Goal: Task Accomplishment & Management: Manage account settings

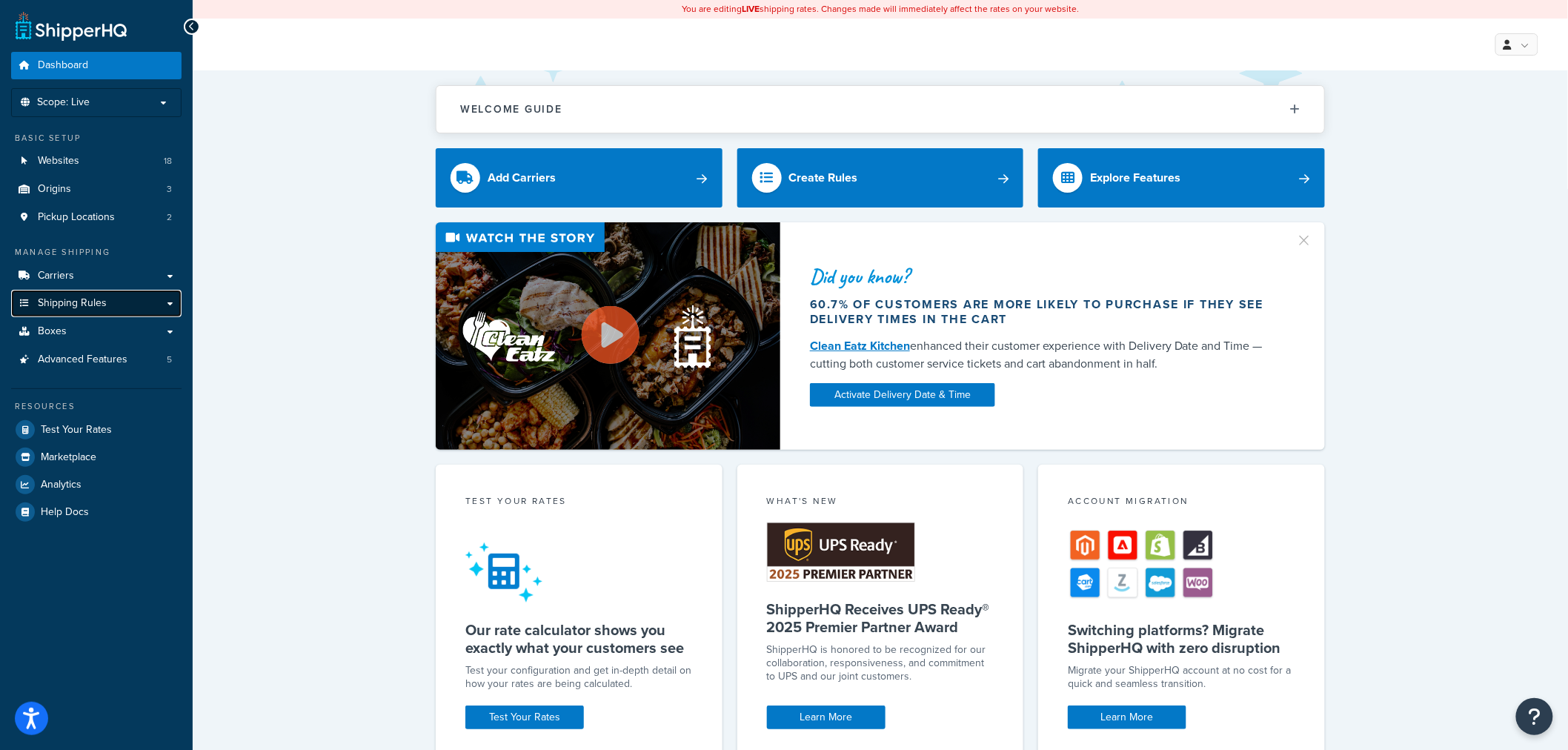
click at [55, 297] on span "Shipping Rules" at bounding box center [72, 303] width 69 height 13
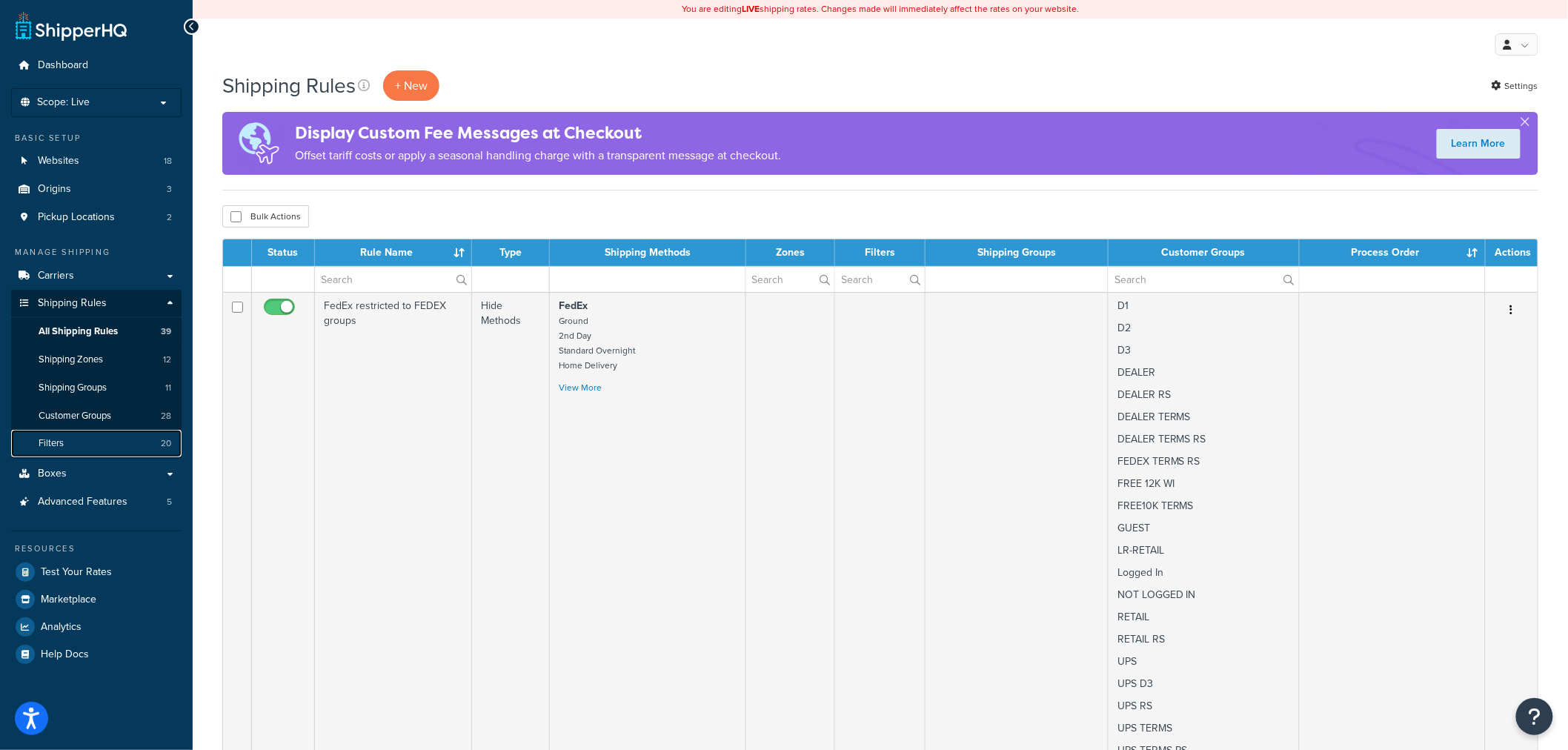
click at [78, 446] on link "Filters 20" at bounding box center [95, 444] width 170 height 28
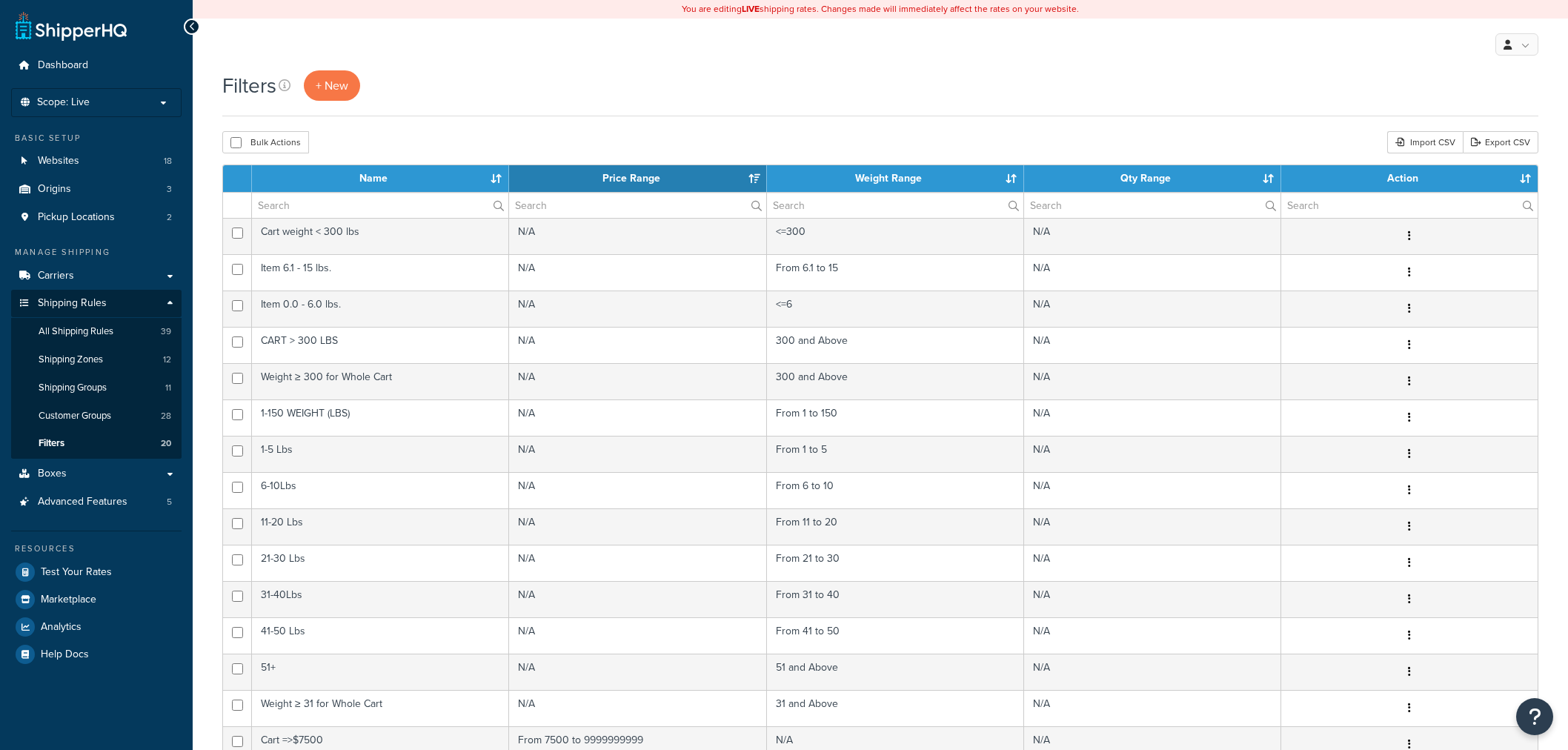
select select "15"
click at [86, 326] on span "All Shipping Rules" at bounding box center [76, 331] width 75 height 13
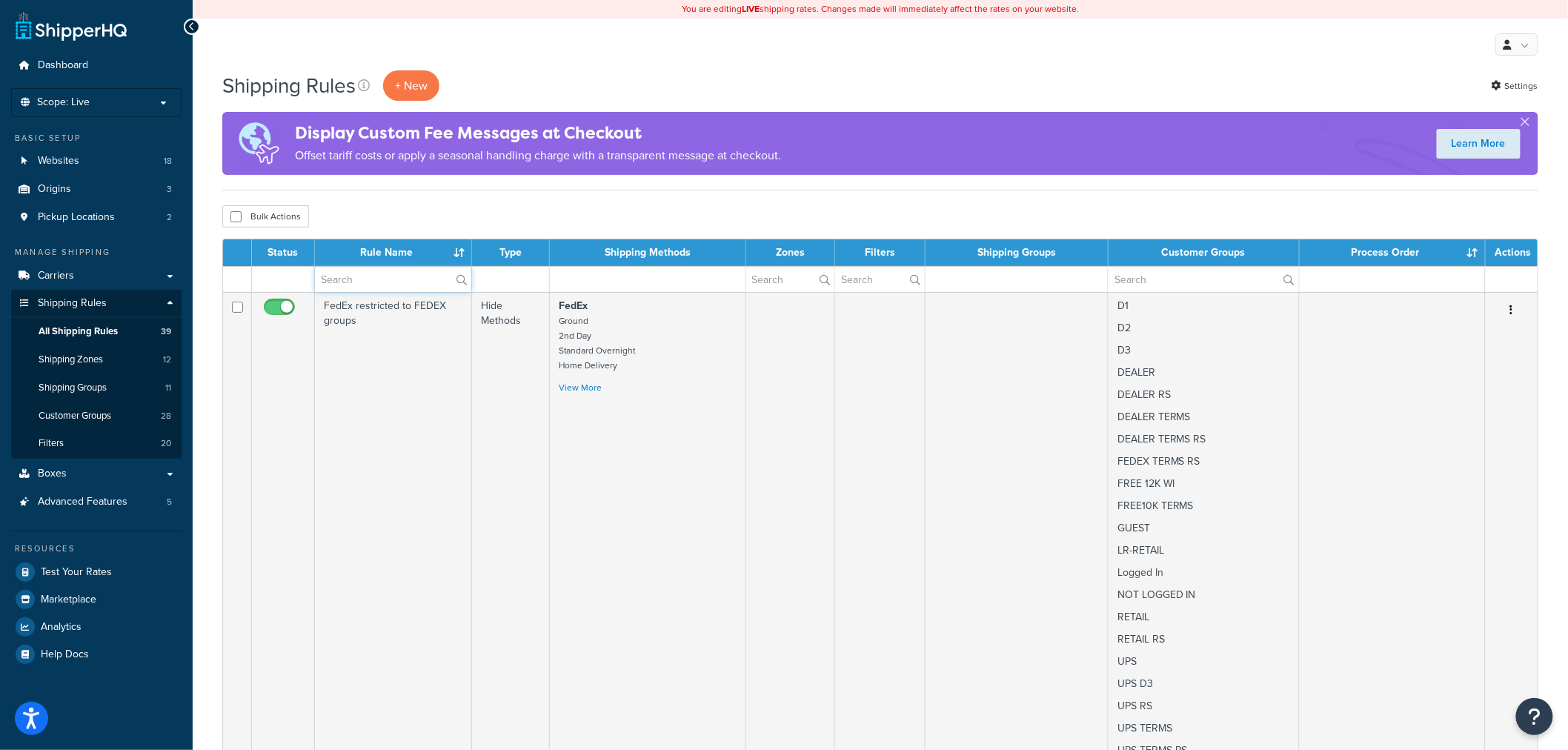
click at [344, 276] on input "text" at bounding box center [393, 279] width 156 height 25
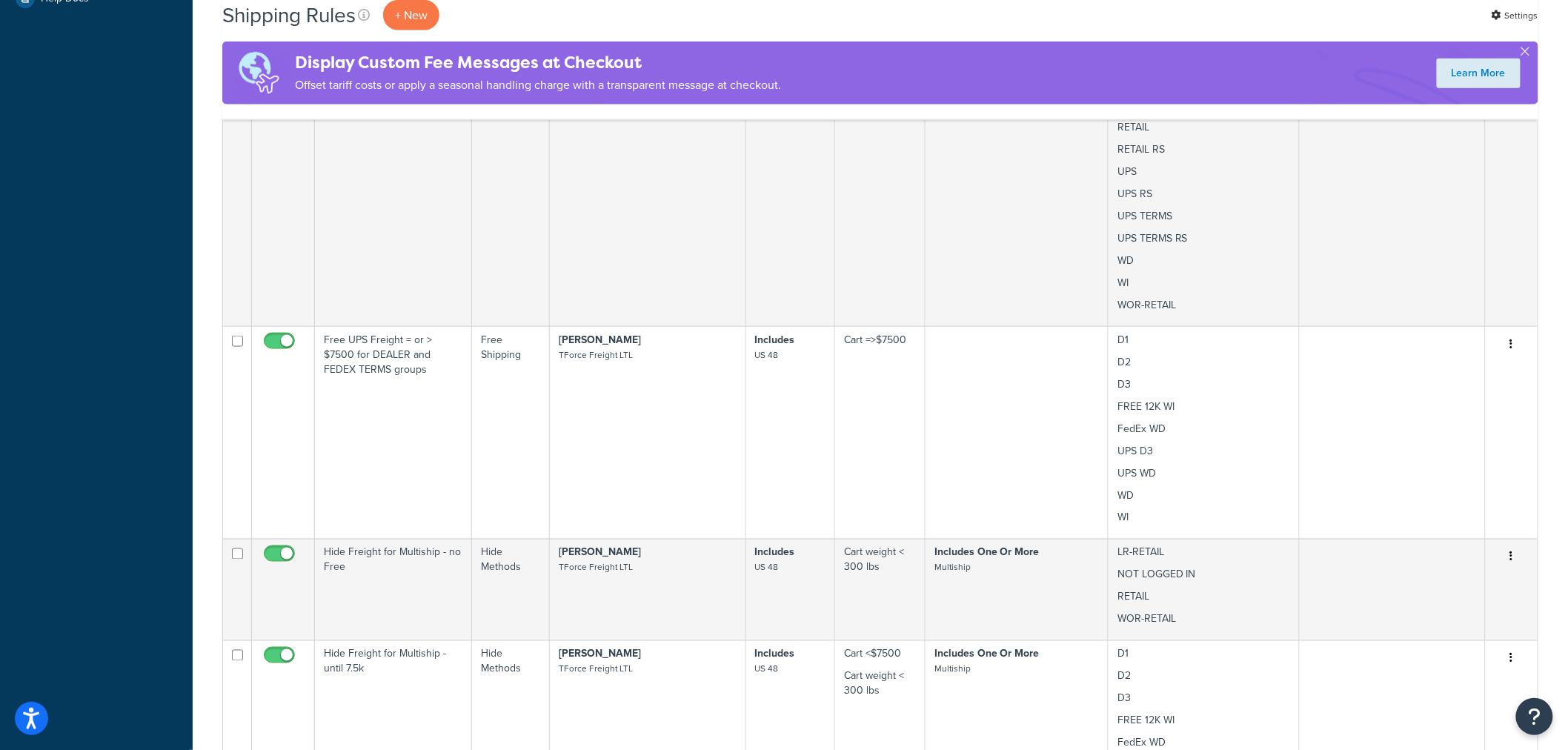
scroll to position [658, 0]
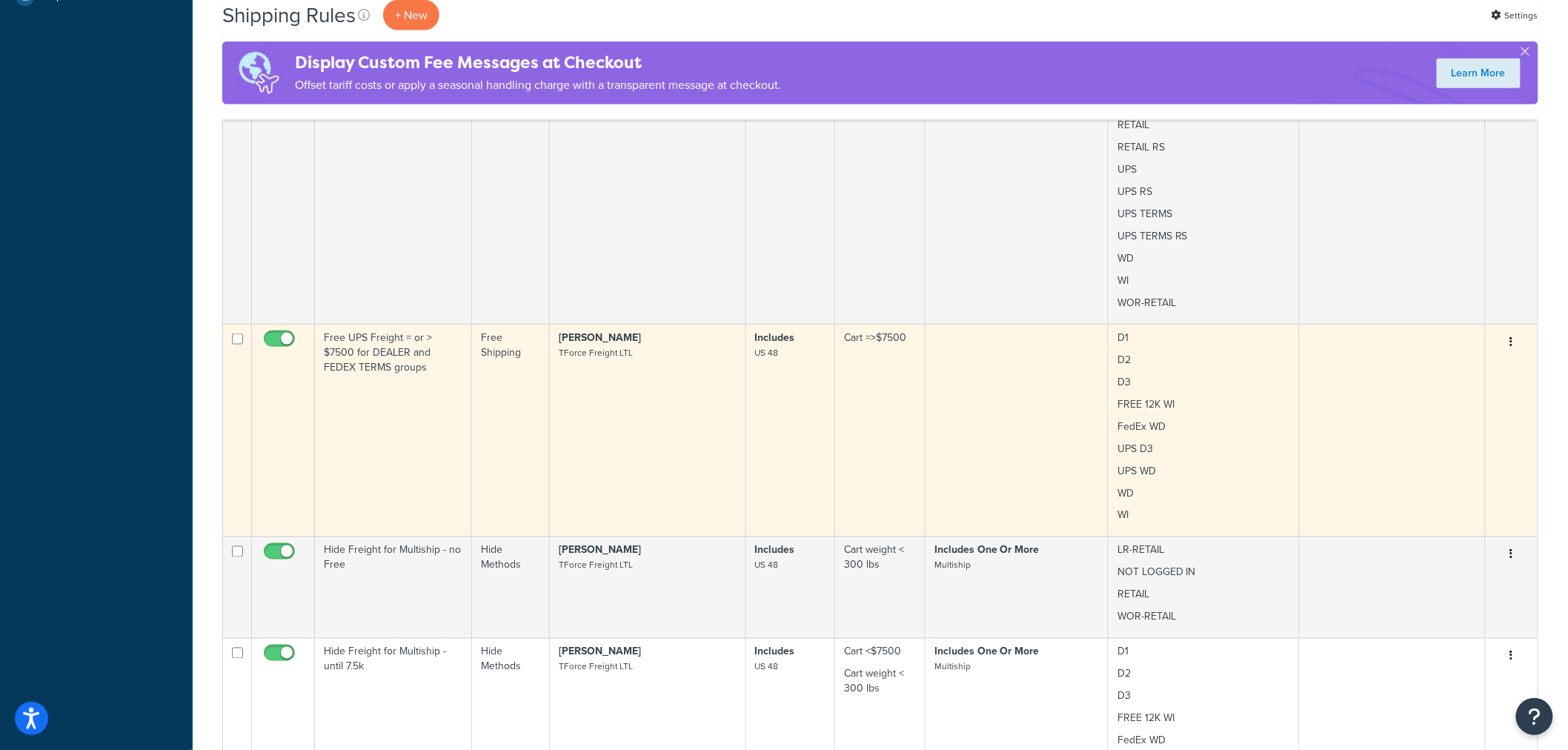
type input "freight"
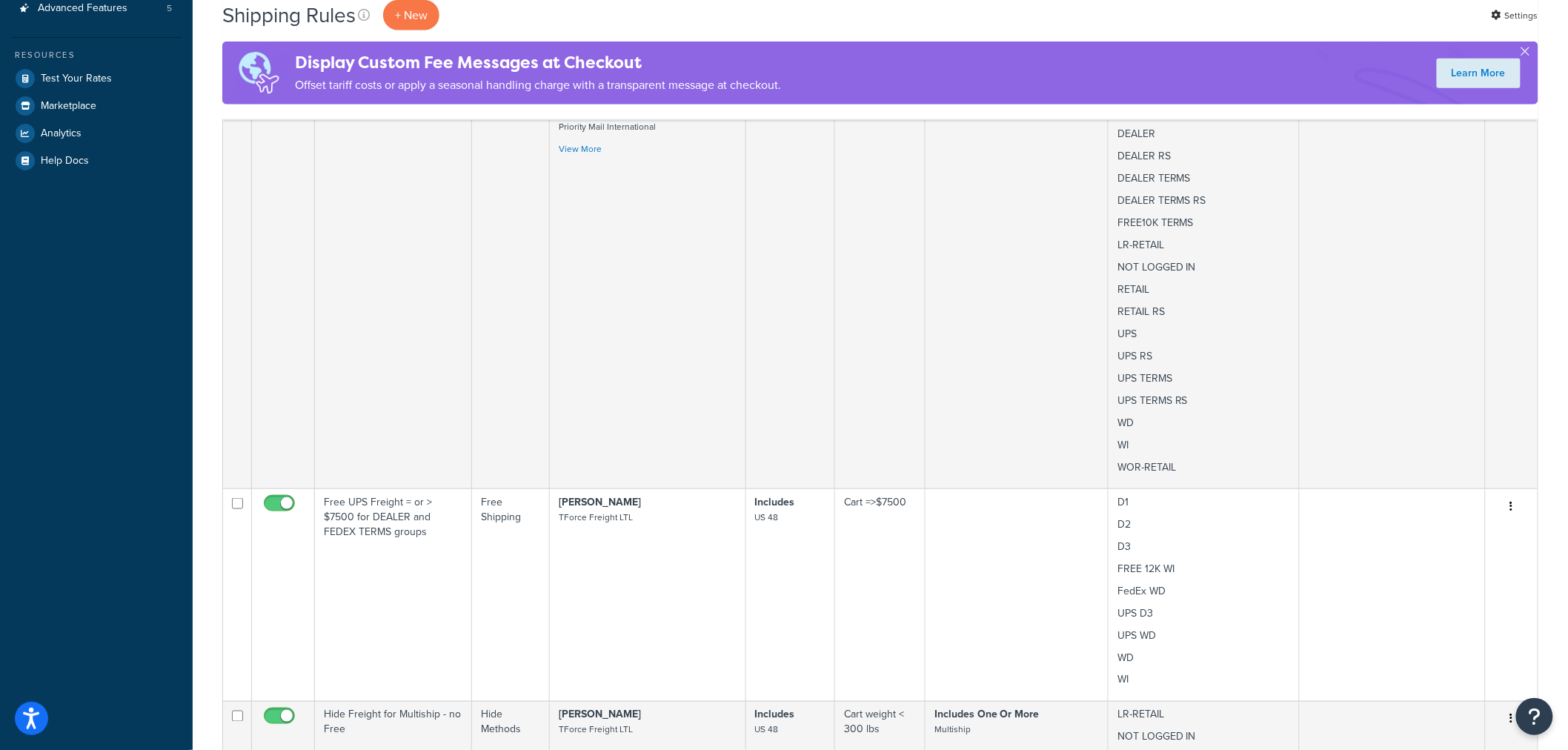
scroll to position [0, 0]
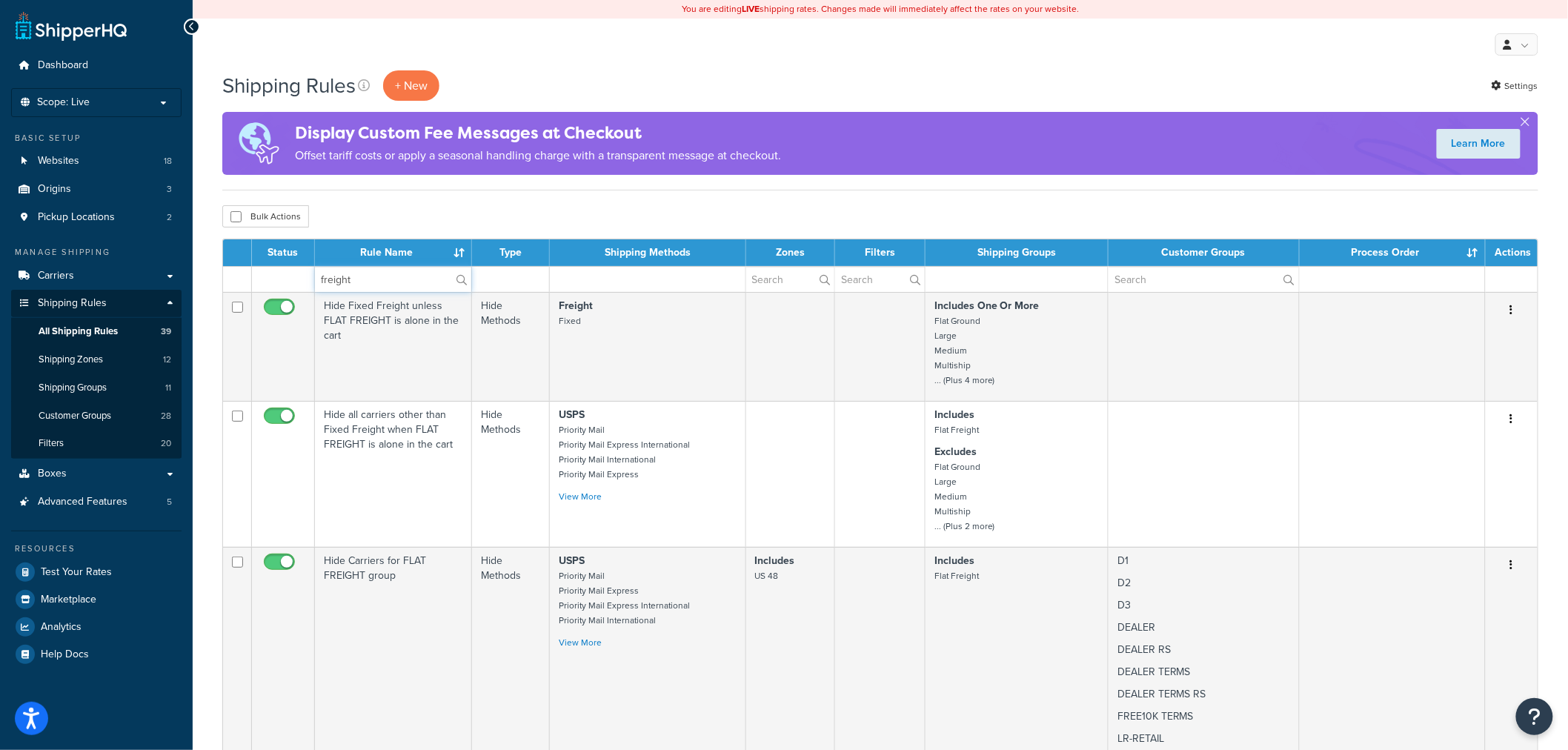
click at [383, 283] on input "freight" at bounding box center [393, 279] width 156 height 25
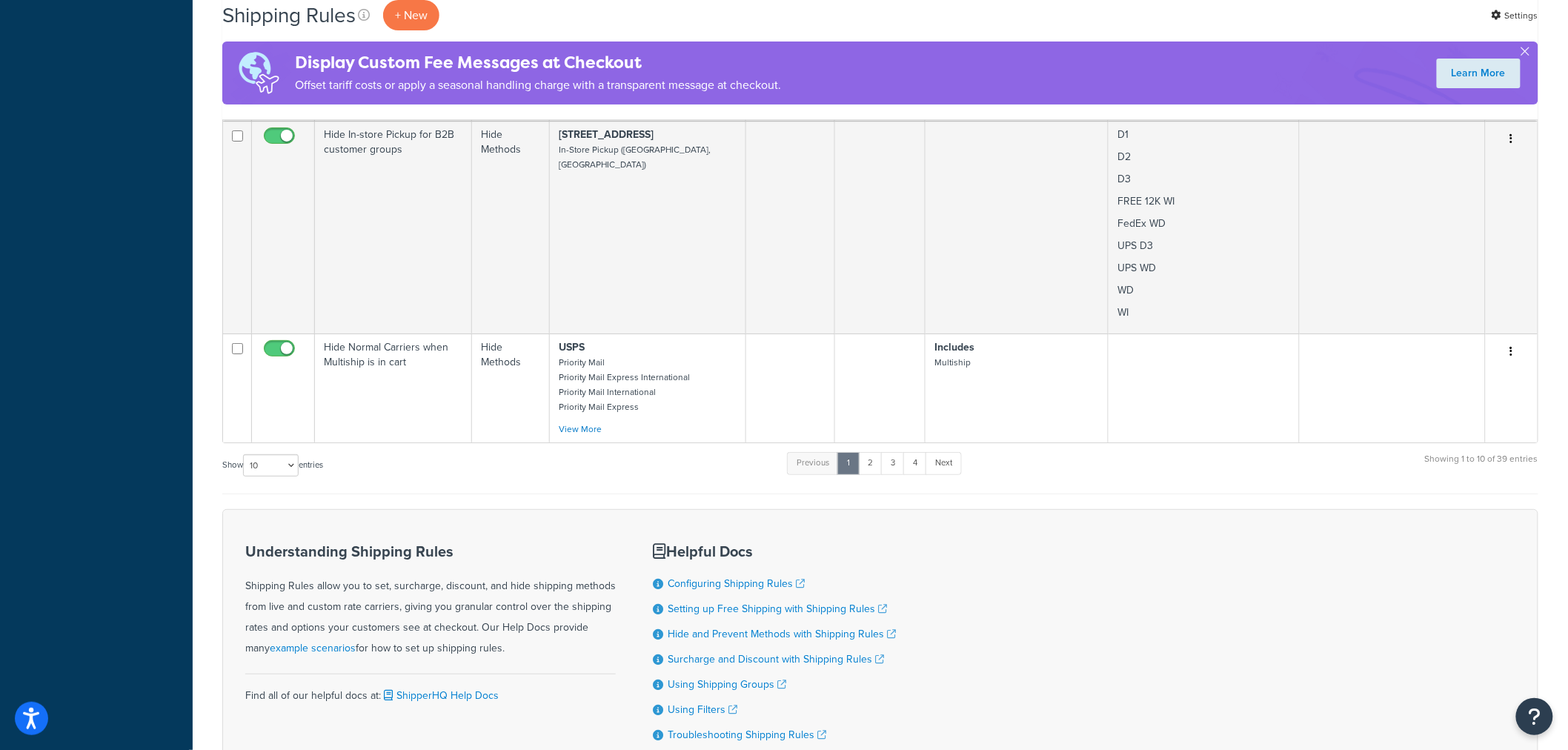
scroll to position [2444, 0]
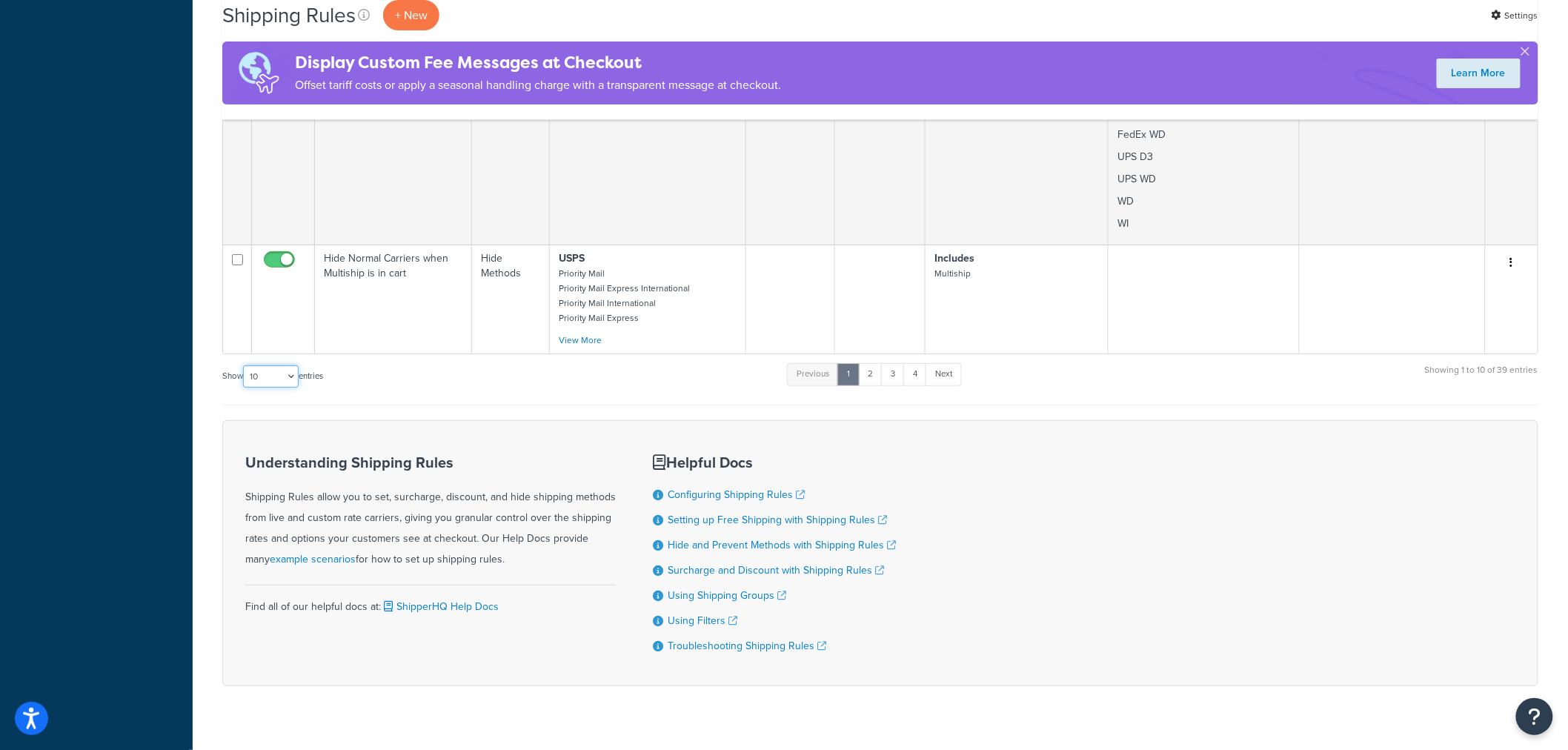
click at [269, 365] on select "10 15 25 50 100 1000" at bounding box center [270, 376] width 56 height 22
select select "50"
click at [245, 365] on select "10 15 25 50 100 1000" at bounding box center [270, 376] width 56 height 22
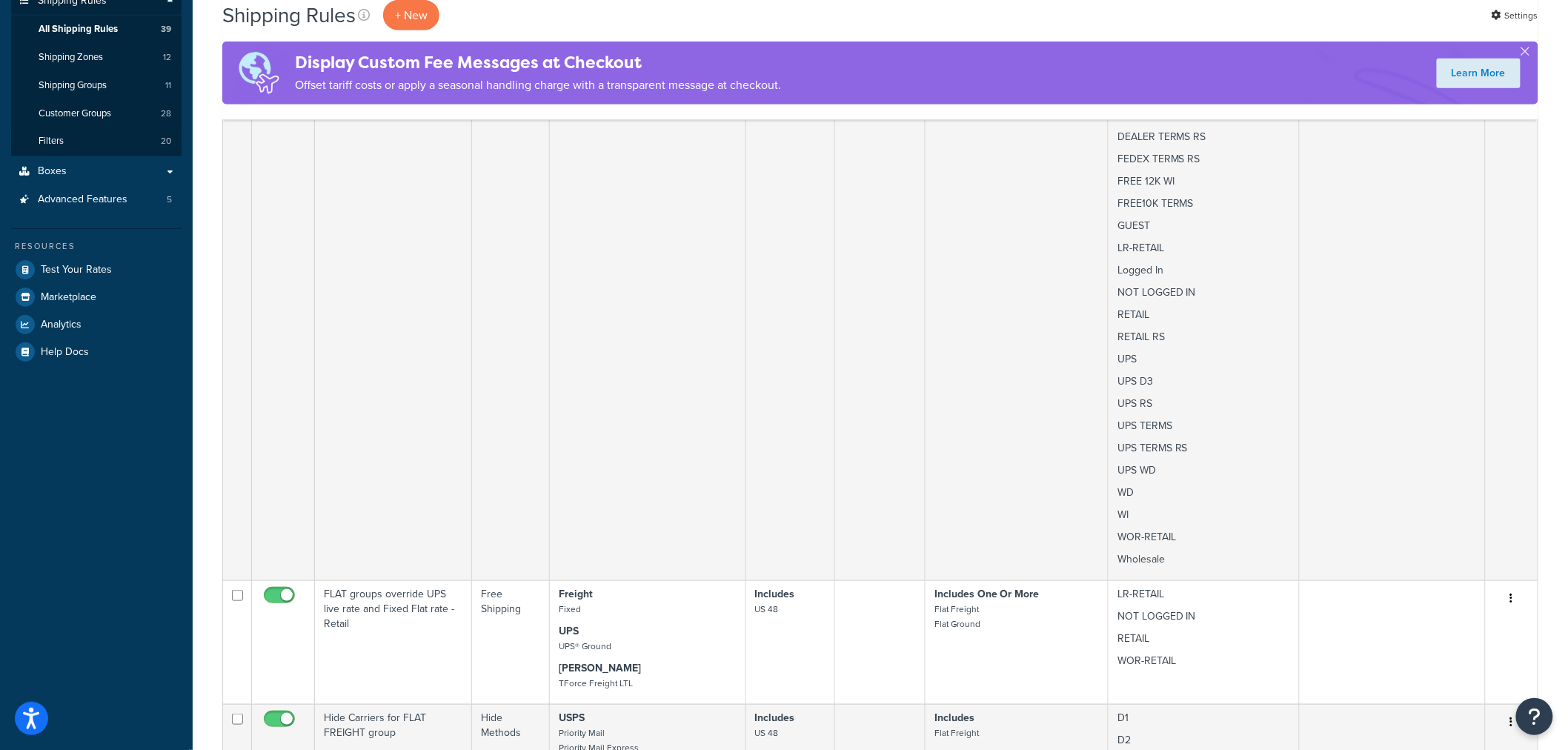
scroll to position [0, 0]
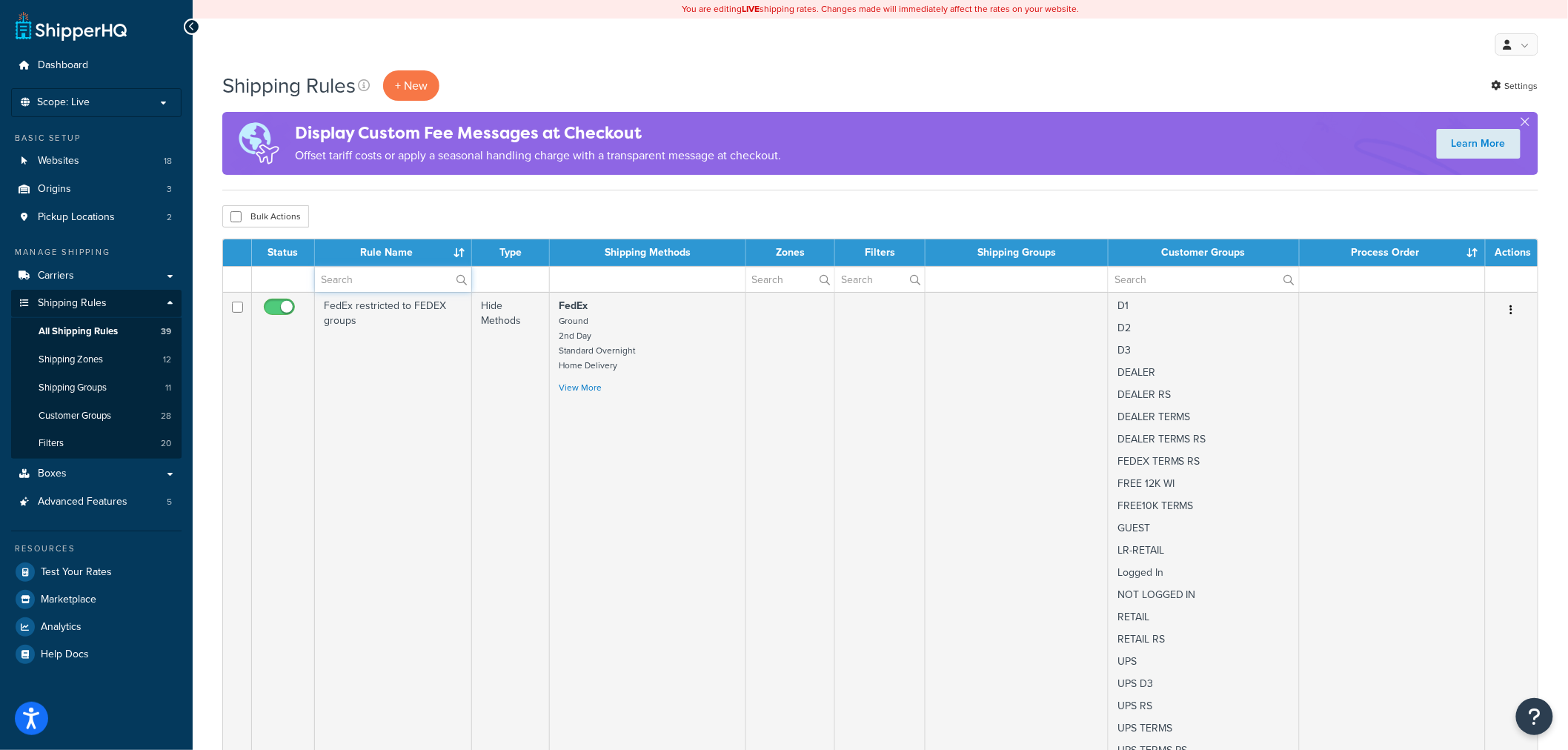
click at [342, 276] on input "text" at bounding box center [393, 279] width 156 height 25
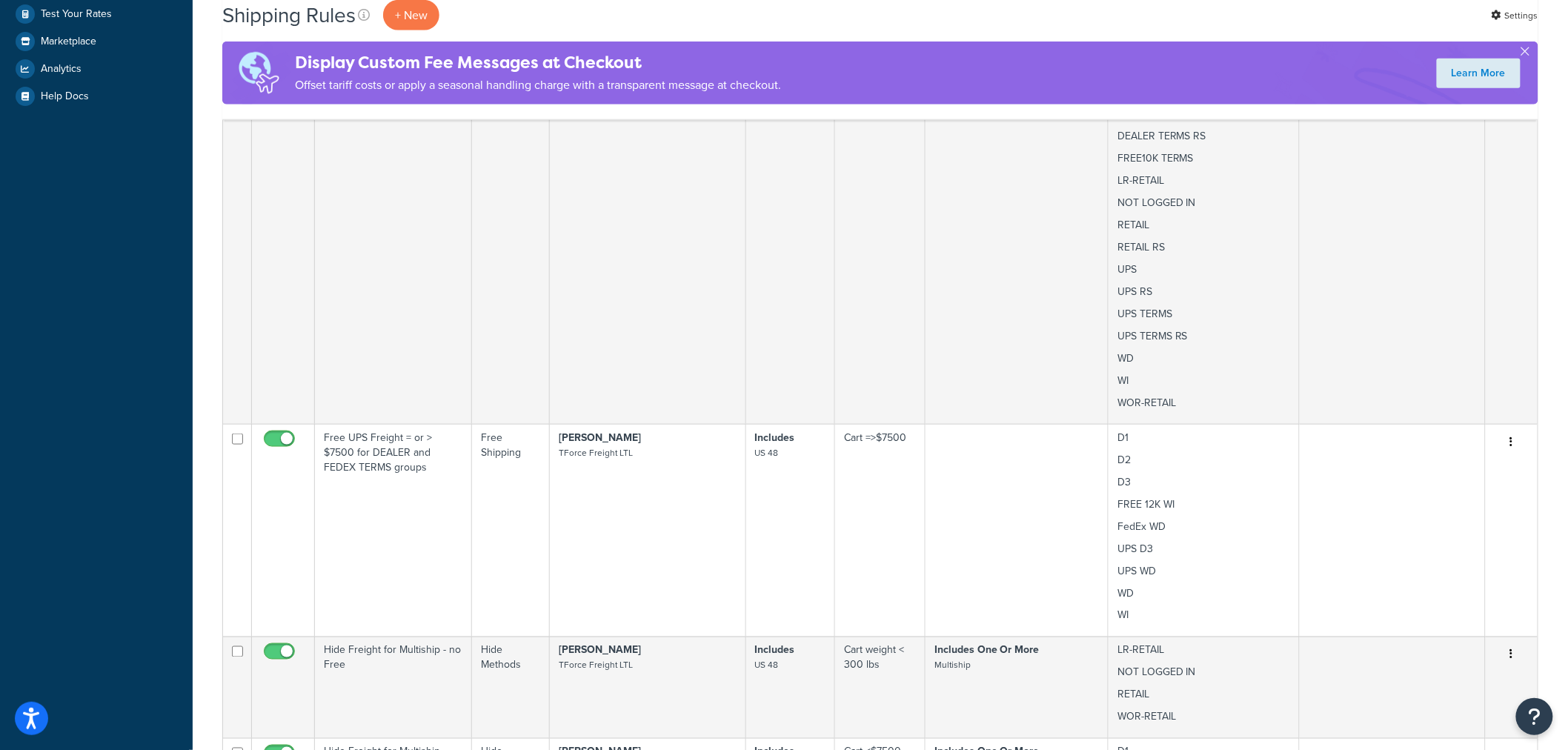
scroll to position [576, 0]
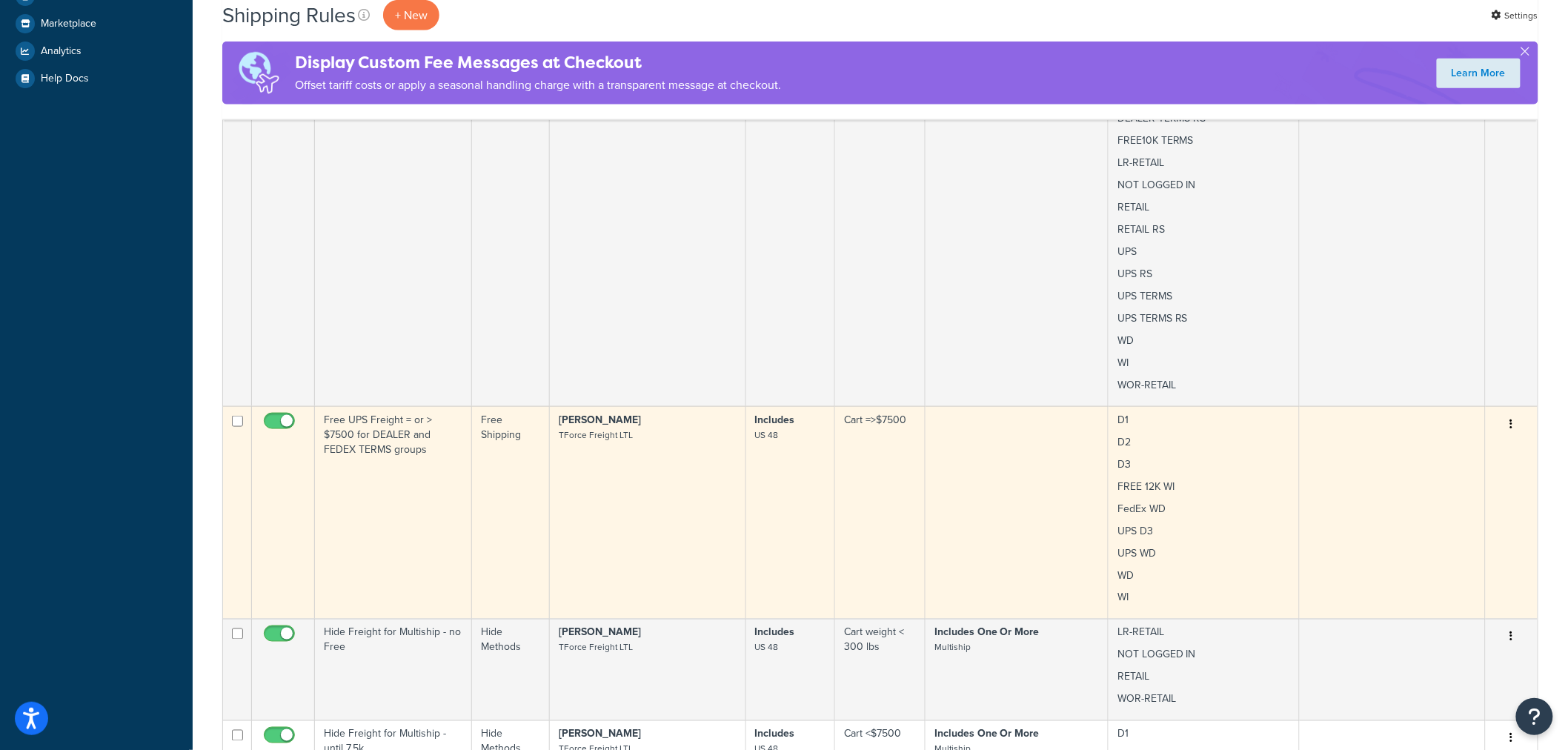
type input "freight"
click at [403, 442] on td "Free UPS Freight = or > $7500 for DEALER and FEDEX TERMS groups" at bounding box center [394, 512] width 157 height 213
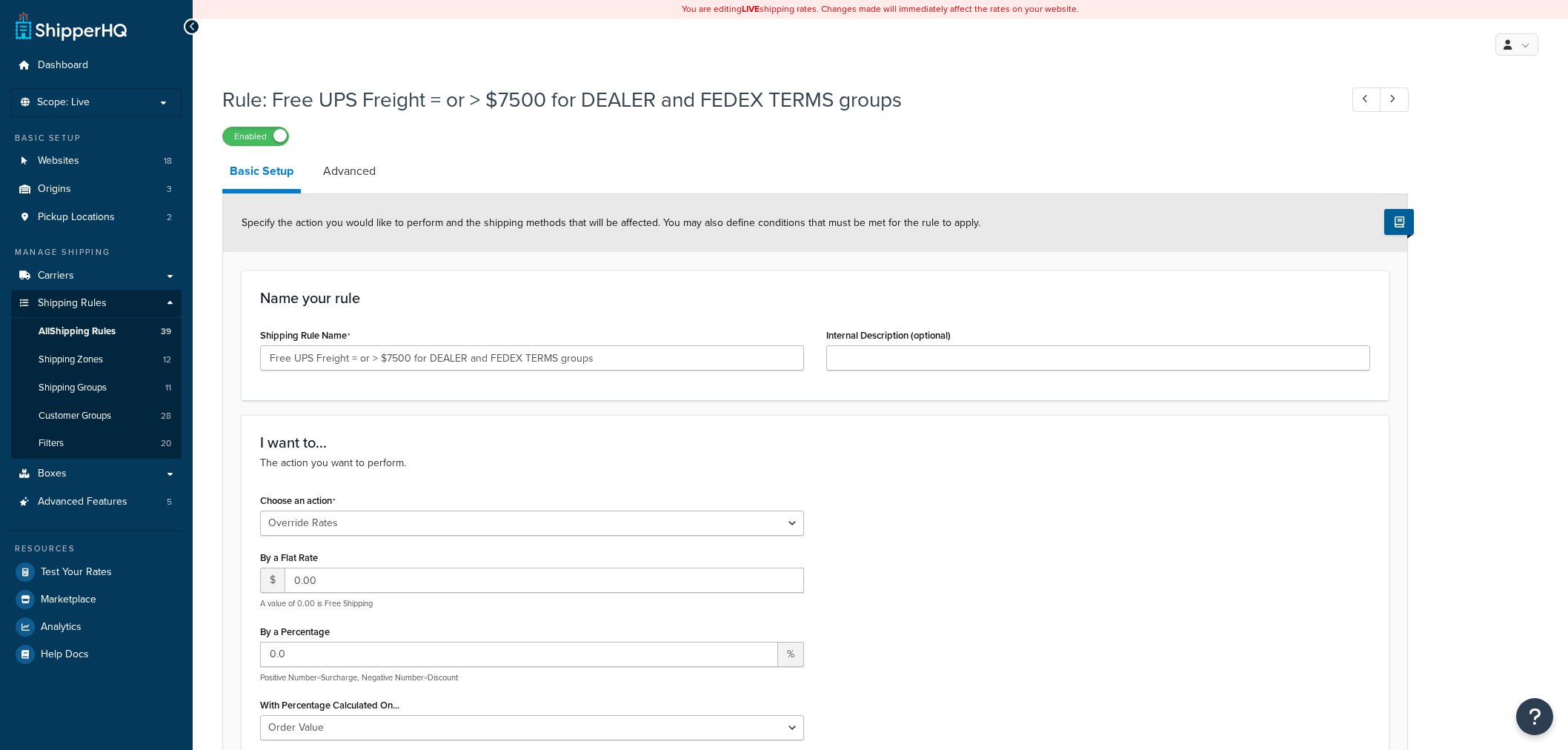
select select "OVERRIDE"
select select "LOCATION"
click at [486, 360] on input "Free UPS Freight = or > $7500 for DEALER and FEDEX TERMS groups" at bounding box center [532, 357] width 544 height 25
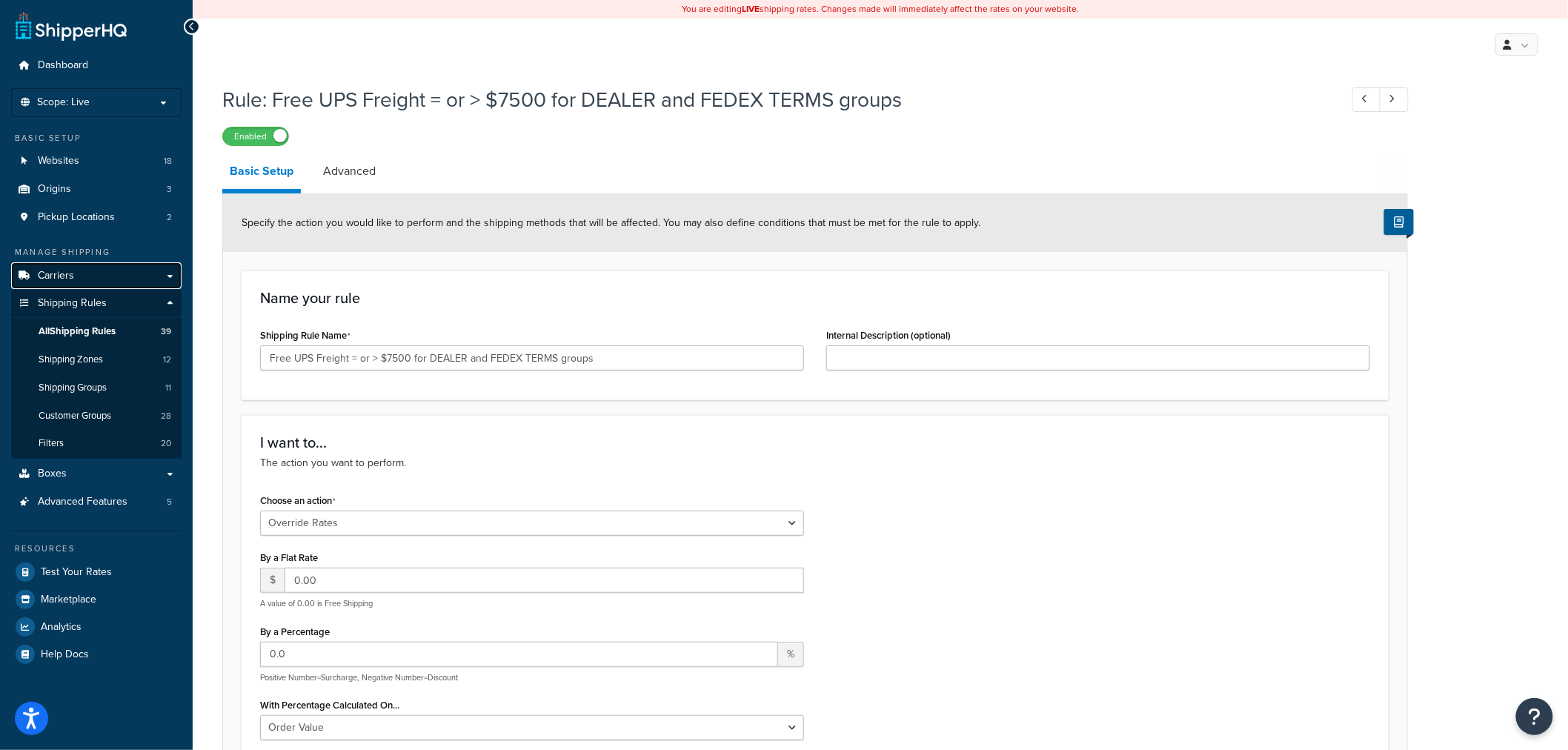
click at [73, 265] on link "Carriers" at bounding box center [95, 277] width 170 height 28
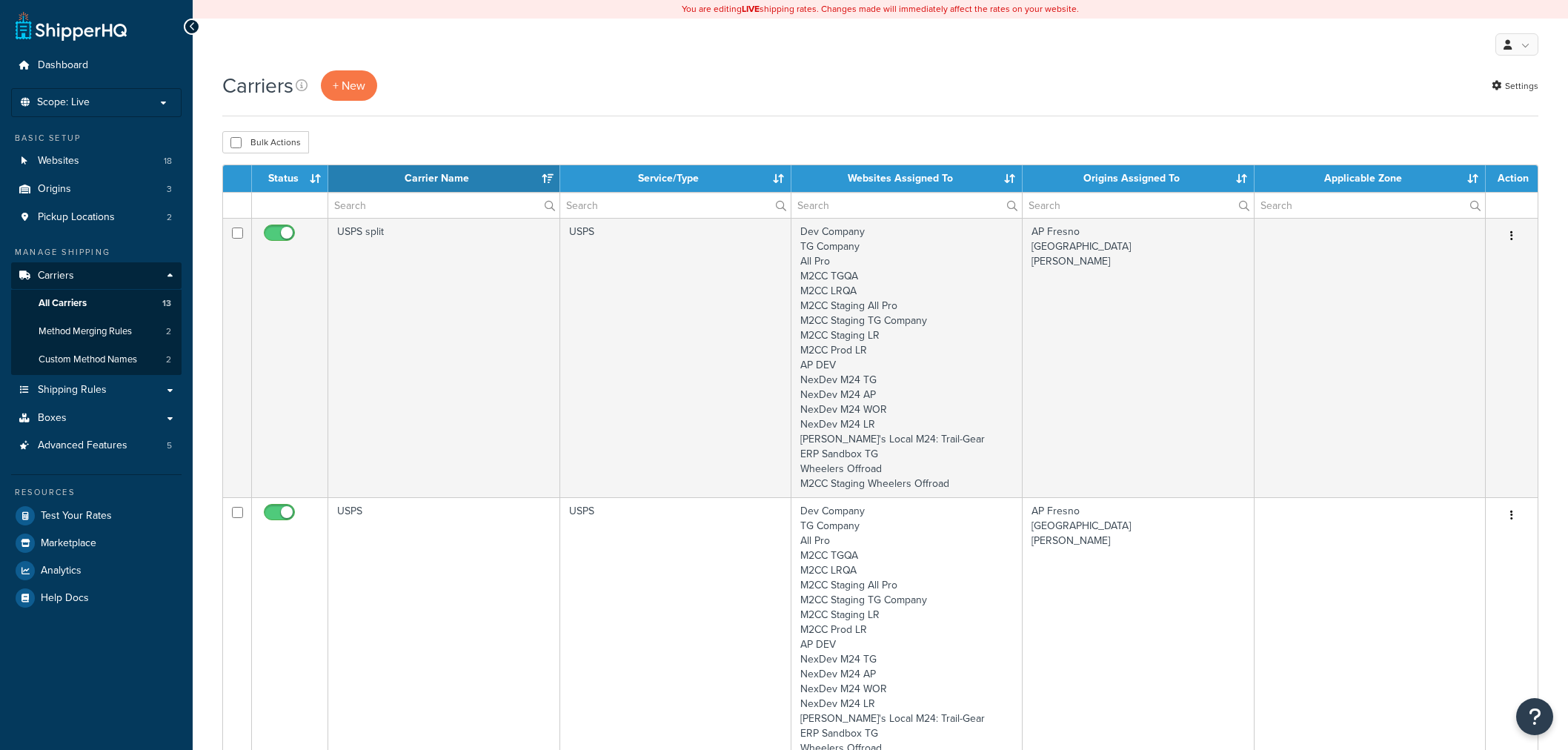
select select "15"
click at [398, 206] on input "text" at bounding box center [443, 205] width 231 height 25
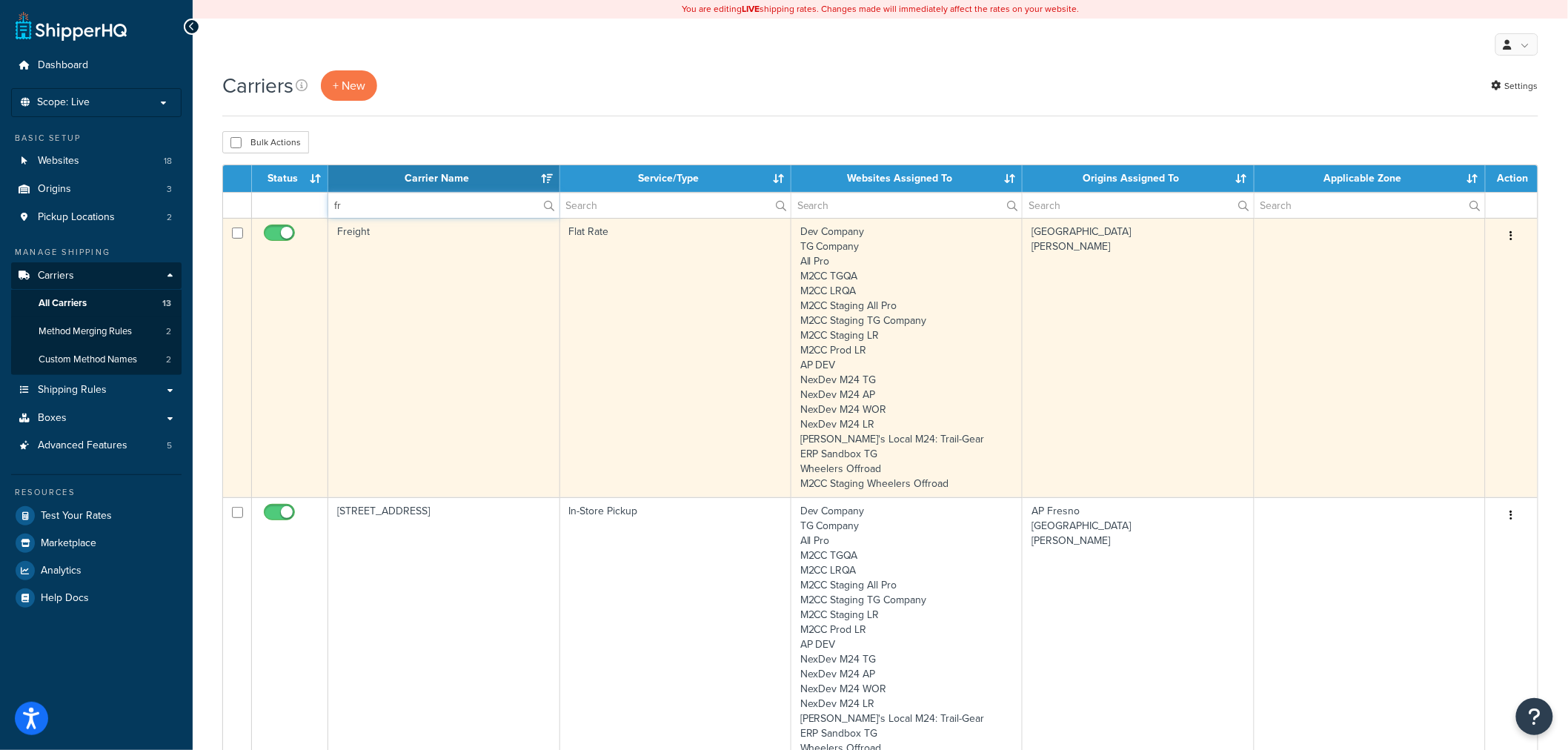
type input "f"
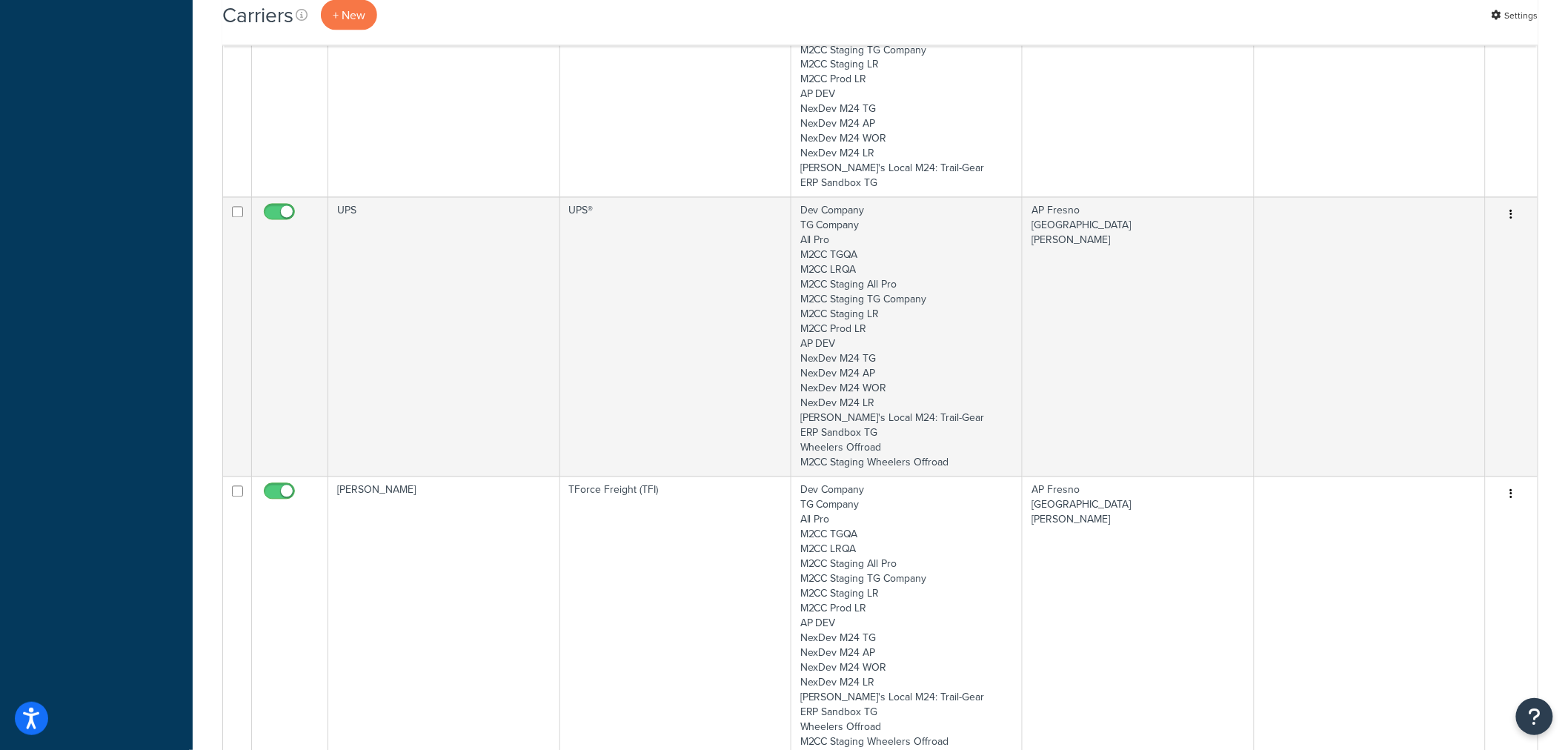
scroll to position [1153, 0]
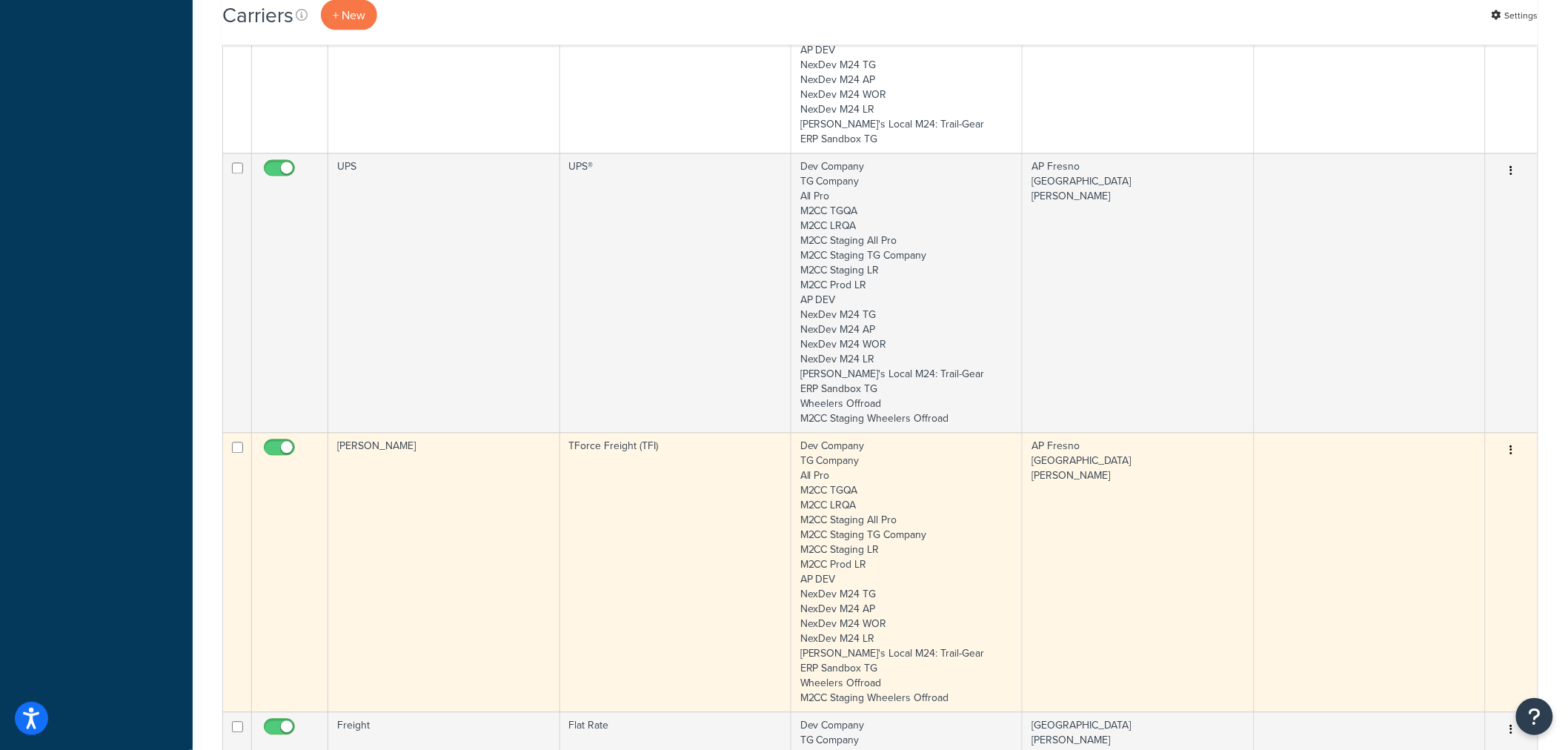
click at [437, 469] on td "[PERSON_NAME]" at bounding box center [443, 572] width 232 height 280
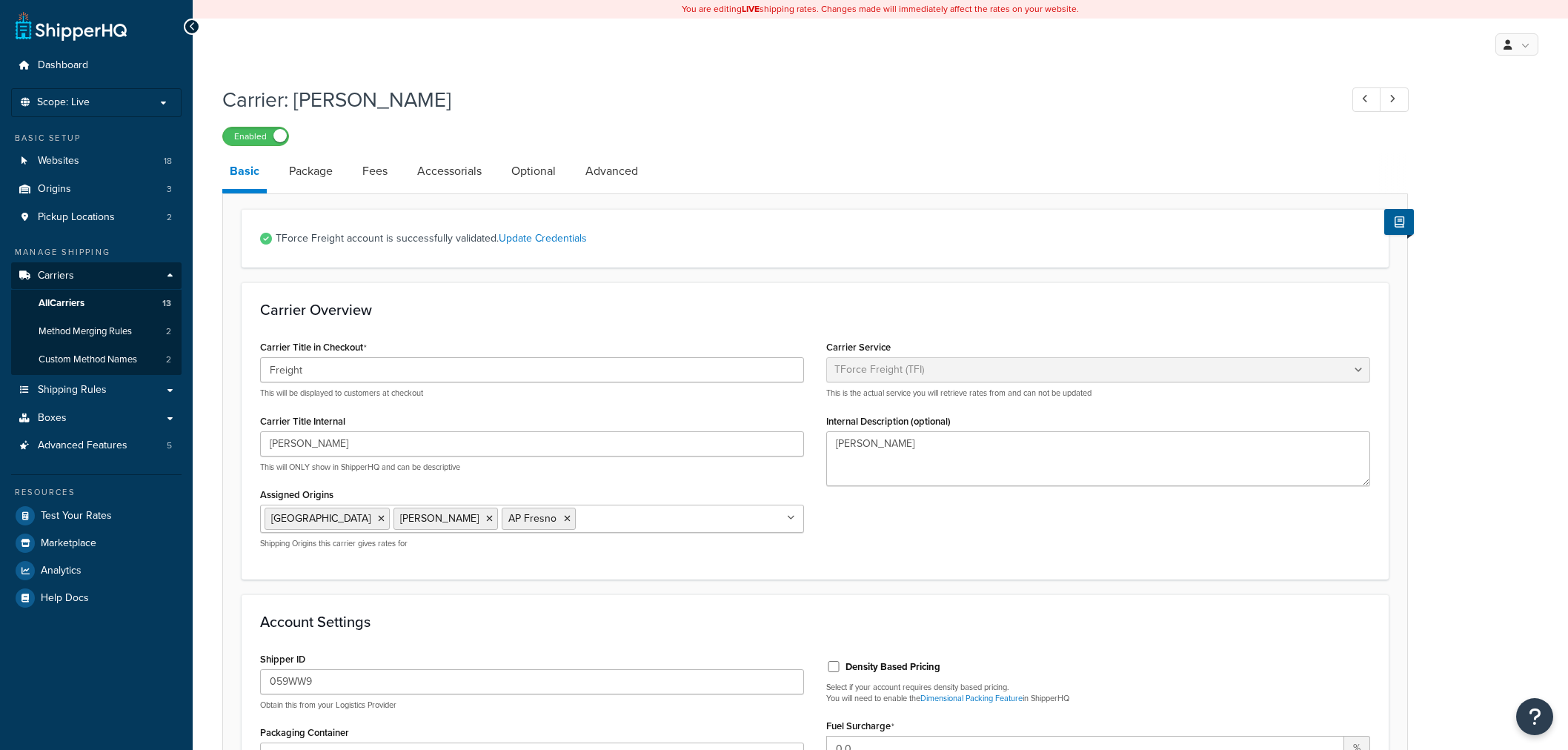
select select "upsFreight"
click at [316, 174] on link "Package" at bounding box center [310, 171] width 59 height 36
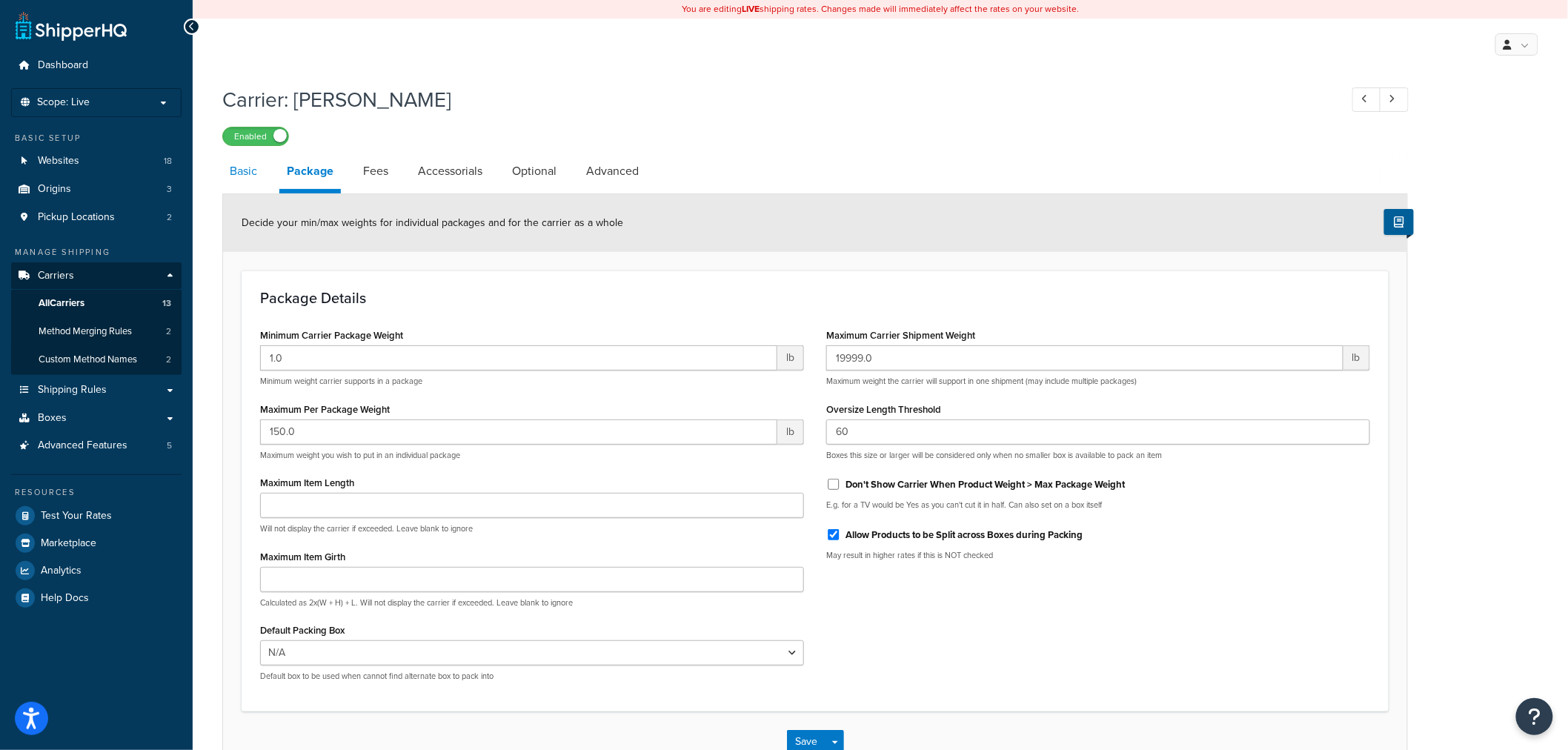
click at [240, 174] on link "Basic" at bounding box center [244, 171] width 42 height 36
select select "upsFreight"
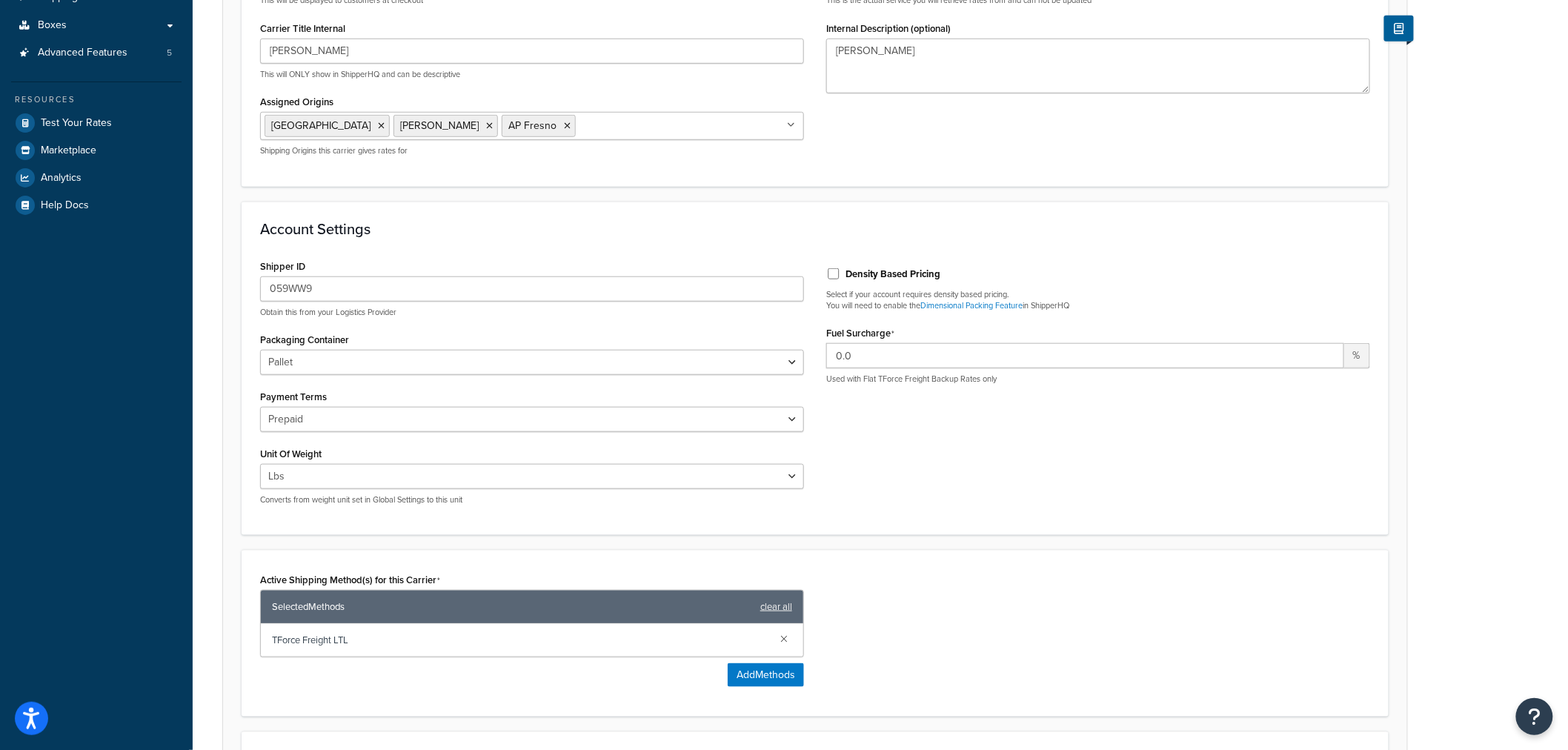
scroll to position [83, 0]
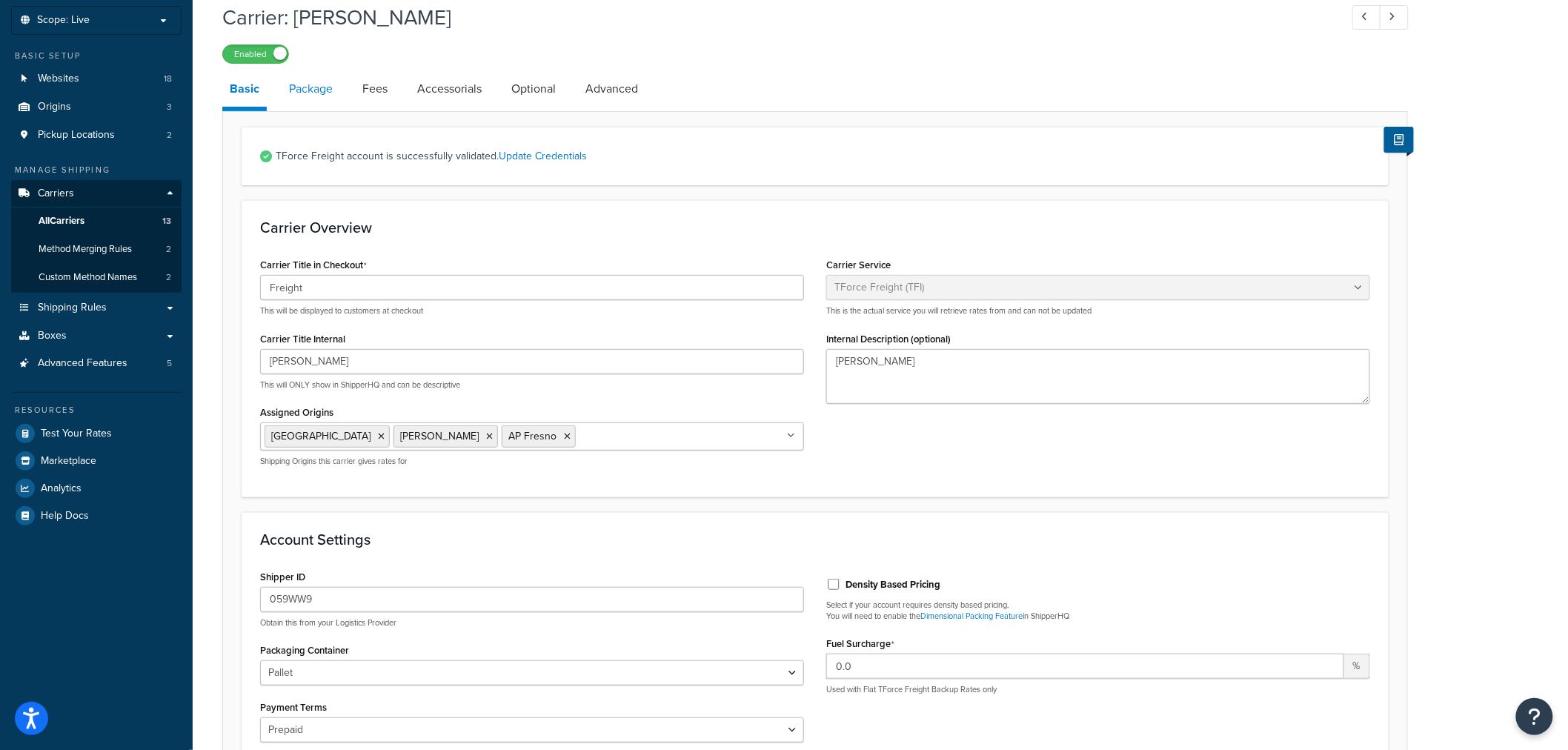
click at [315, 93] on link "Package" at bounding box center [310, 90] width 59 height 36
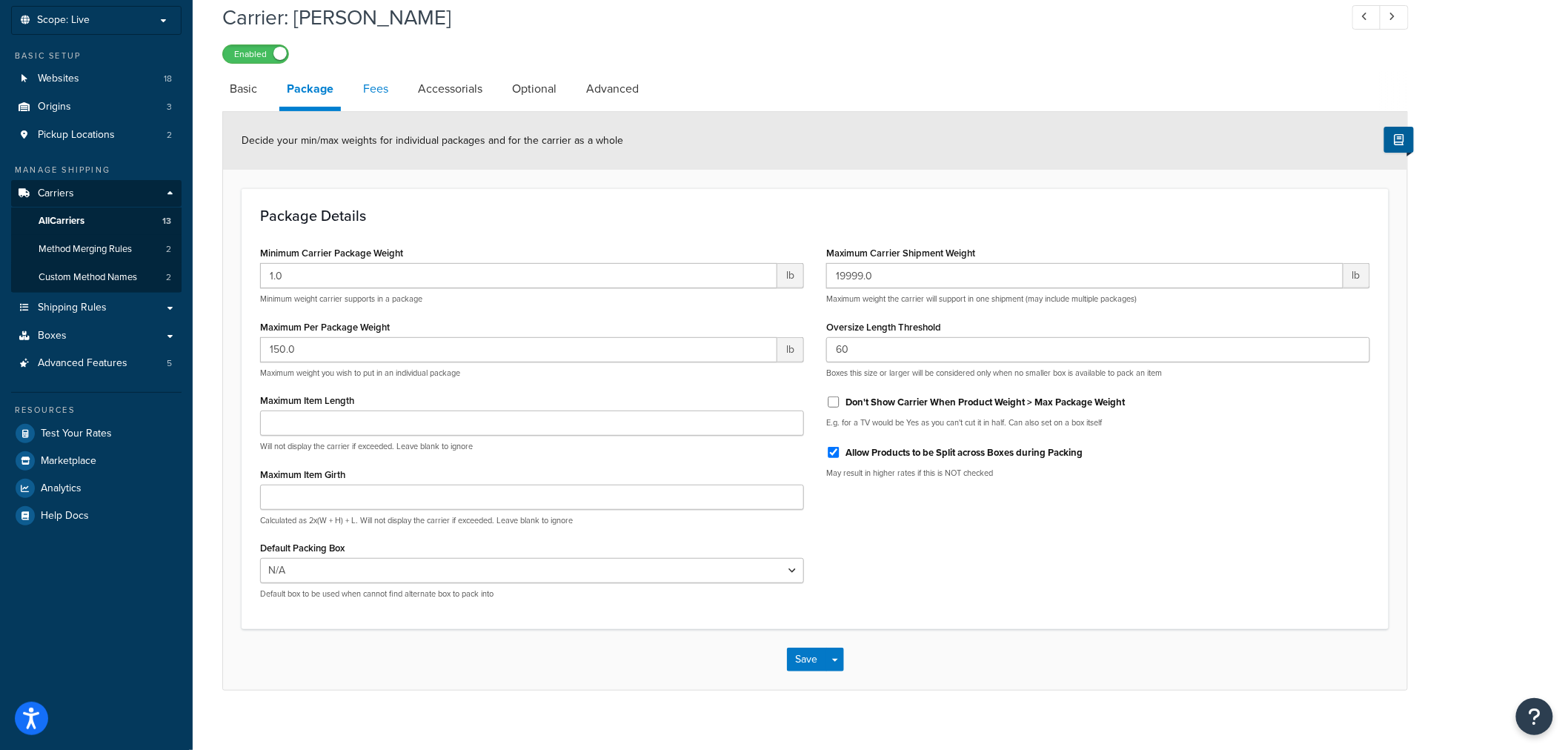
click at [376, 87] on link "Fees" at bounding box center [376, 90] width 40 height 36
select select "AFTER"
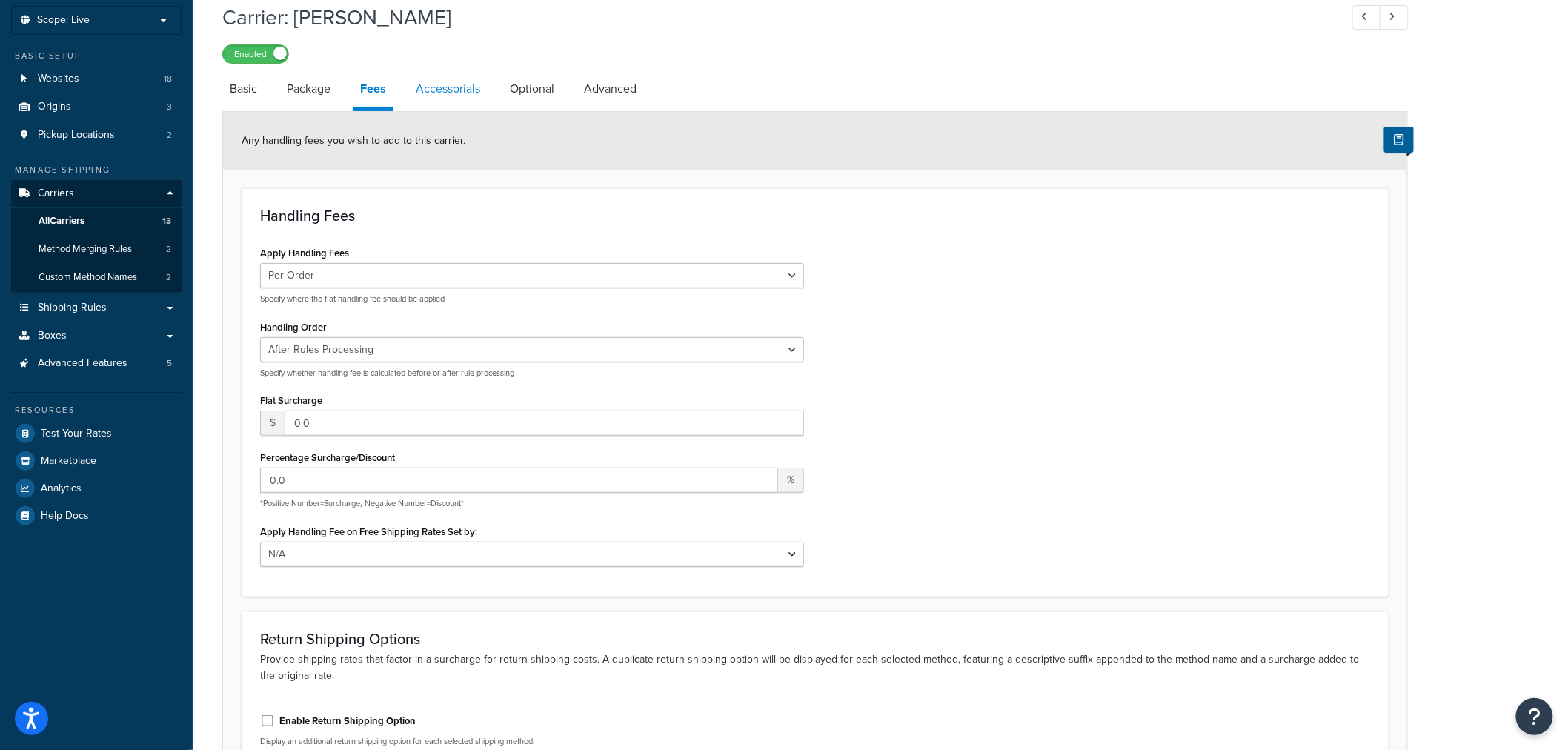
click at [430, 84] on link "Accessorials" at bounding box center [448, 90] width 80 height 36
select select "residential"
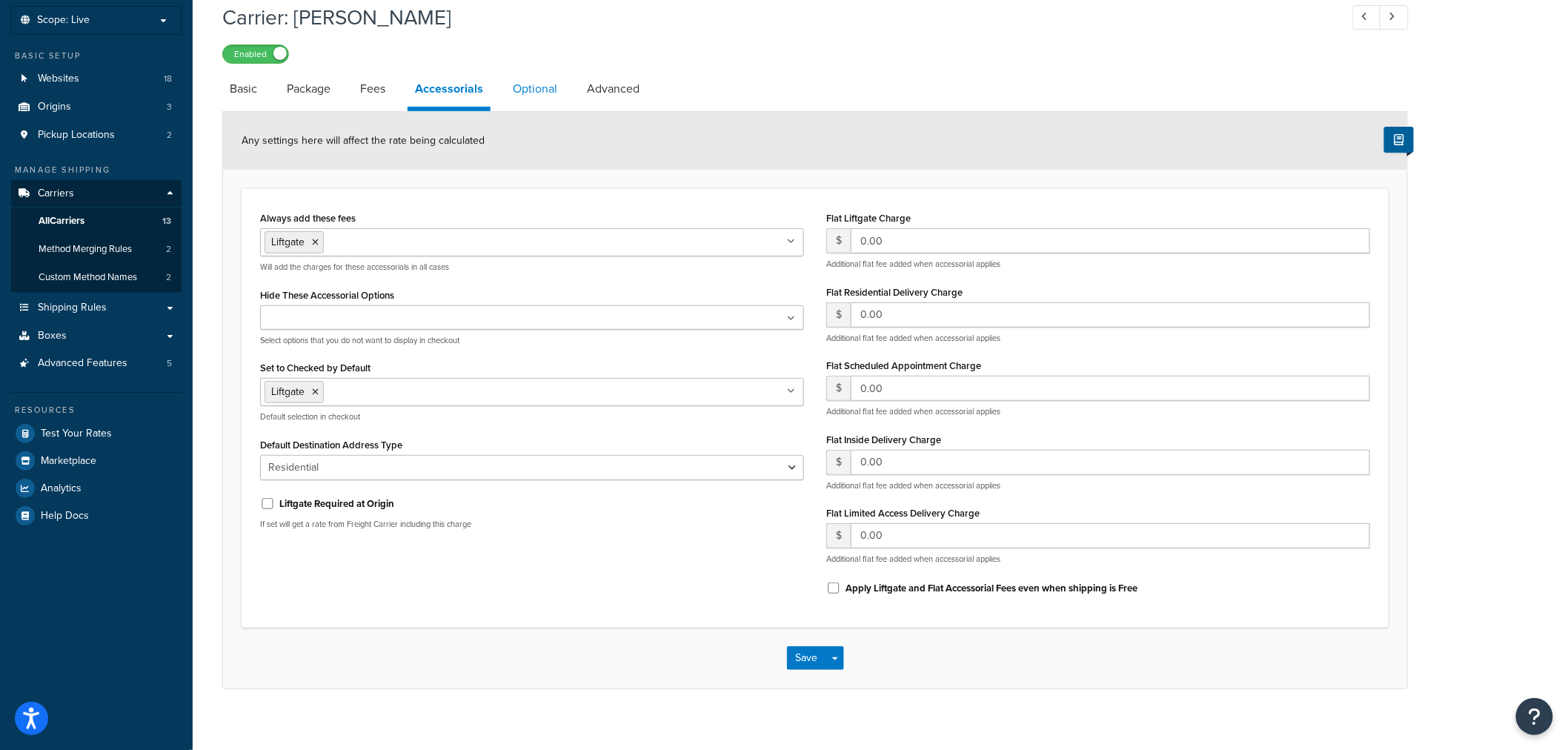
click at [516, 94] on link "Optional" at bounding box center [535, 90] width 60 height 36
select select "77.5"
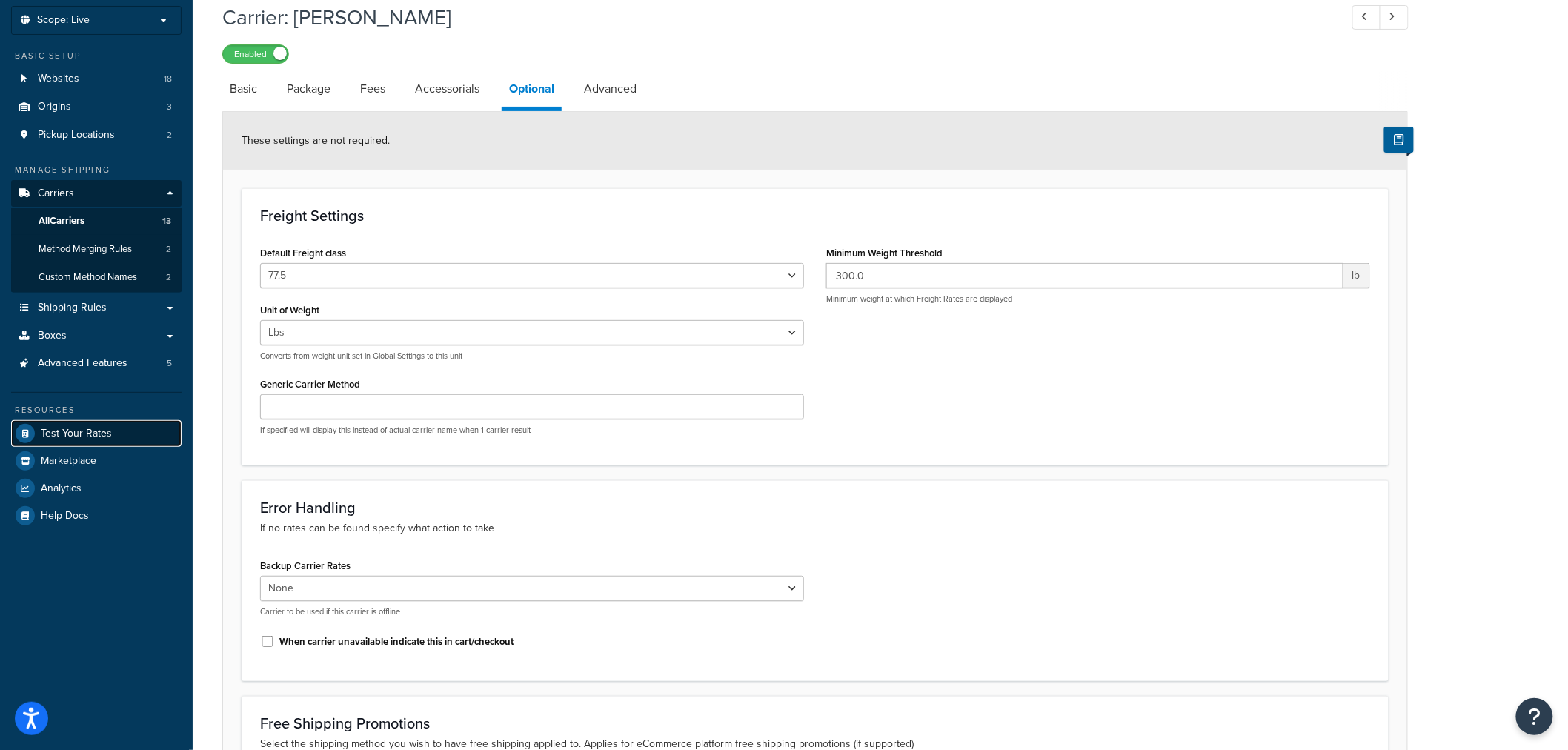
click at [78, 434] on span "Test Your Rates" at bounding box center [77, 434] width 72 height 13
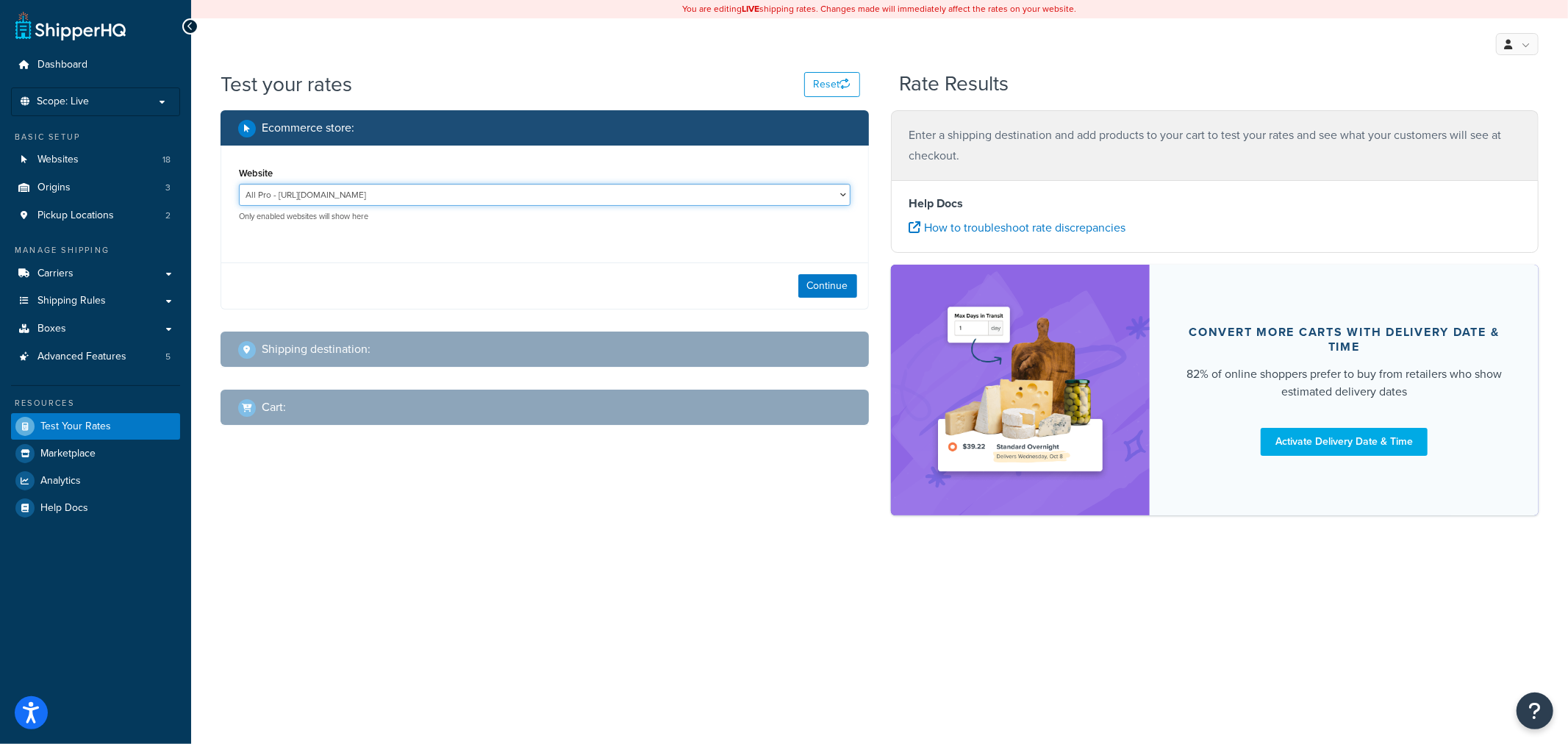
click at [515, 186] on select "All Pro - https://www.allprooffroad.com/ ERP Sandbox TG - https://erpsandbox.tr…" at bounding box center [544, 194] width 611 height 22
select select "fe8df8369d7744045bb466779996769f"
click at [239, 184] on select "All Pro - https://www.allprooffroad.com/ ERP Sandbox TG - https://erpsandbox.tr…" at bounding box center [544, 194] width 611 height 22
click at [816, 281] on button "Continue" at bounding box center [827, 286] width 59 height 24
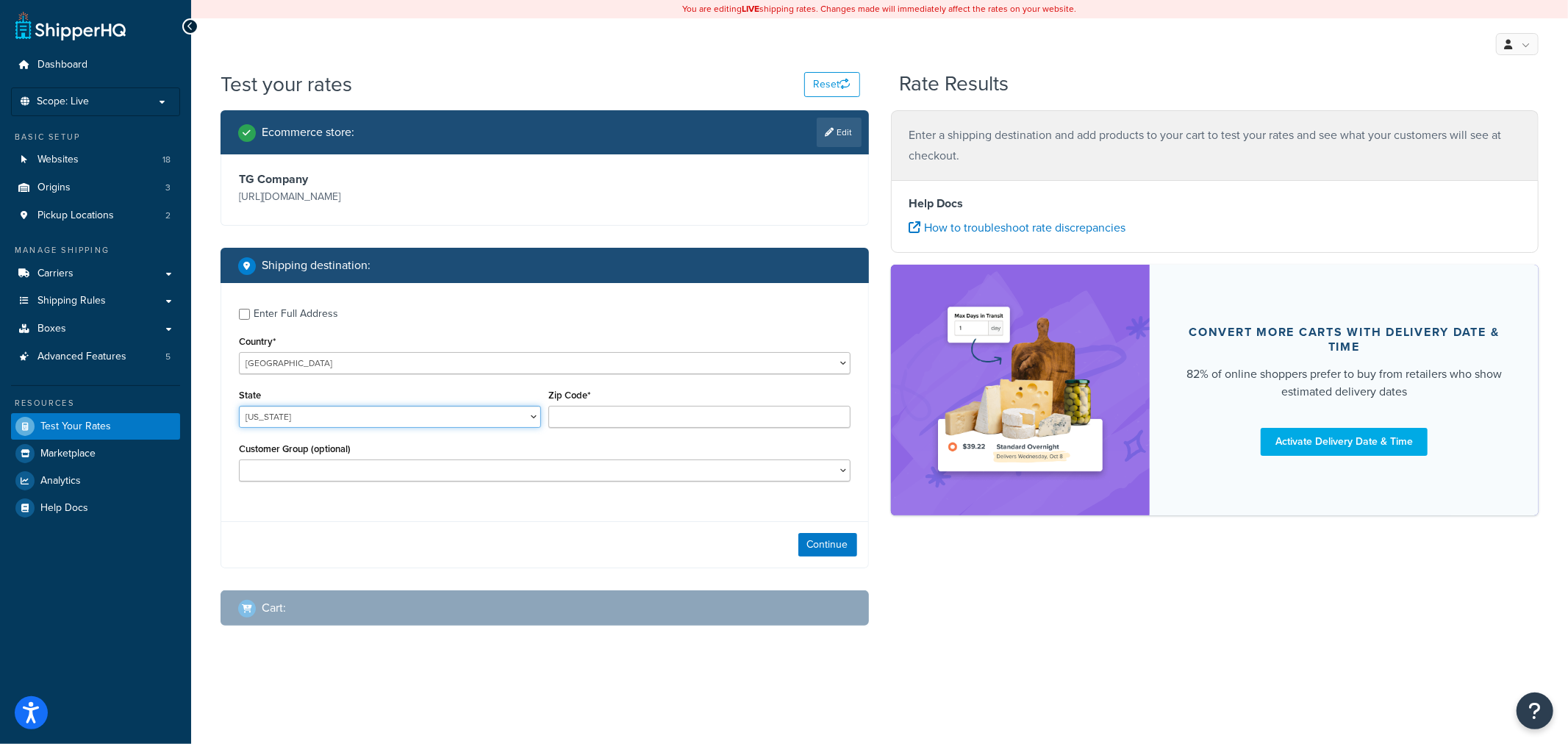
click at [393, 415] on select "Alabama Alaska American Samoa Arizona Arkansas Armed Forces Americas Armed Forc…" at bounding box center [390, 416] width 302 height 22
select select "UT"
click at [239, 407] on select "Alabama Alaska American Samoa Arizona Arkansas Armed Forces Americas Armed Forc…" at bounding box center [390, 416] width 302 height 22
paste input "84107"
type input "84107"
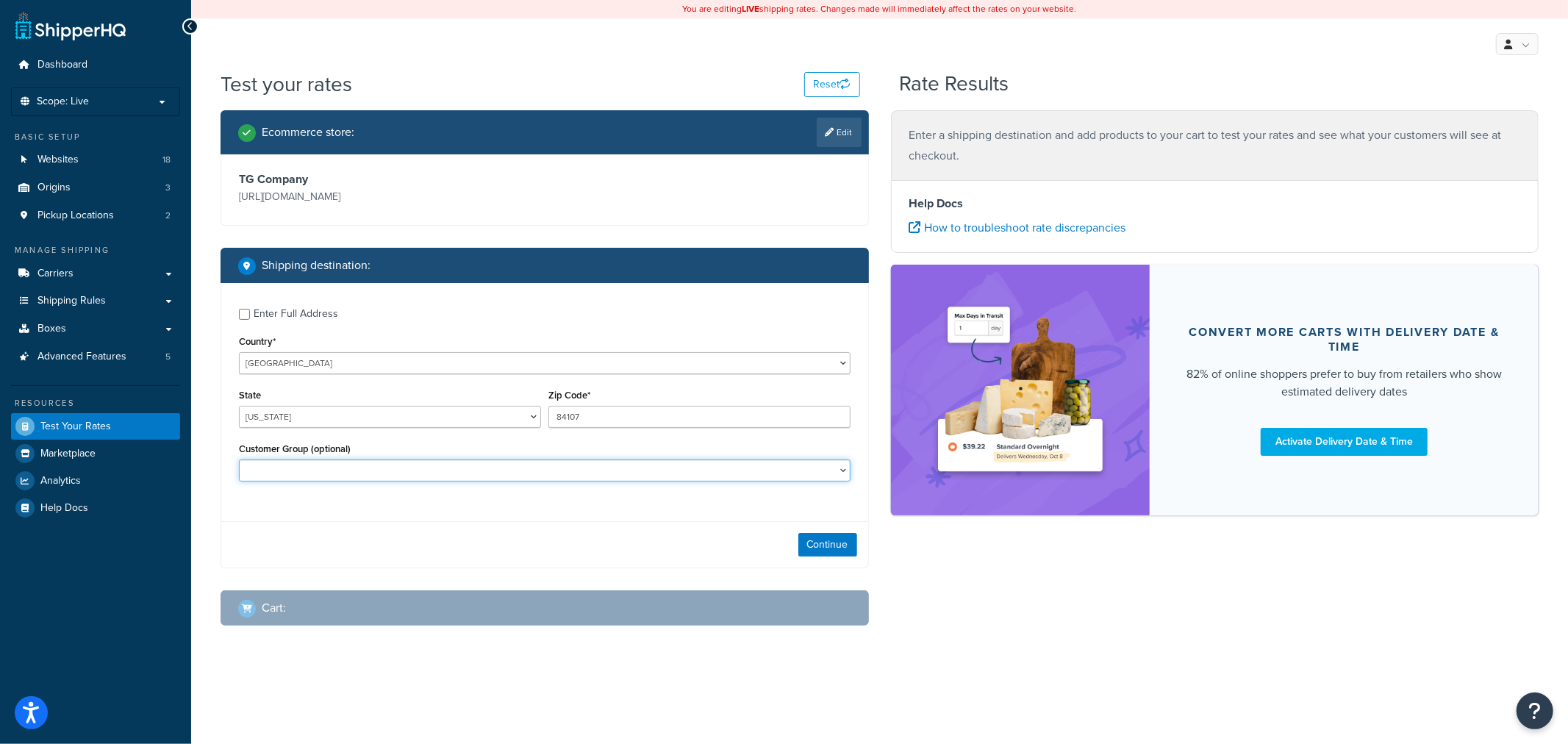
click at [385, 475] on select "D1 D2 D3 DEALER DEALER RS DEALER TERMS DEALER TERMS RS FedEx D3 FEDEX TERMS RS …" at bounding box center [544, 471] width 611 height 22
select select "D3"
click at [239, 461] on select "D1 D2 D3 DEALER DEALER RS DEALER TERMS DEALER TERMS RS FedEx D3 FEDEX TERMS RS …" at bounding box center [544, 471] width 611 height 22
click at [827, 537] on button "Continue" at bounding box center [827, 545] width 59 height 24
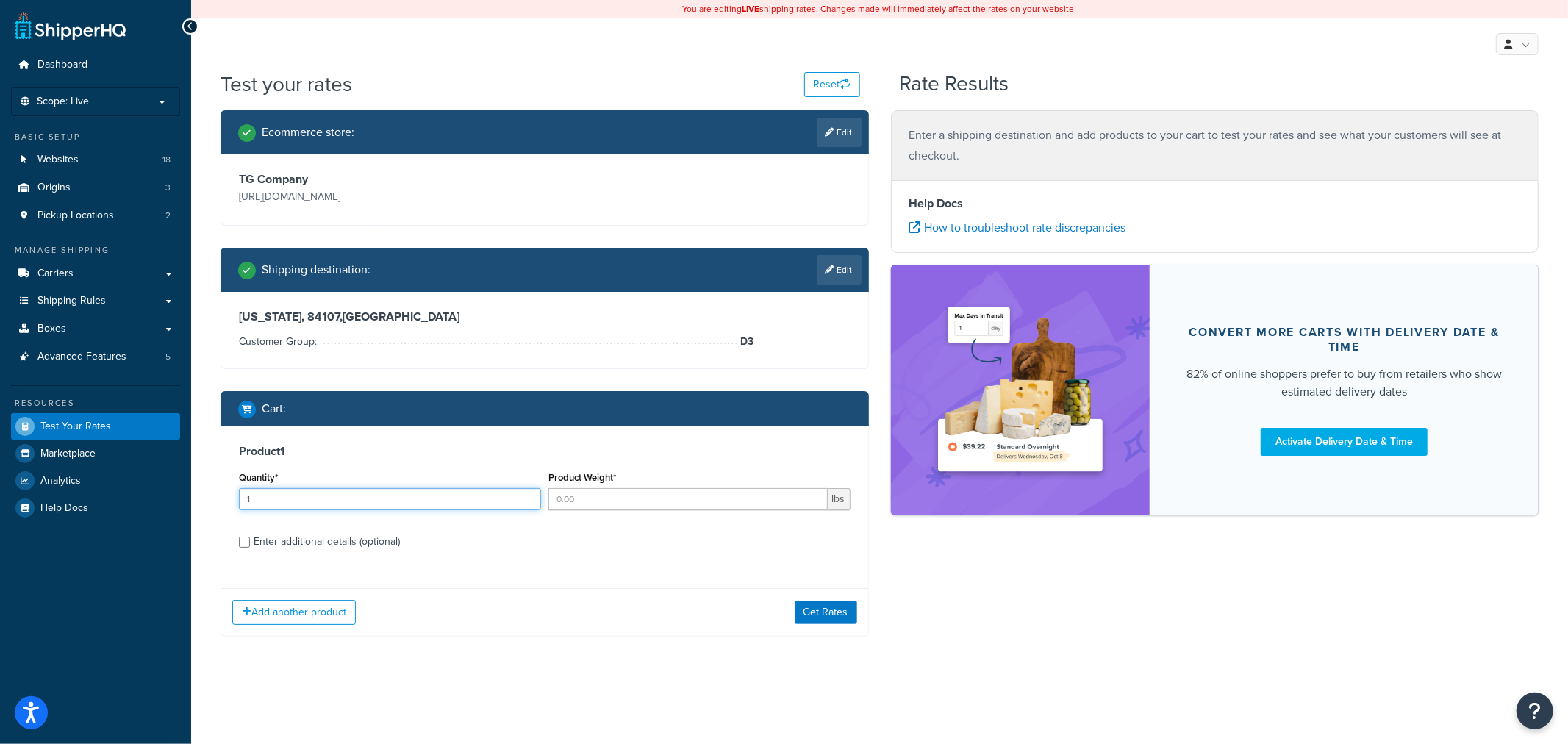
click at [527, 492] on input "1" at bounding box center [390, 499] width 302 height 22
click at [527, 492] on input "2" at bounding box center [390, 499] width 302 height 22
type input "3"
click at [527, 492] on input "3" at bounding box center [390, 499] width 302 height 22
click at [582, 495] on input "Product Weight*" at bounding box center [687, 499] width 279 height 22
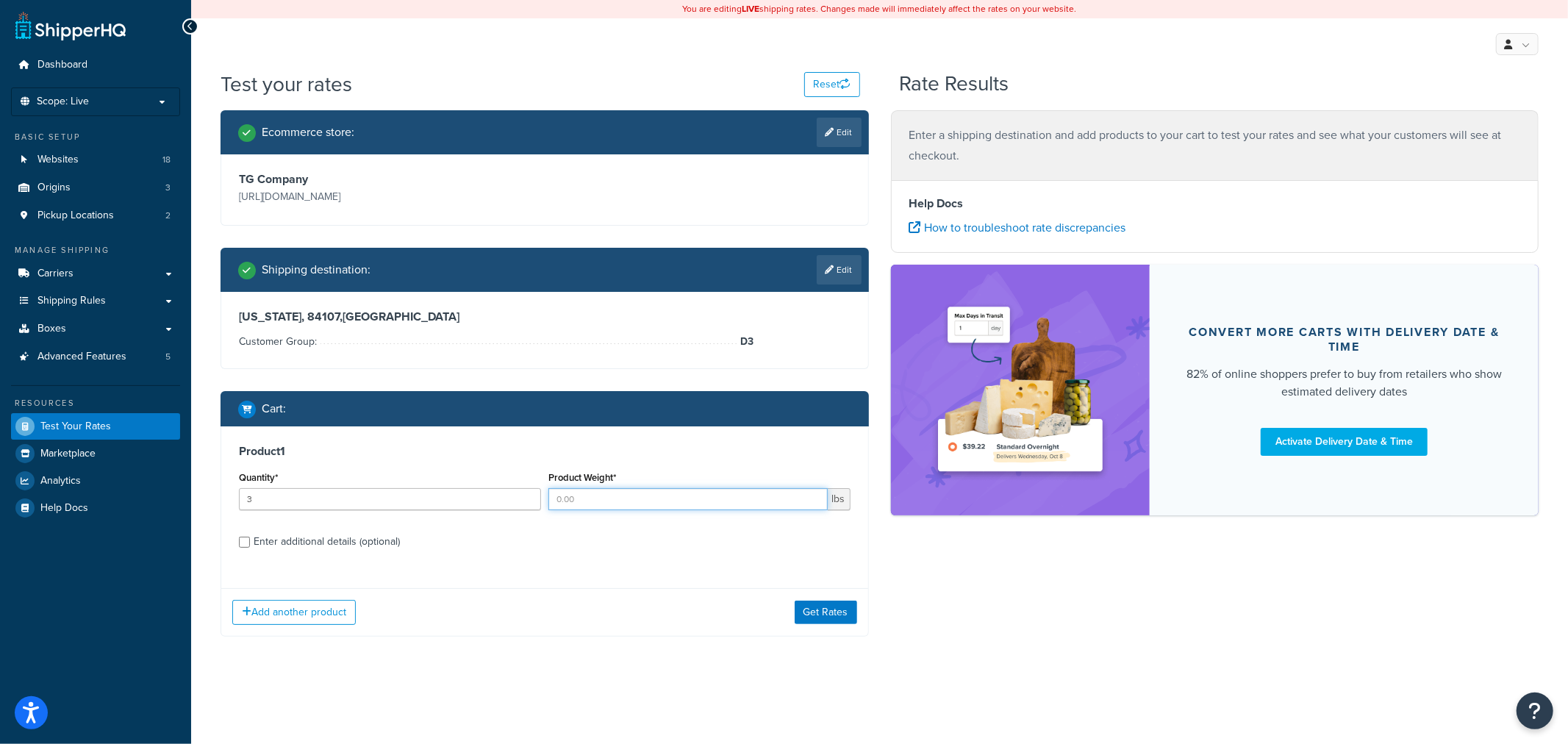
click at [582, 495] on input "Product Weight*" at bounding box center [687, 499] width 279 height 22
type input "100"
click at [368, 545] on div "Enter additional details (optional)" at bounding box center [326, 542] width 146 height 21
click at [249, 545] on input "Enter additional details (optional)" at bounding box center [244, 542] width 11 height 11
checkbox input "true"
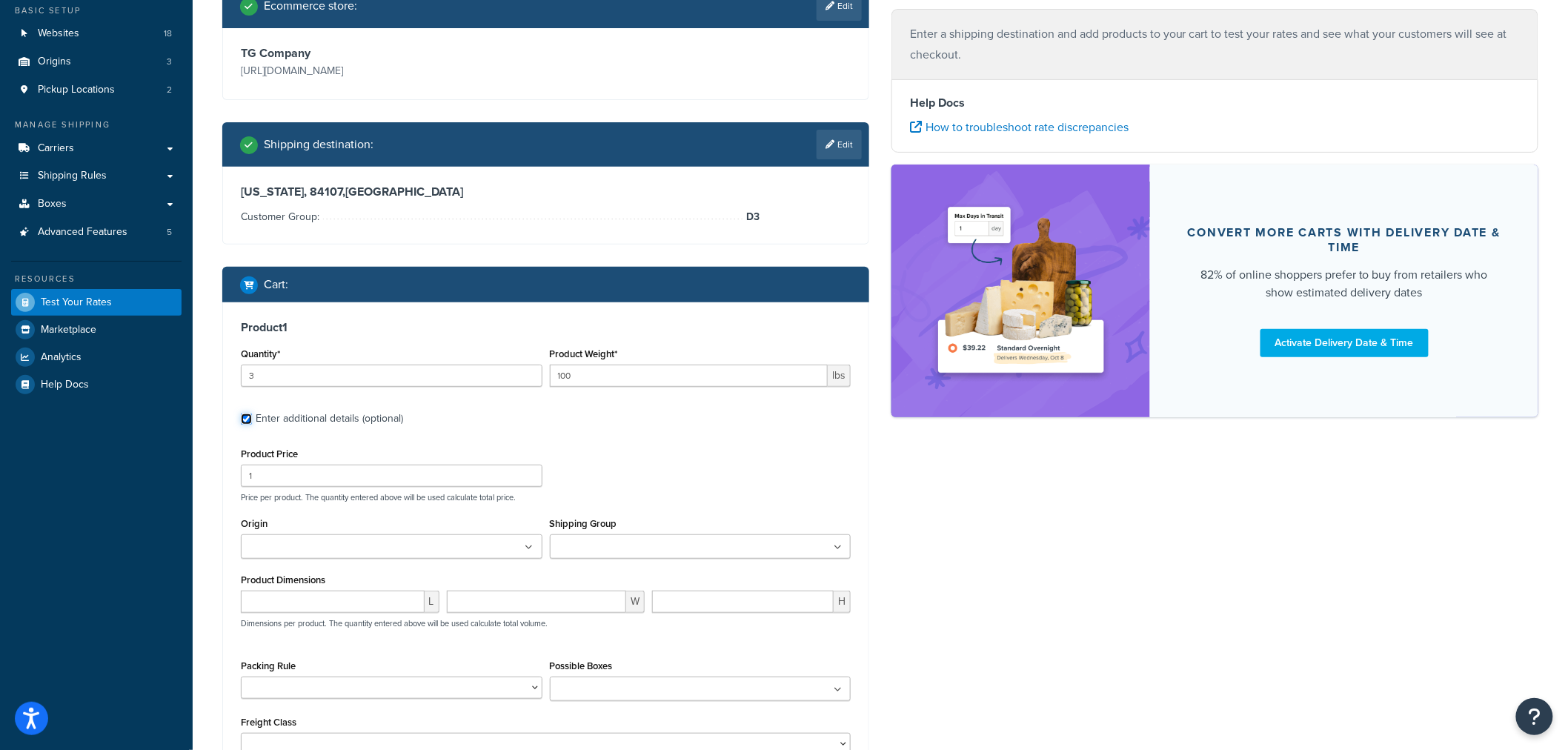
scroll to position [164, 0]
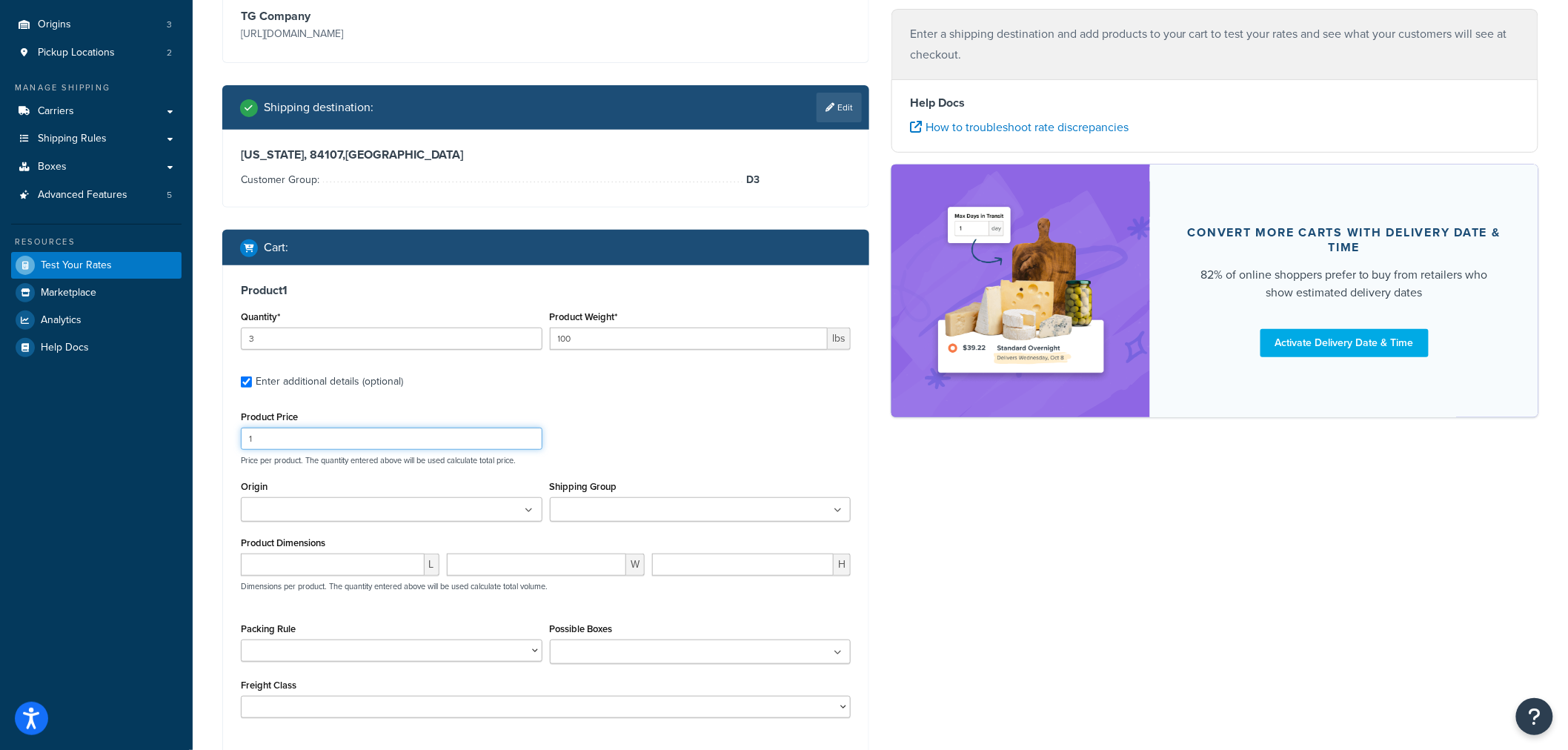
click at [313, 443] on input "1" at bounding box center [391, 439] width 301 height 22
drag, startPoint x: 313, startPoint y: 443, endPoint x: 230, endPoint y: 440, distance: 83.1
click at [230, 440] on div "Product 1 Quantity* 3 Product Weight* 100 lbs Enter additional details (optiona…" at bounding box center [545, 506] width 645 height 481
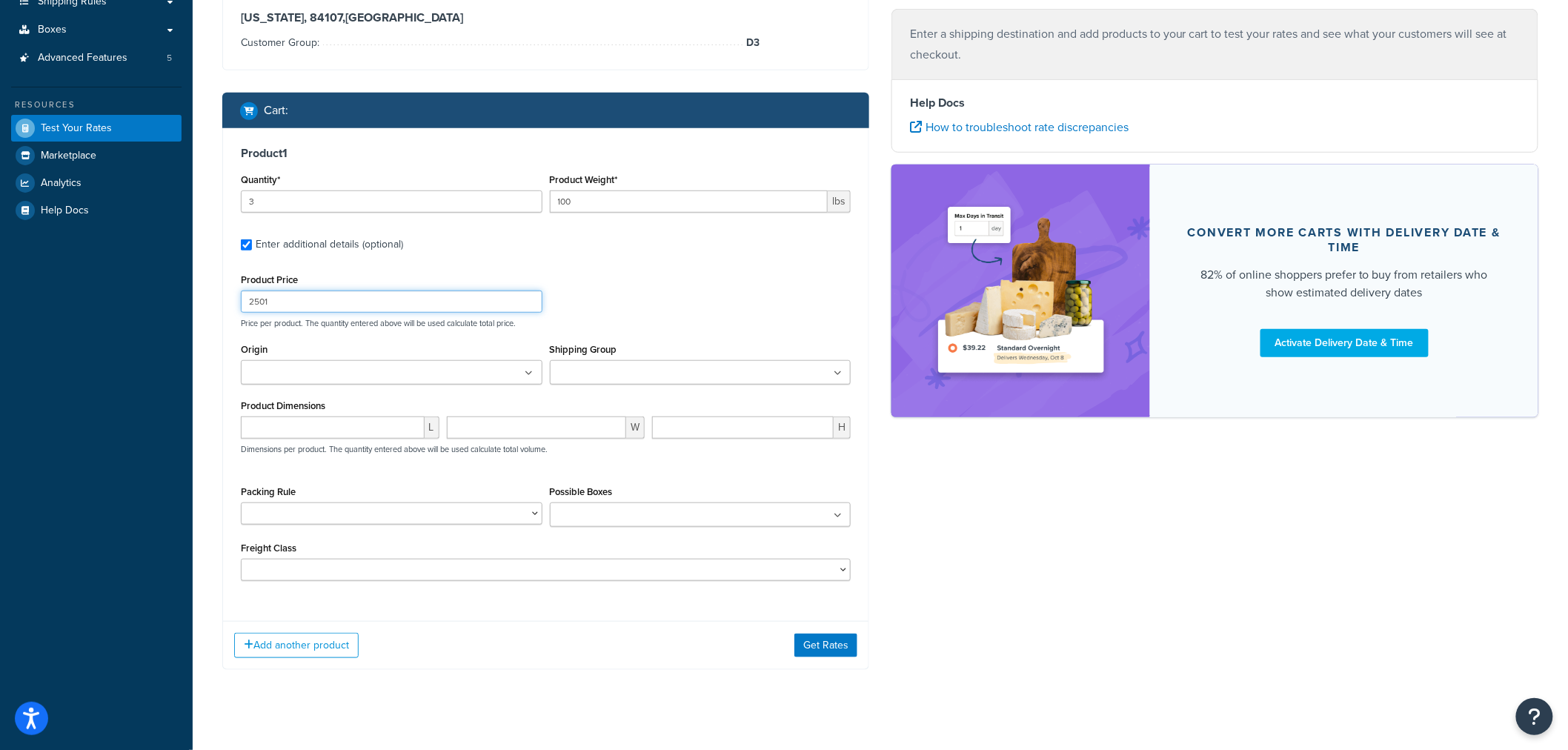
scroll to position [319, 0]
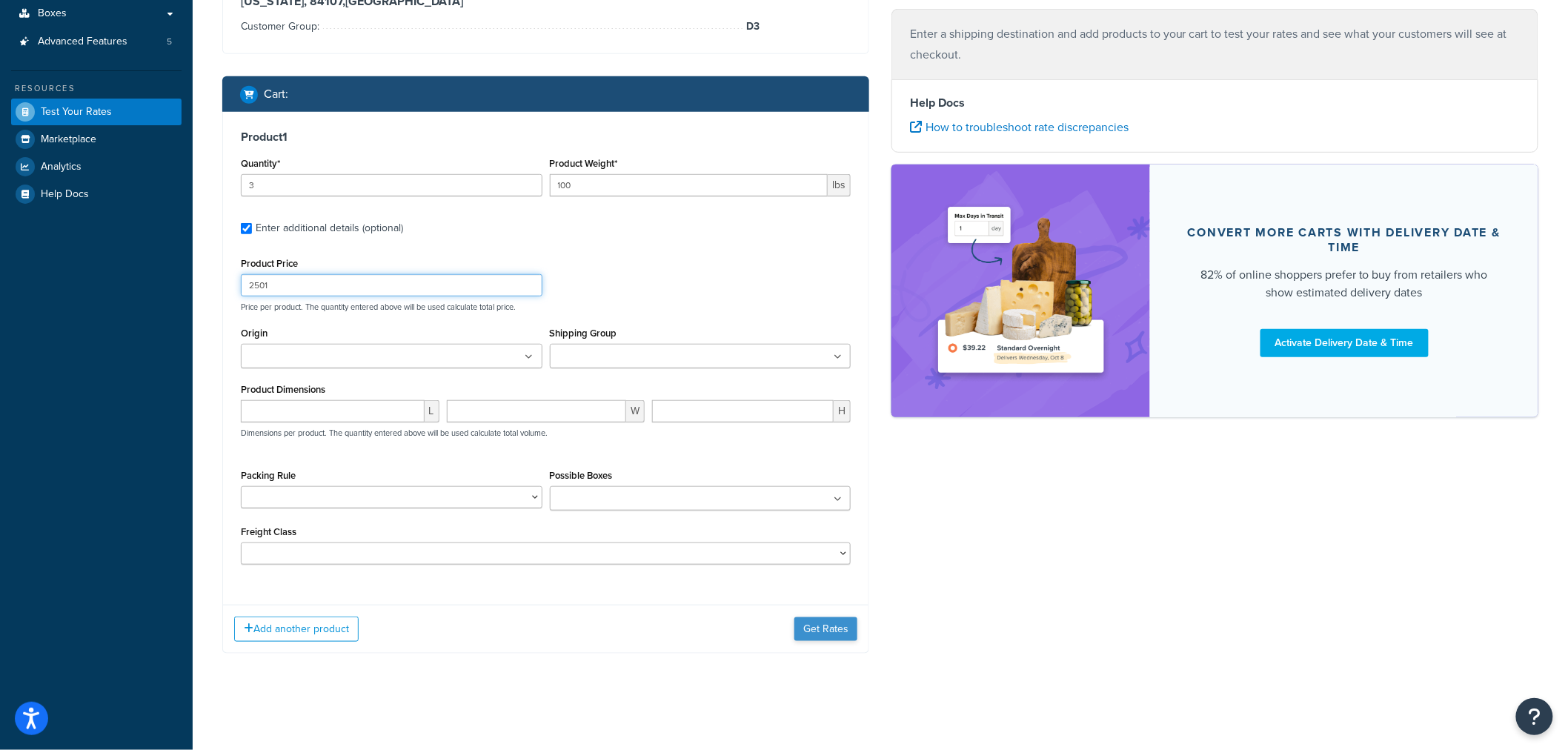
type input "2501"
click at [820, 625] on button "Get Rates" at bounding box center [825, 630] width 63 height 24
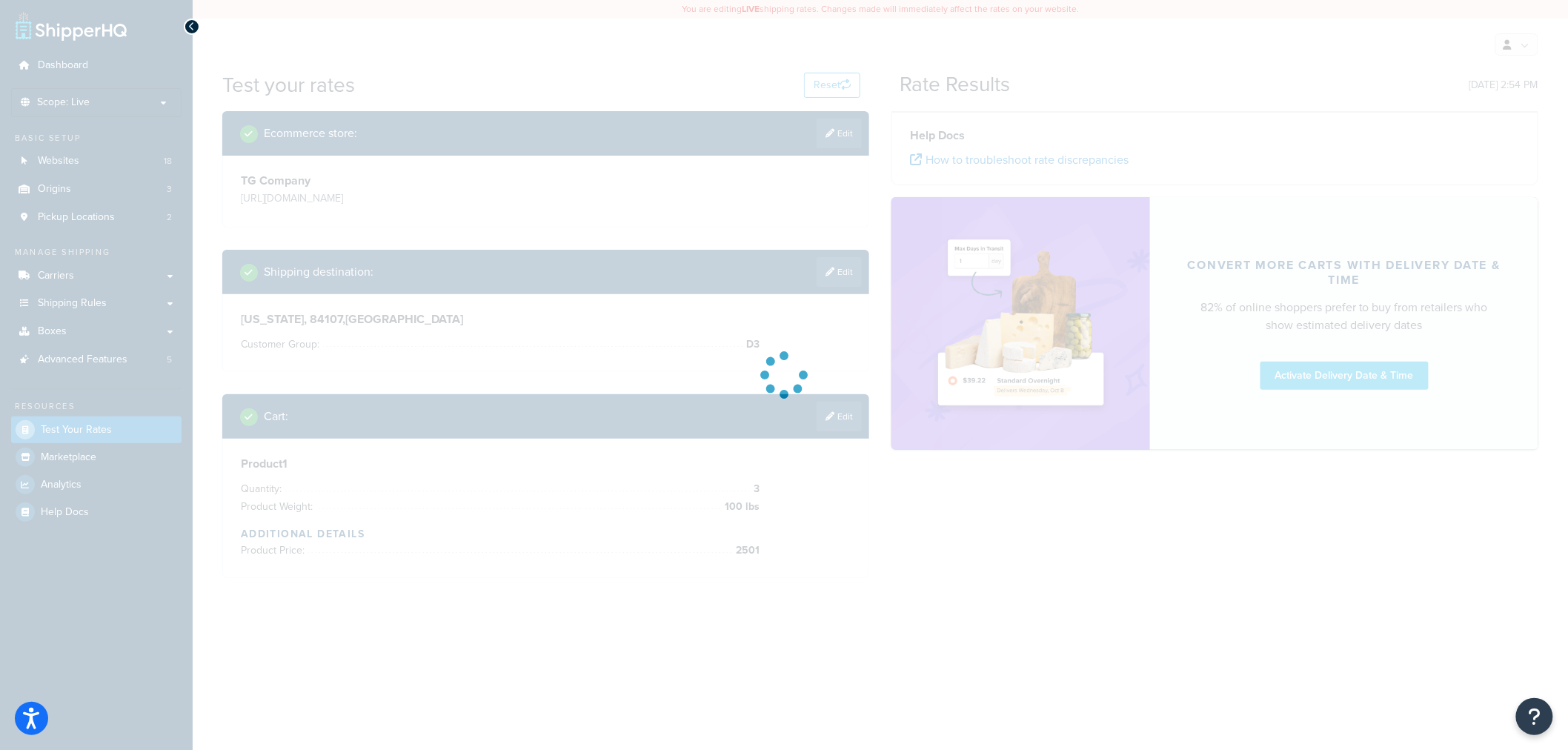
scroll to position [0, 0]
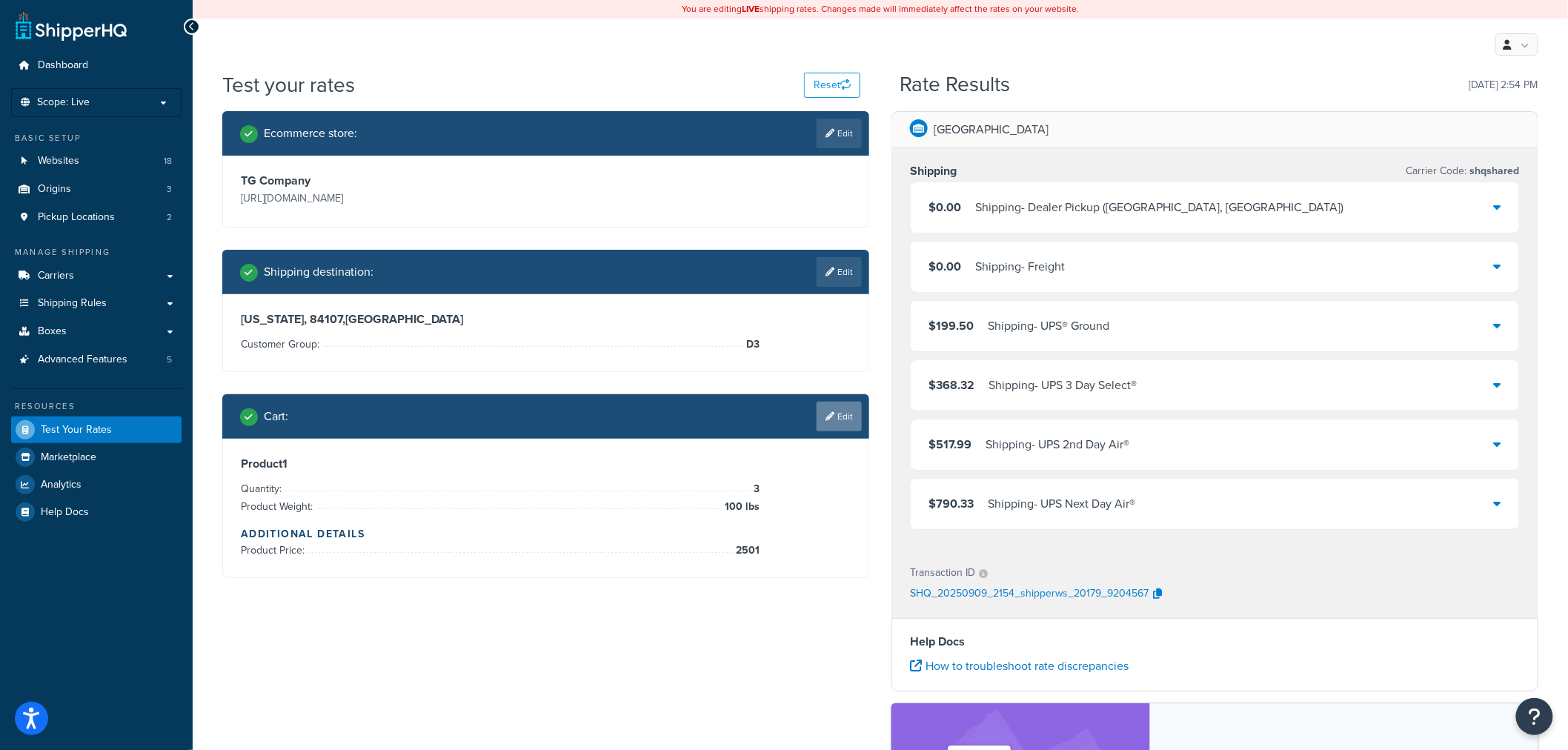
click at [847, 419] on link "Edit" at bounding box center [838, 417] width 45 height 30
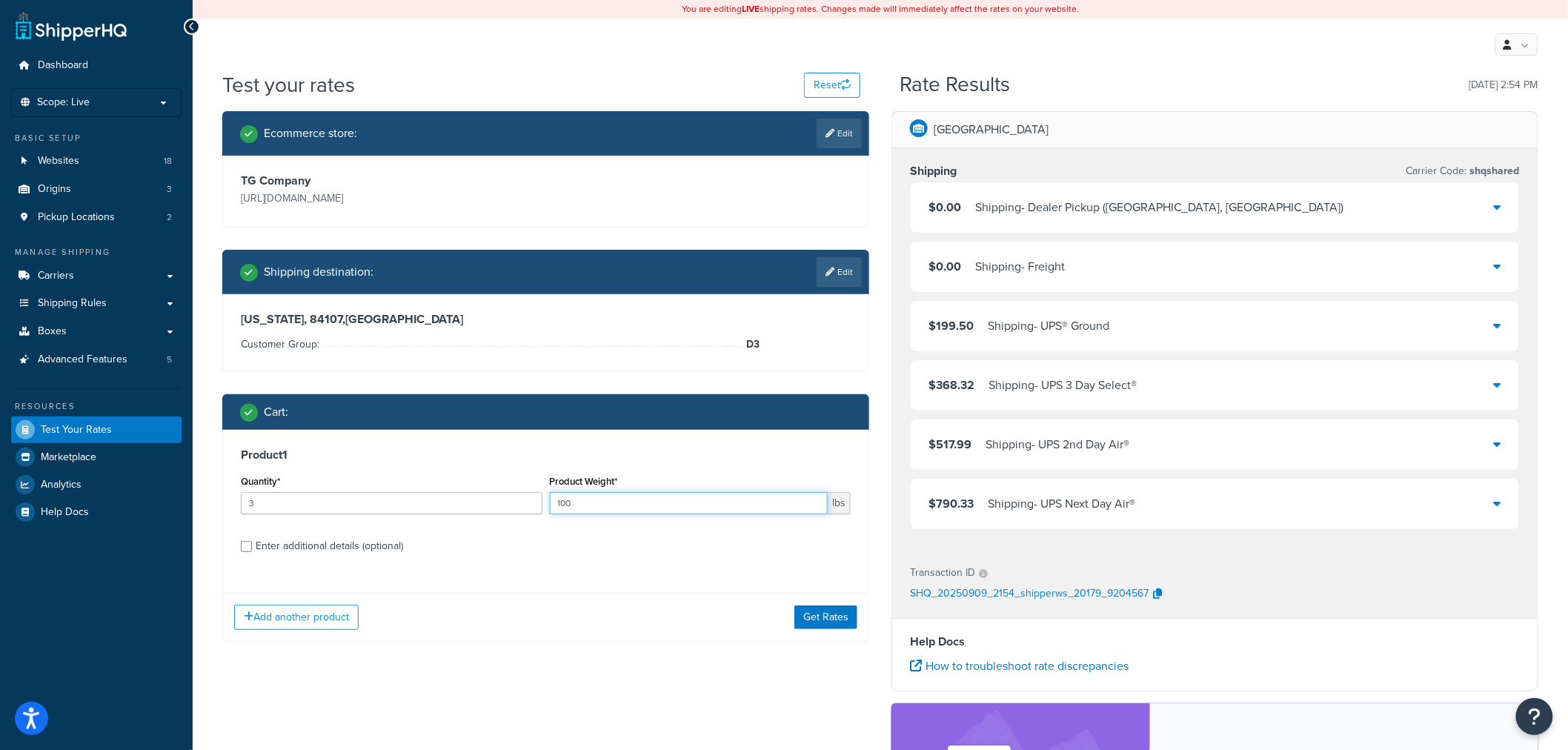
drag, startPoint x: 582, startPoint y: 506, endPoint x: 547, endPoint y: 506, distance: 35.0
click at [547, 506] on div "Product Weight* 100 lbs" at bounding box center [700, 498] width 309 height 54
type input "99"
click at [819, 610] on button "Get Rates" at bounding box center [825, 618] width 63 height 24
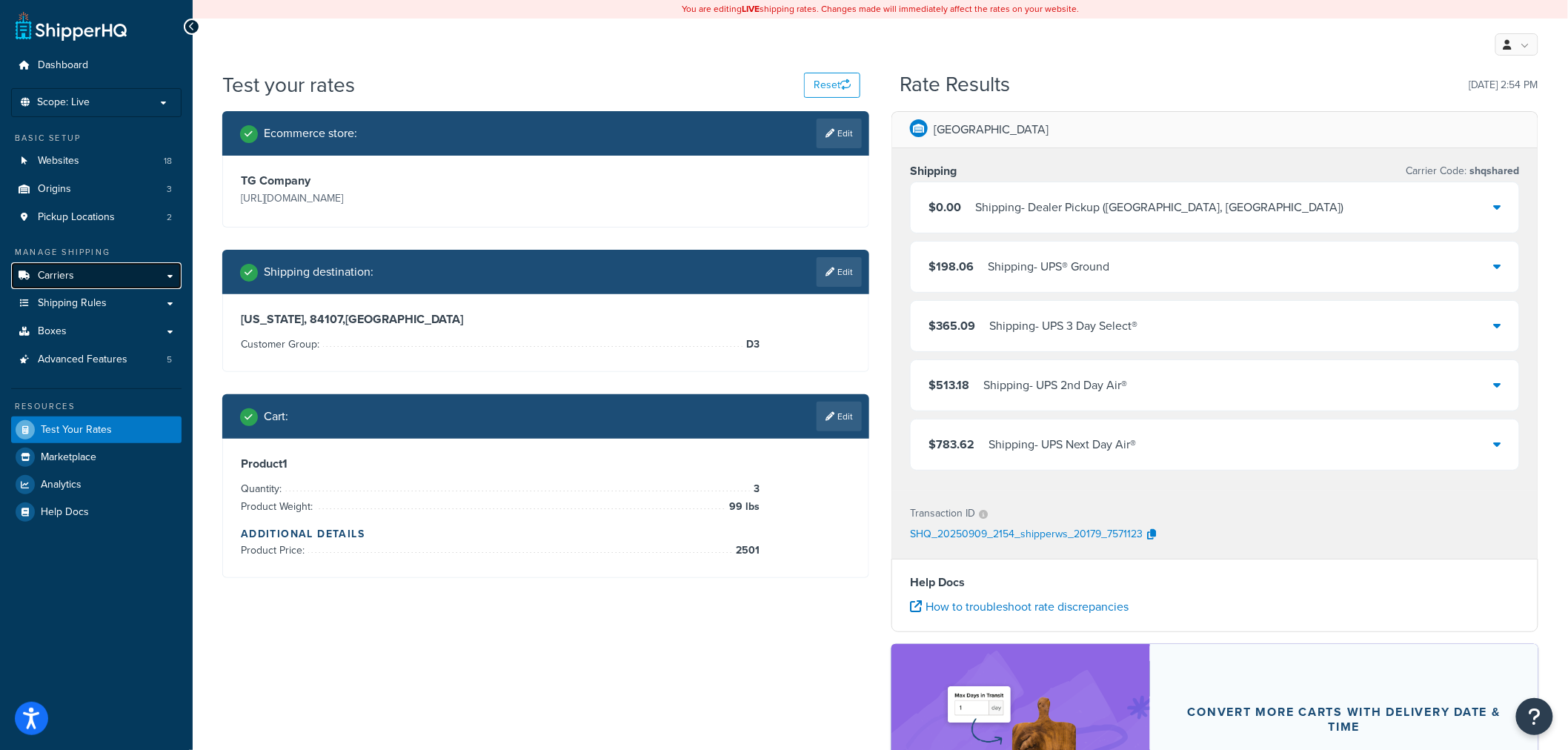
click at [71, 276] on span "Carriers" at bounding box center [56, 276] width 37 height 13
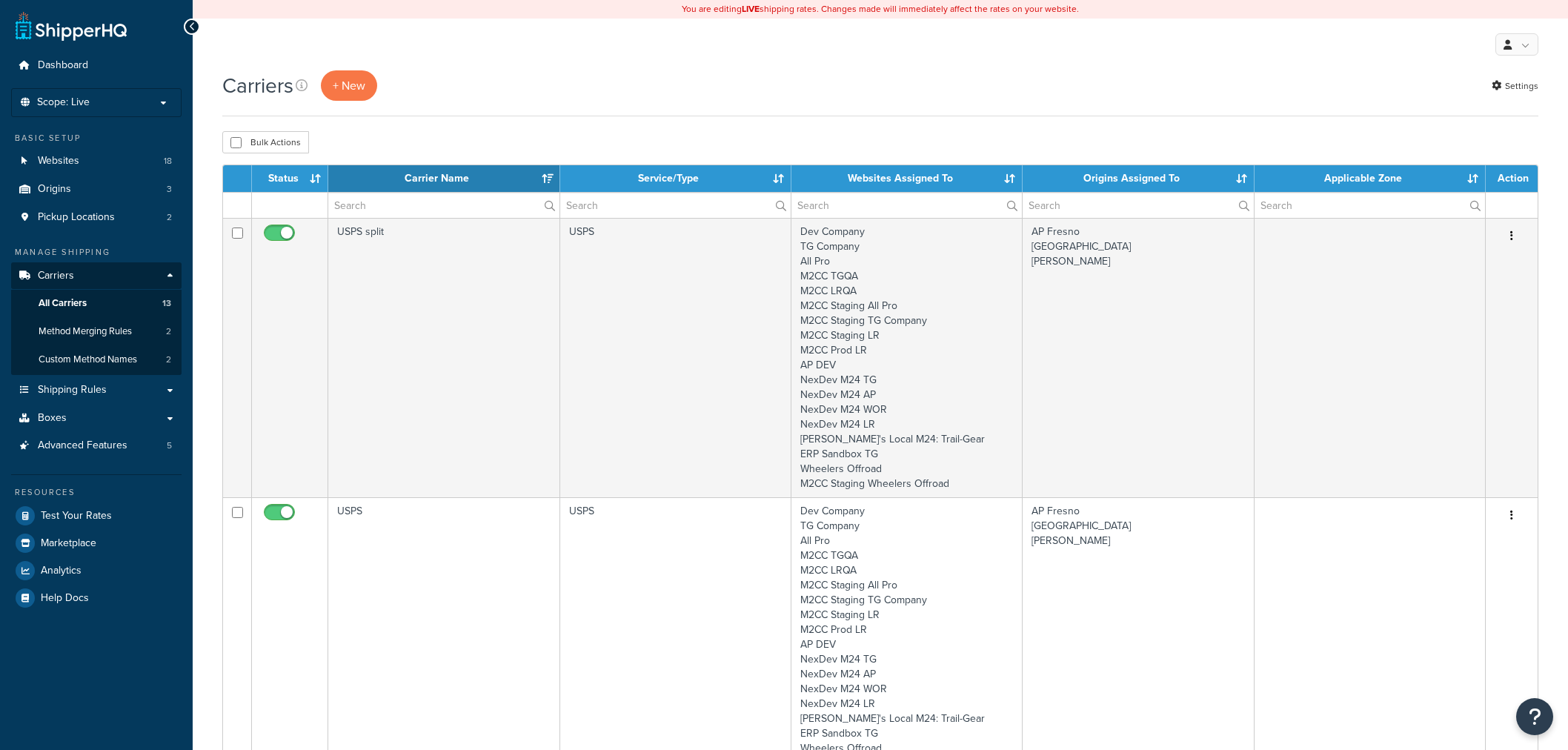
select select "15"
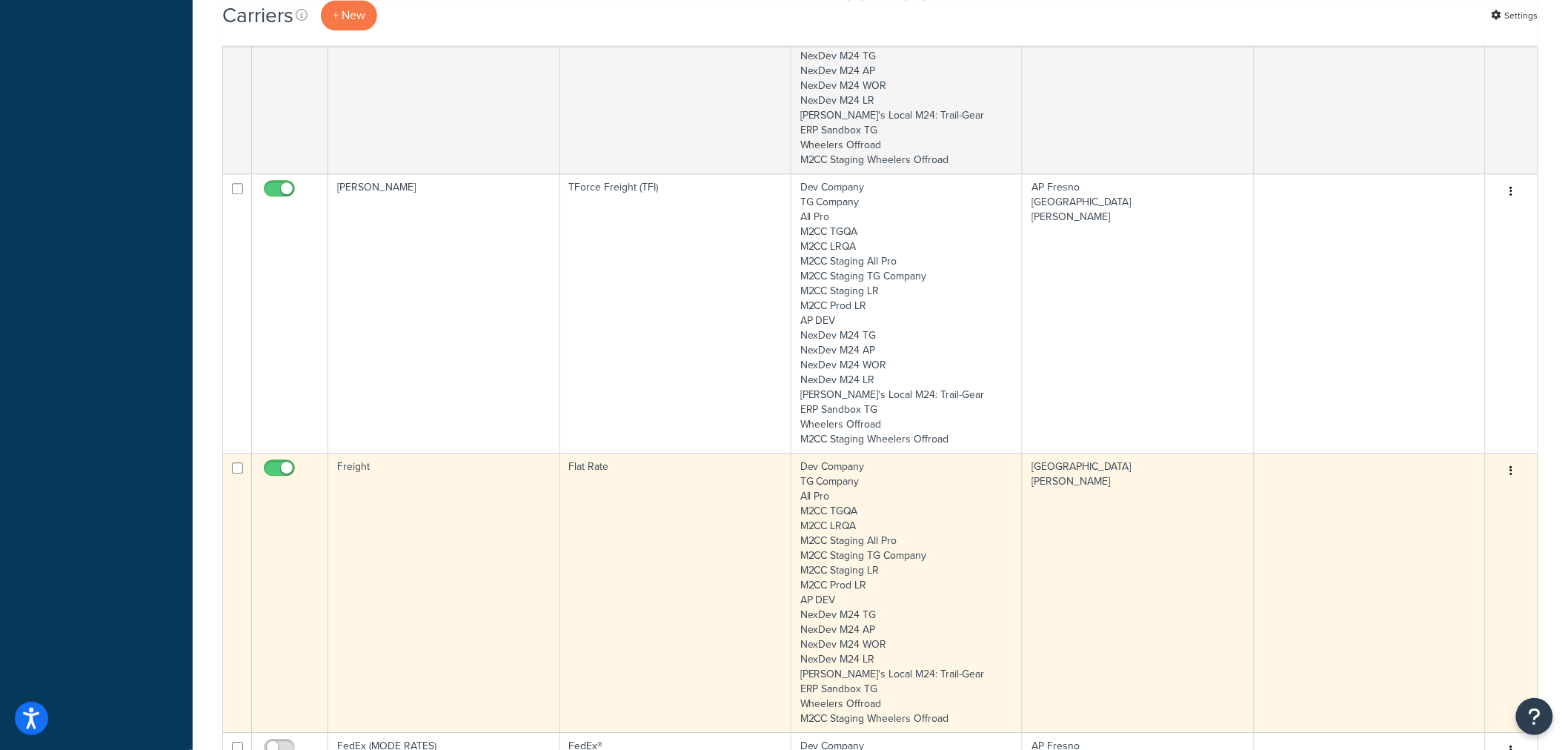
scroll to position [1285, 0]
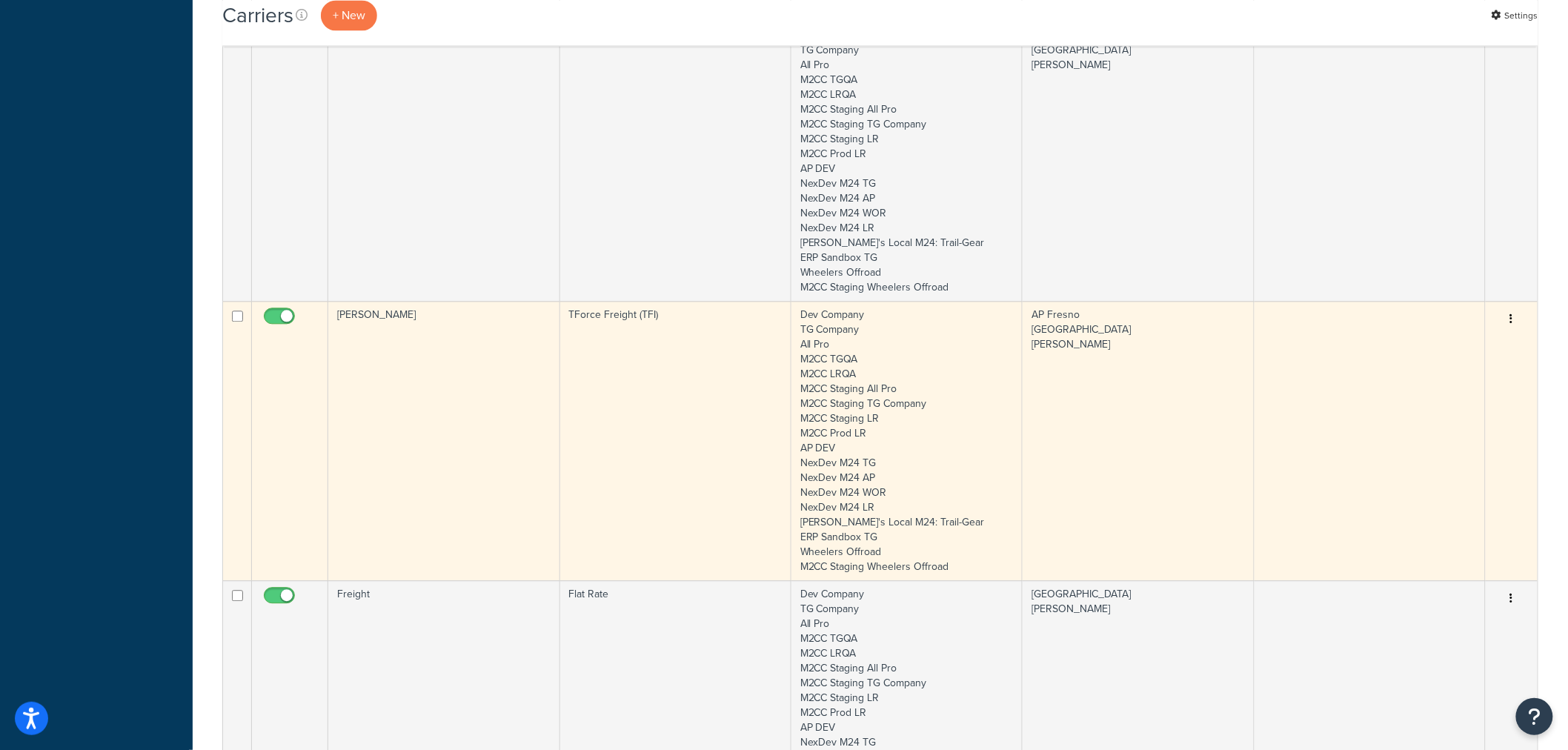
click at [604, 371] on td "TForce Freight (TFI)" at bounding box center [675, 441] width 232 height 280
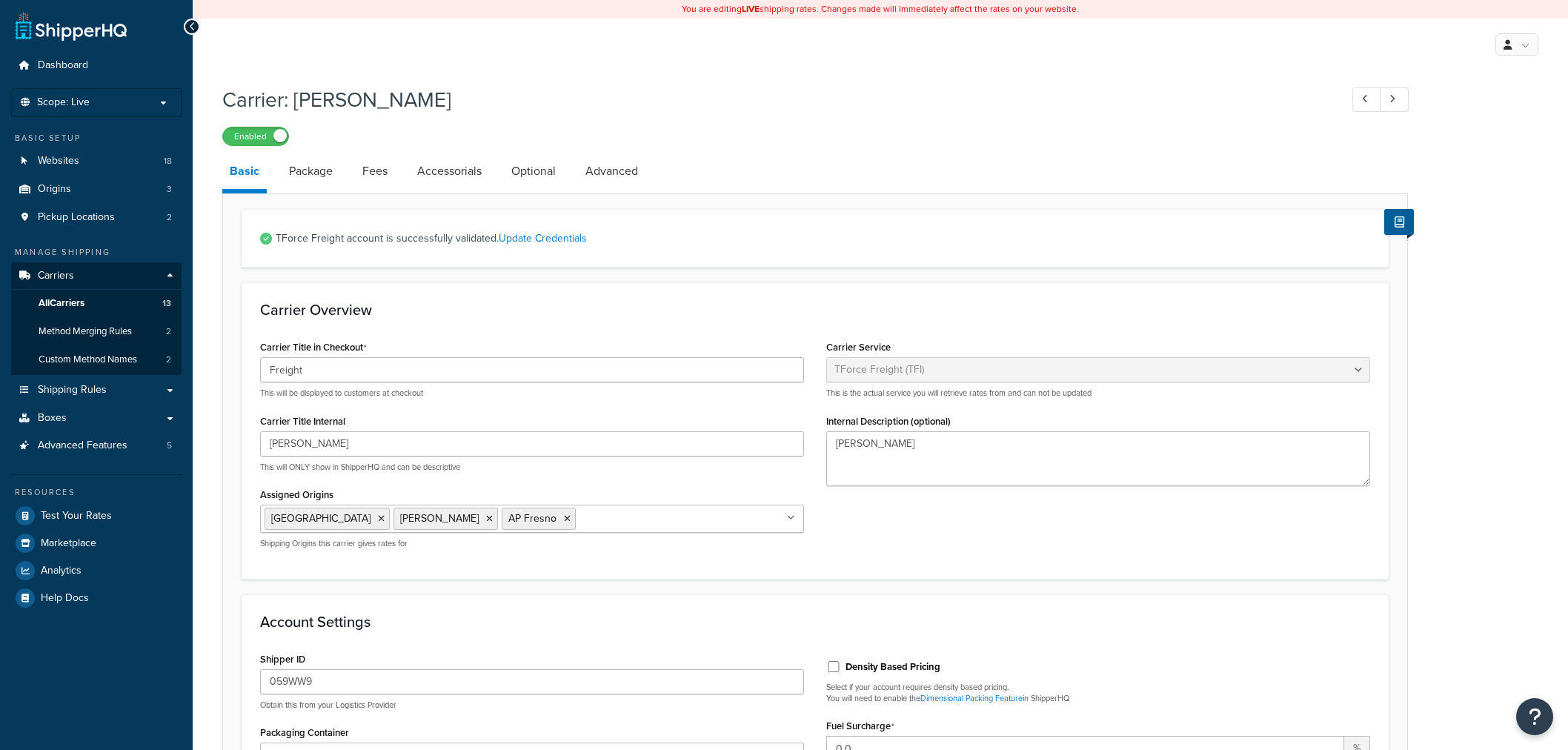
select select "upsFreight"
click at [384, 169] on link "Fees" at bounding box center [375, 171] width 40 height 36
select select "AFTER"
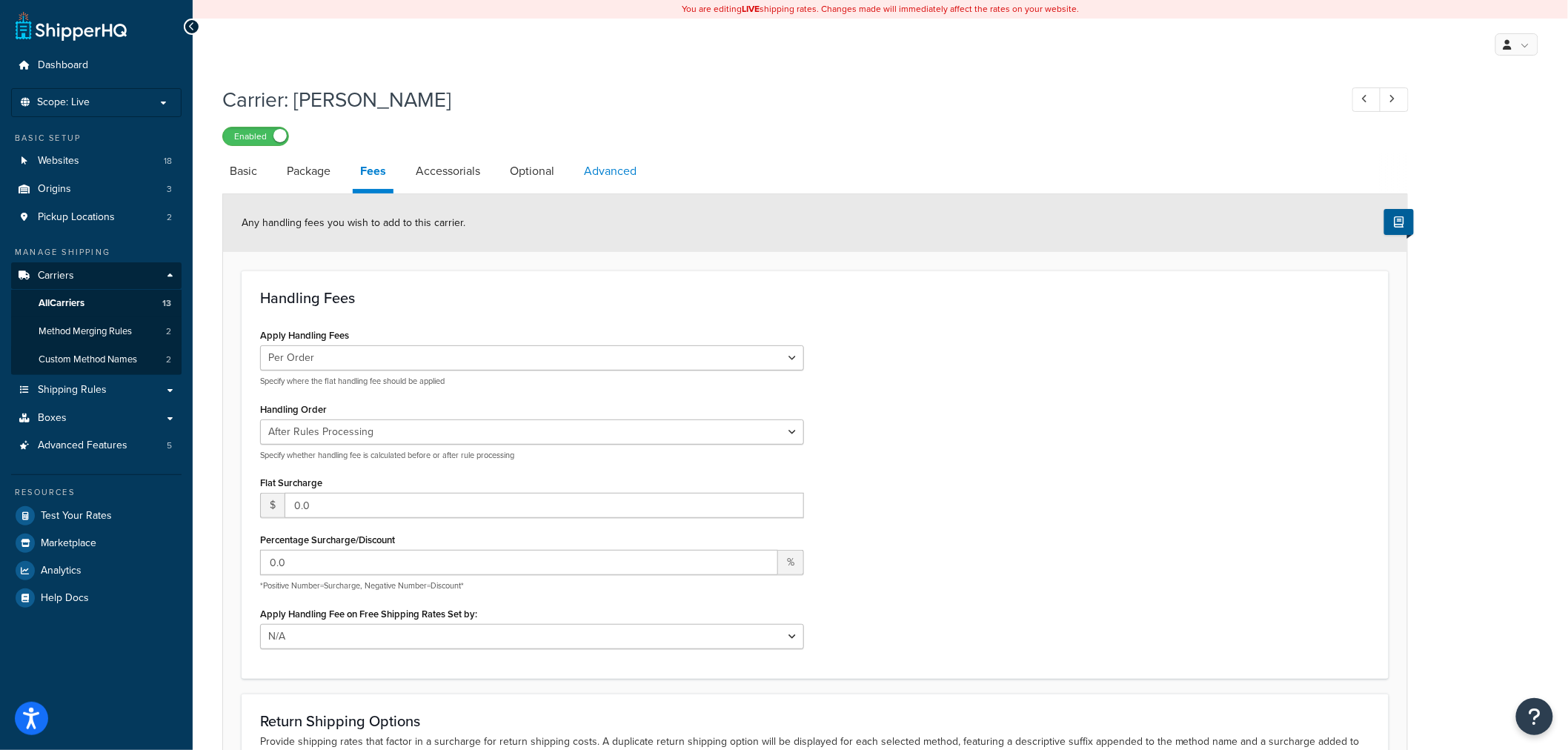
click at [599, 172] on link "Advanced" at bounding box center [610, 171] width 68 height 36
select select "false"
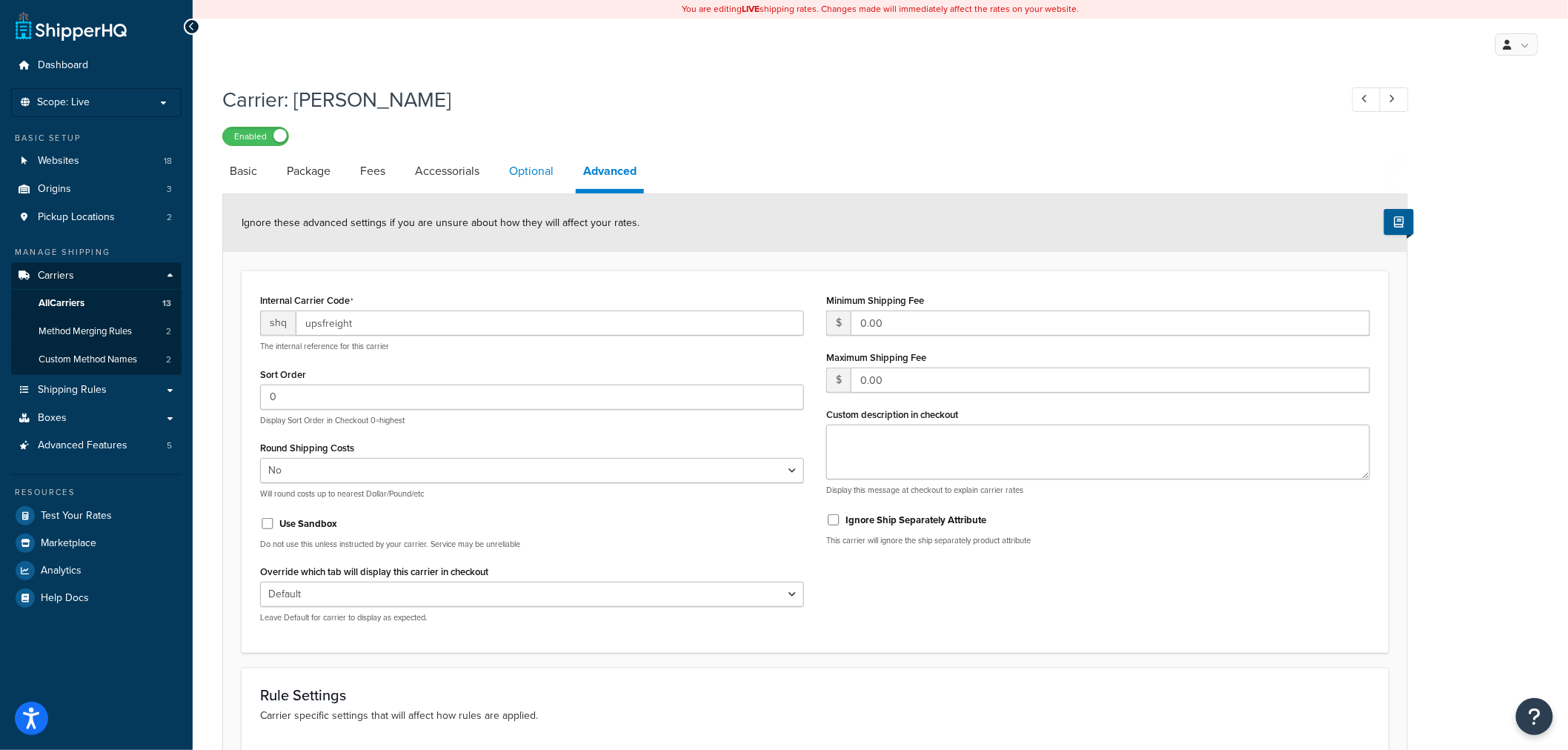
click at [534, 173] on link "Optional" at bounding box center [532, 171] width 60 height 36
select select "77.5"
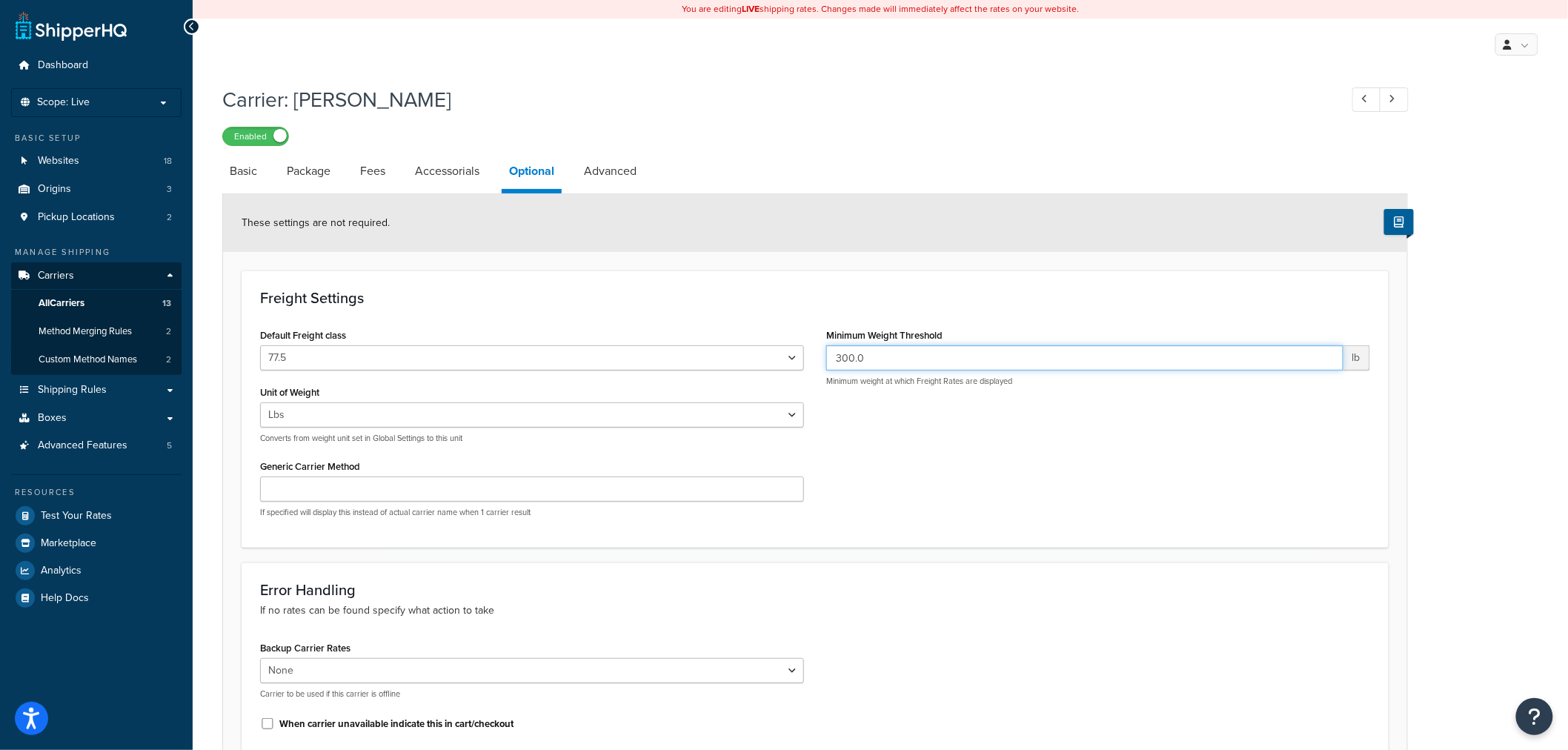
drag, startPoint x: 912, startPoint y: 361, endPoint x: 720, endPoint y: 330, distance: 194.5
click at [720, 330] on div "Default Freight class 50 55 60 65 70 77.5 85 92.5 100 110 125 150 175 200 250 3…" at bounding box center [814, 427] width 1132 height 205
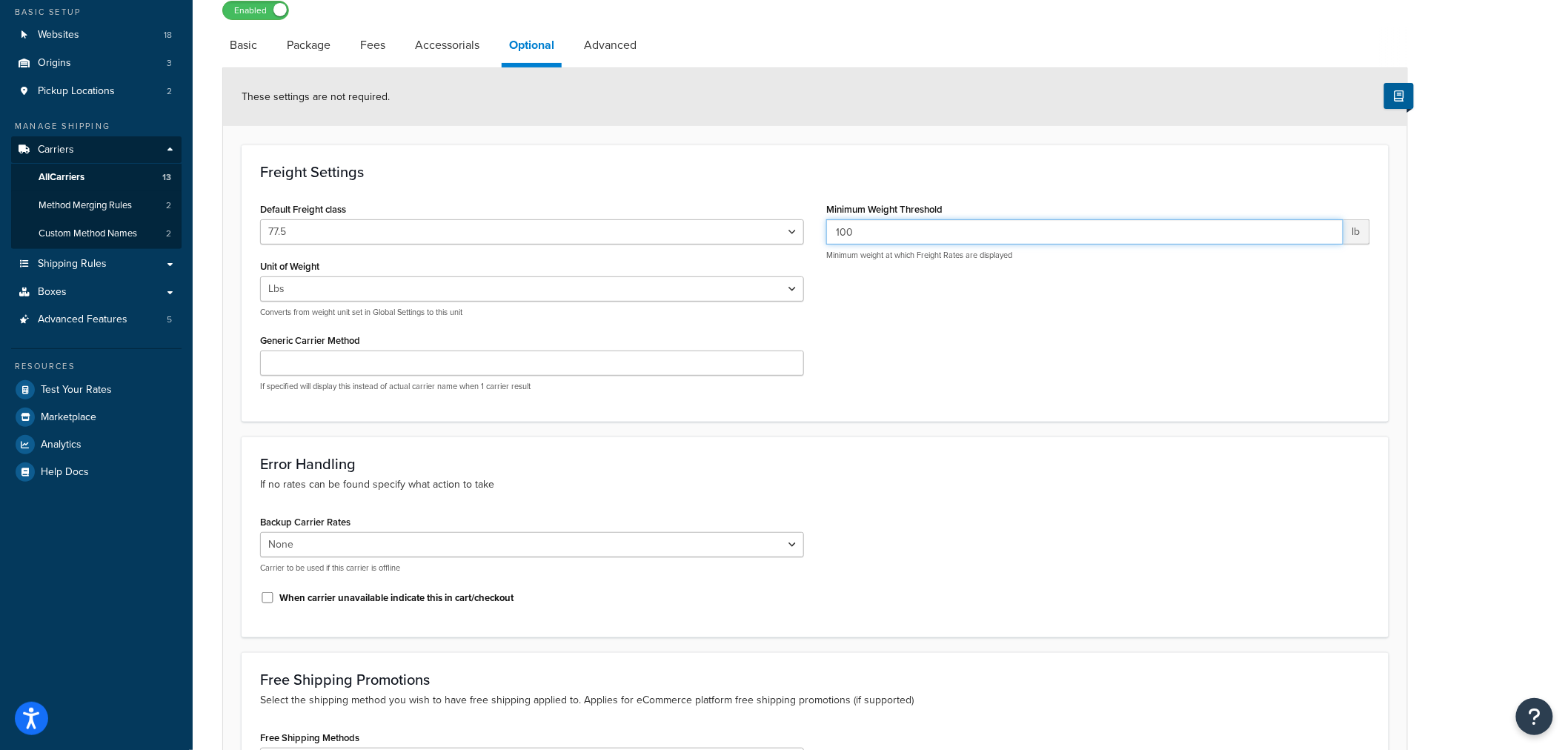
scroll to position [346, 0]
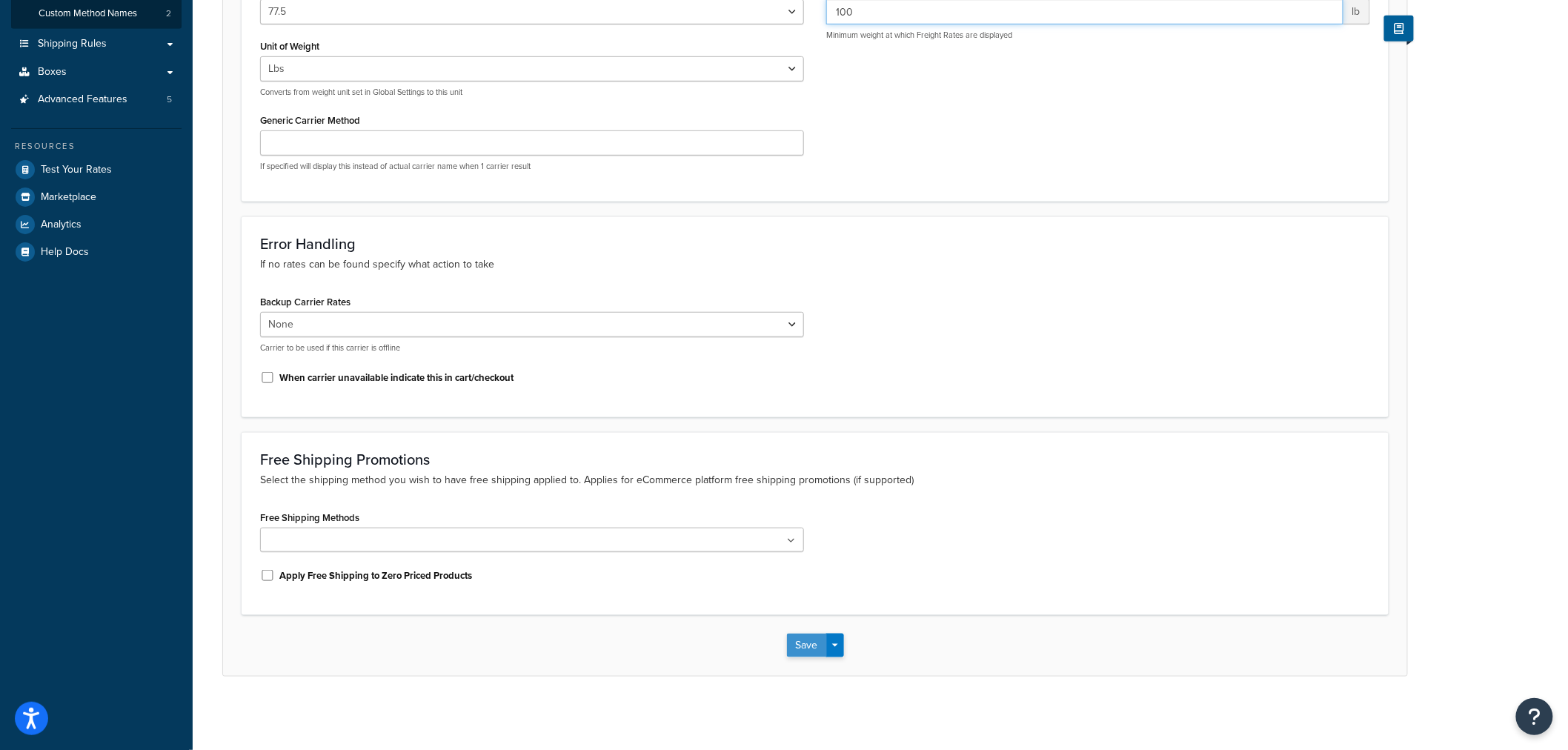
type input "100"
click at [811, 647] on button "Save" at bounding box center [807, 646] width 40 height 24
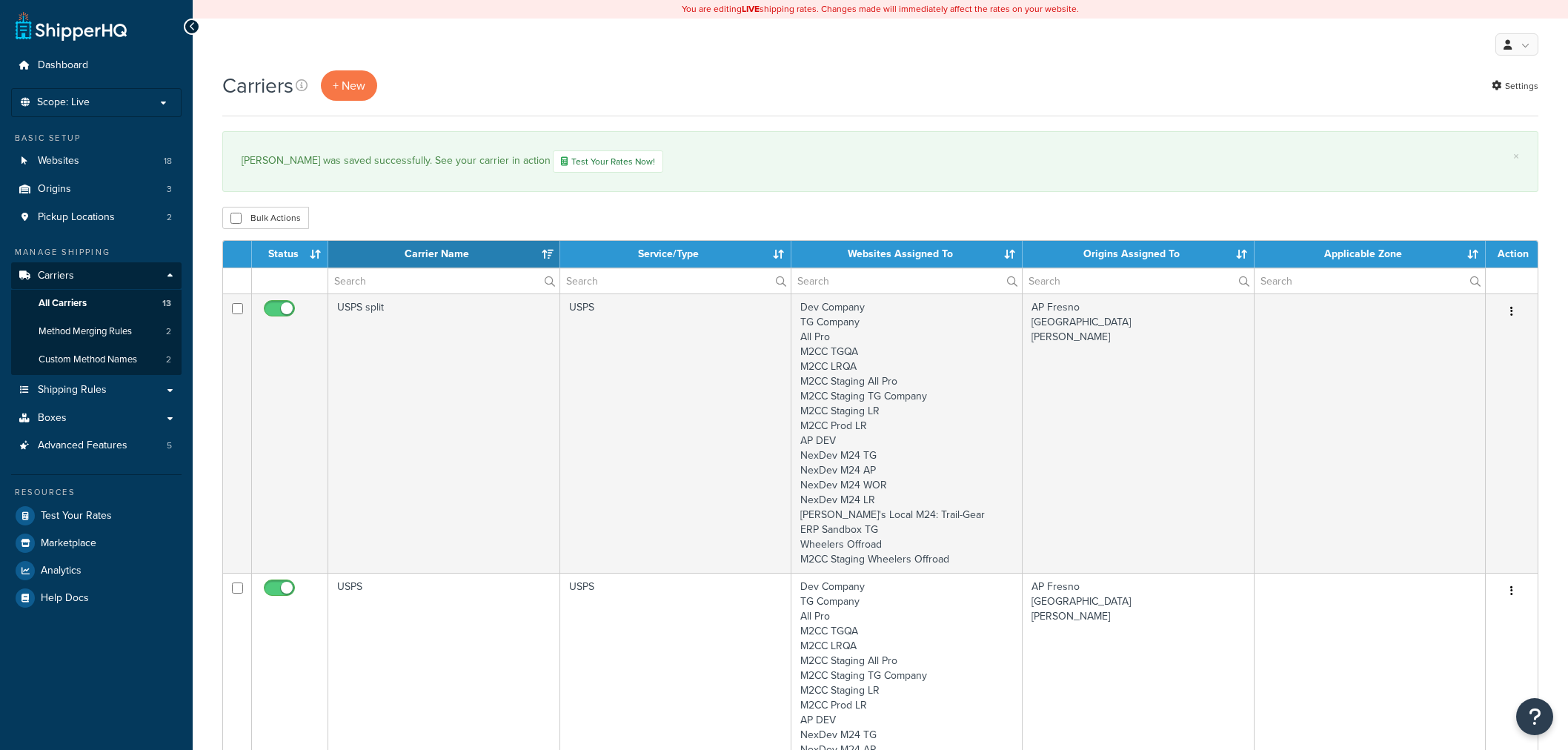
select select "15"
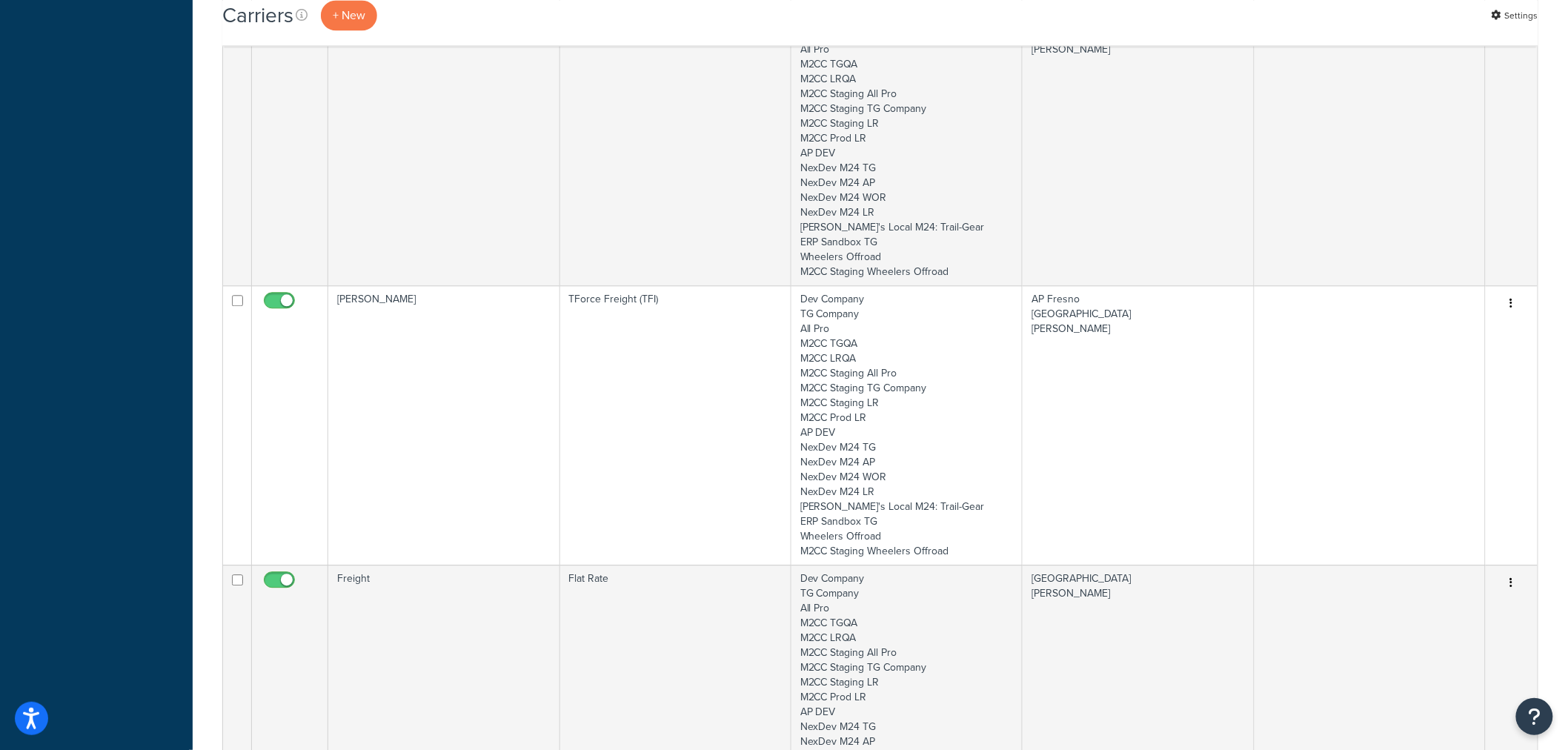
scroll to position [1400, 0]
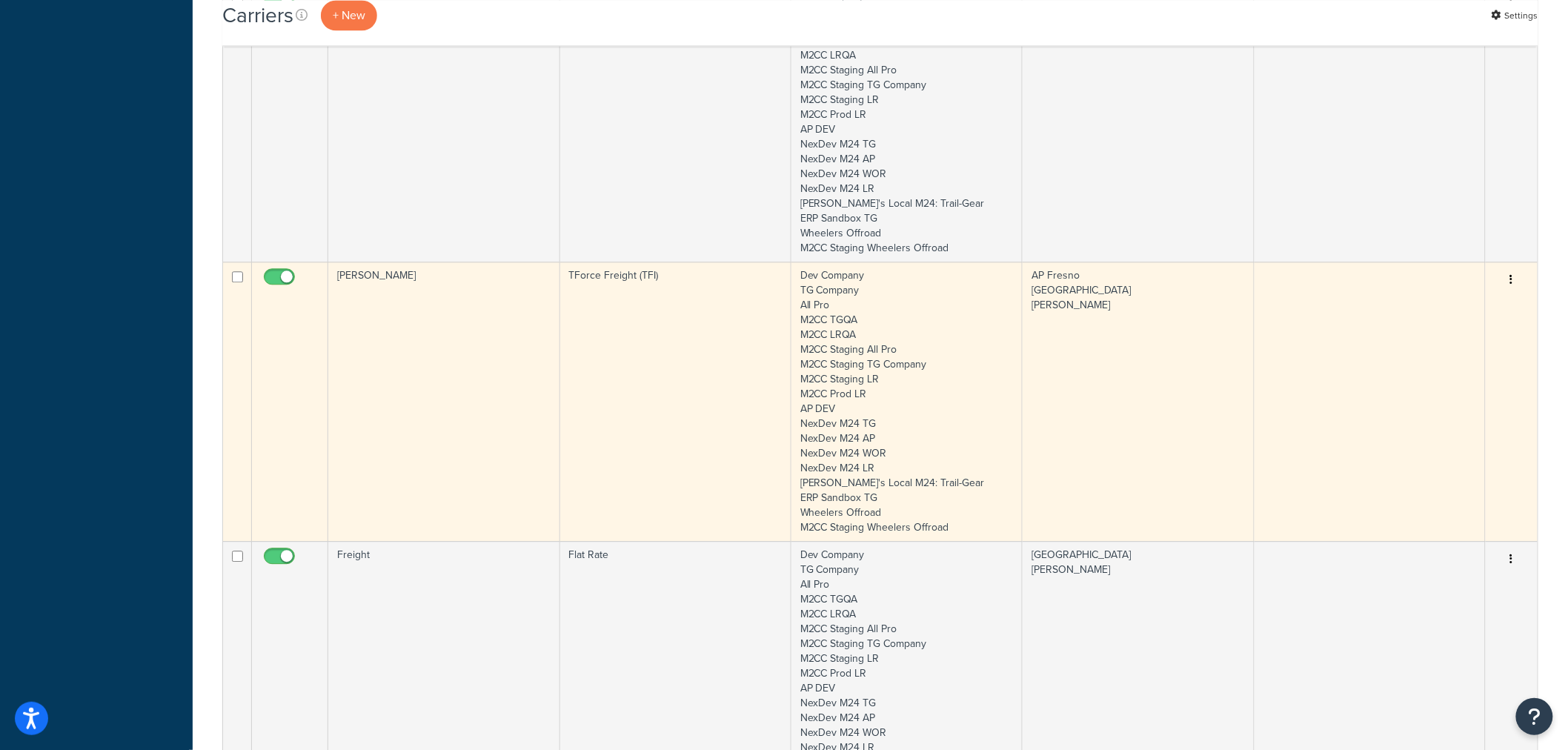
click at [575, 338] on td "TForce Freight (TFI)" at bounding box center [675, 401] width 232 height 280
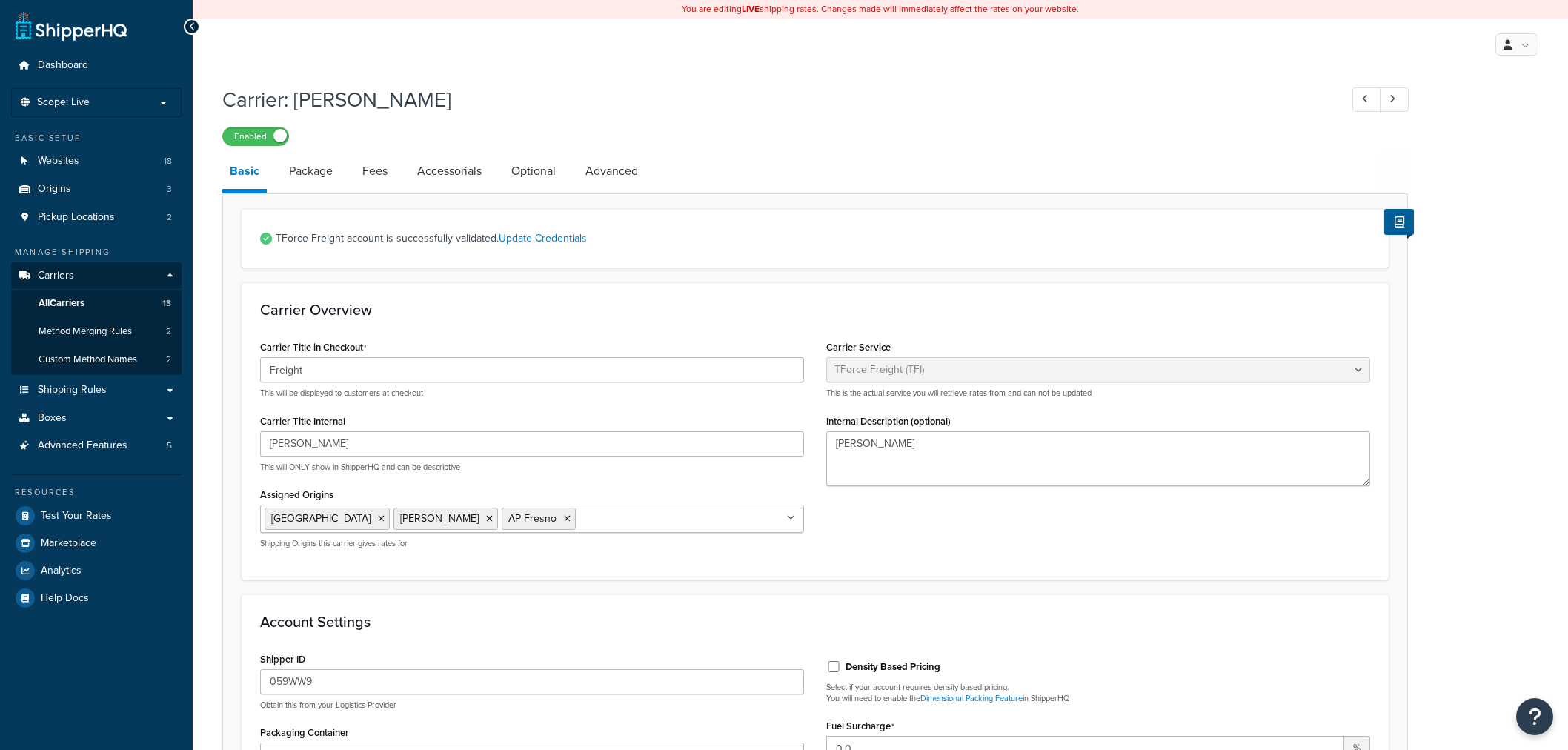
select select "upsFreight"
click at [606, 179] on link "Advanced" at bounding box center [611, 171] width 68 height 36
select select "false"
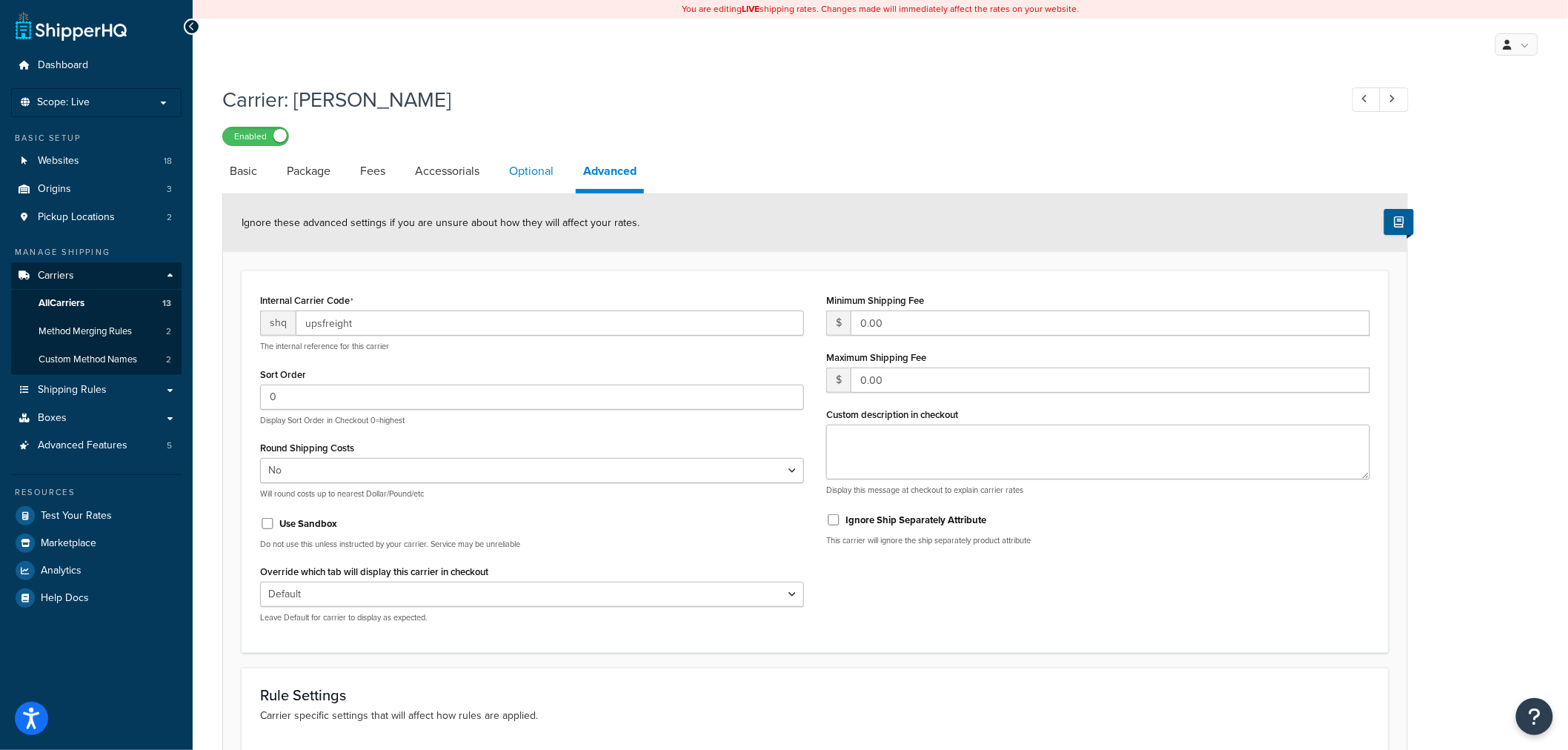
click at [539, 181] on link "Optional" at bounding box center [532, 171] width 60 height 36
select select "77.5"
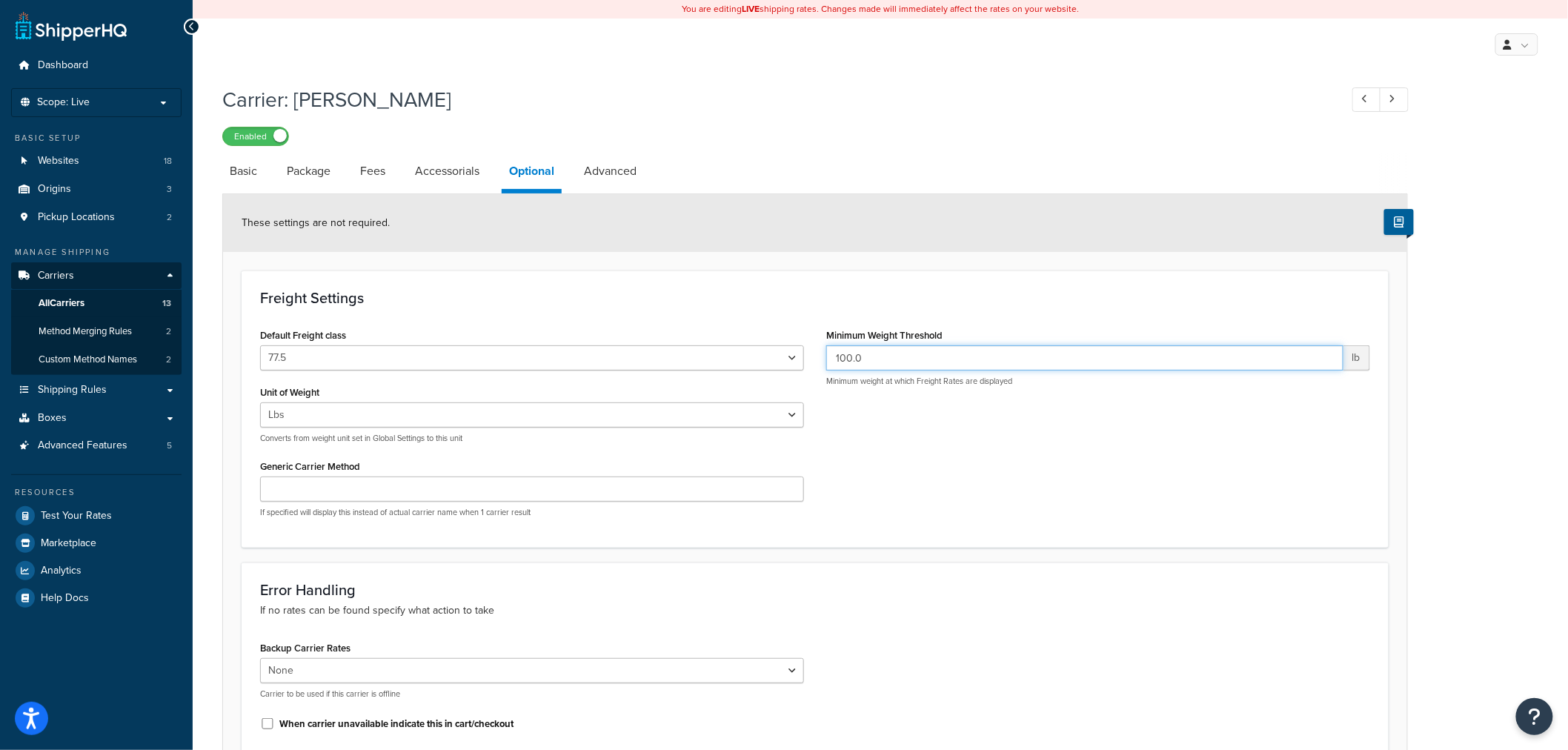
drag, startPoint x: 908, startPoint y: 354, endPoint x: 741, endPoint y: 351, distance: 167.0
click at [741, 351] on div "Default Freight class 50 55 60 65 70 77.5 85 92.5 100 110 125 150 175 200 250 3…" at bounding box center [814, 427] width 1132 height 205
paste input "3"
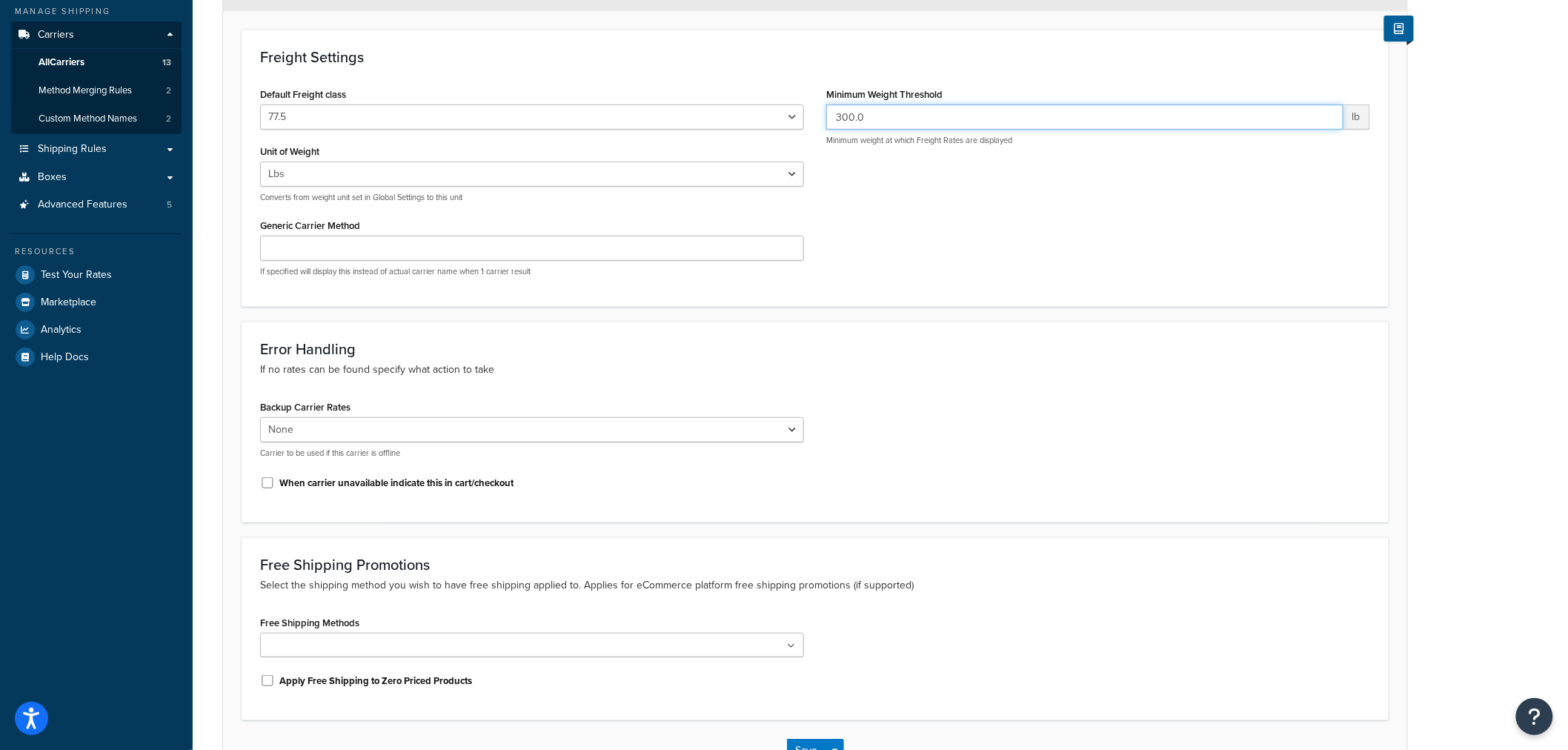
scroll to position [346, 0]
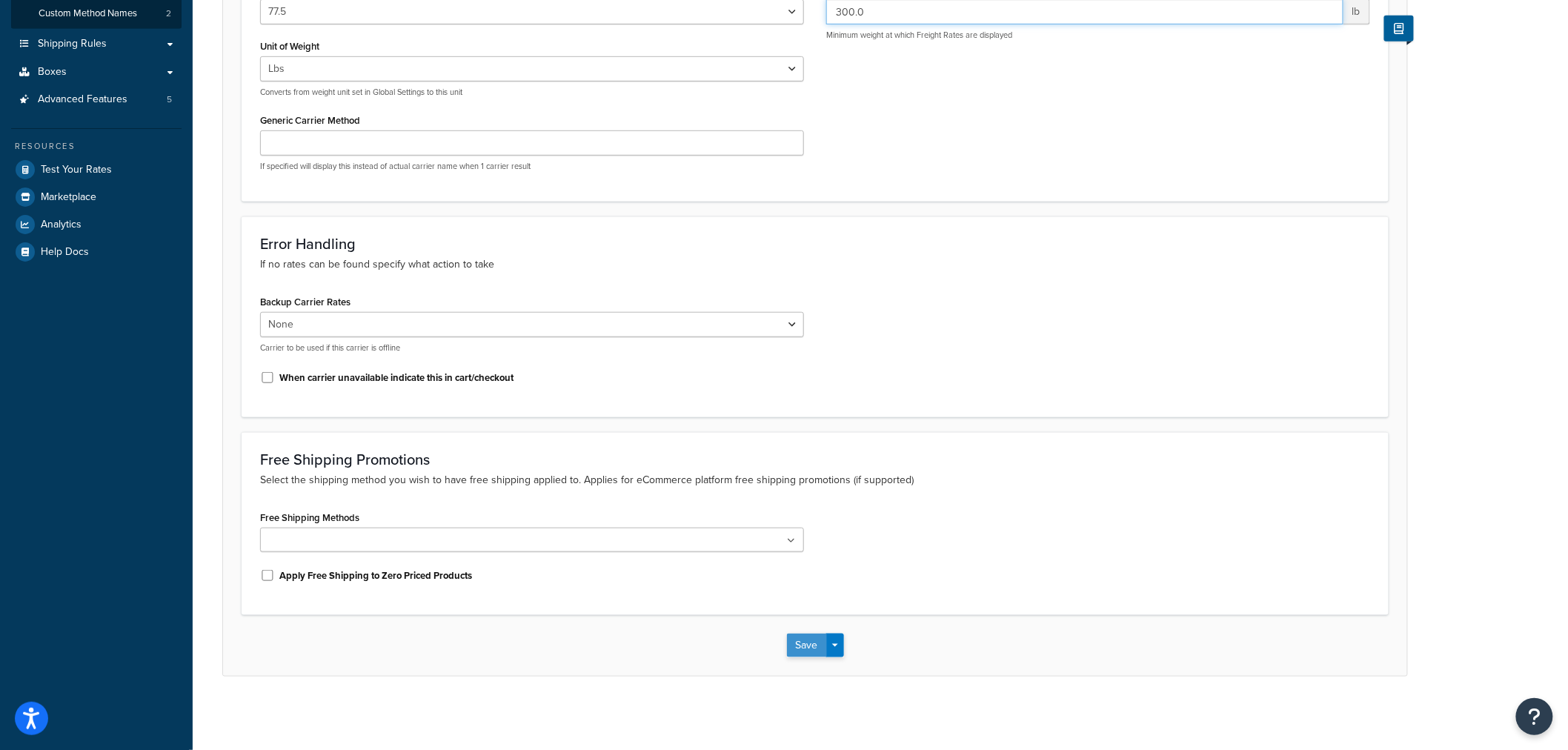
type input "300.0"
click at [812, 640] on button "Save" at bounding box center [807, 646] width 40 height 24
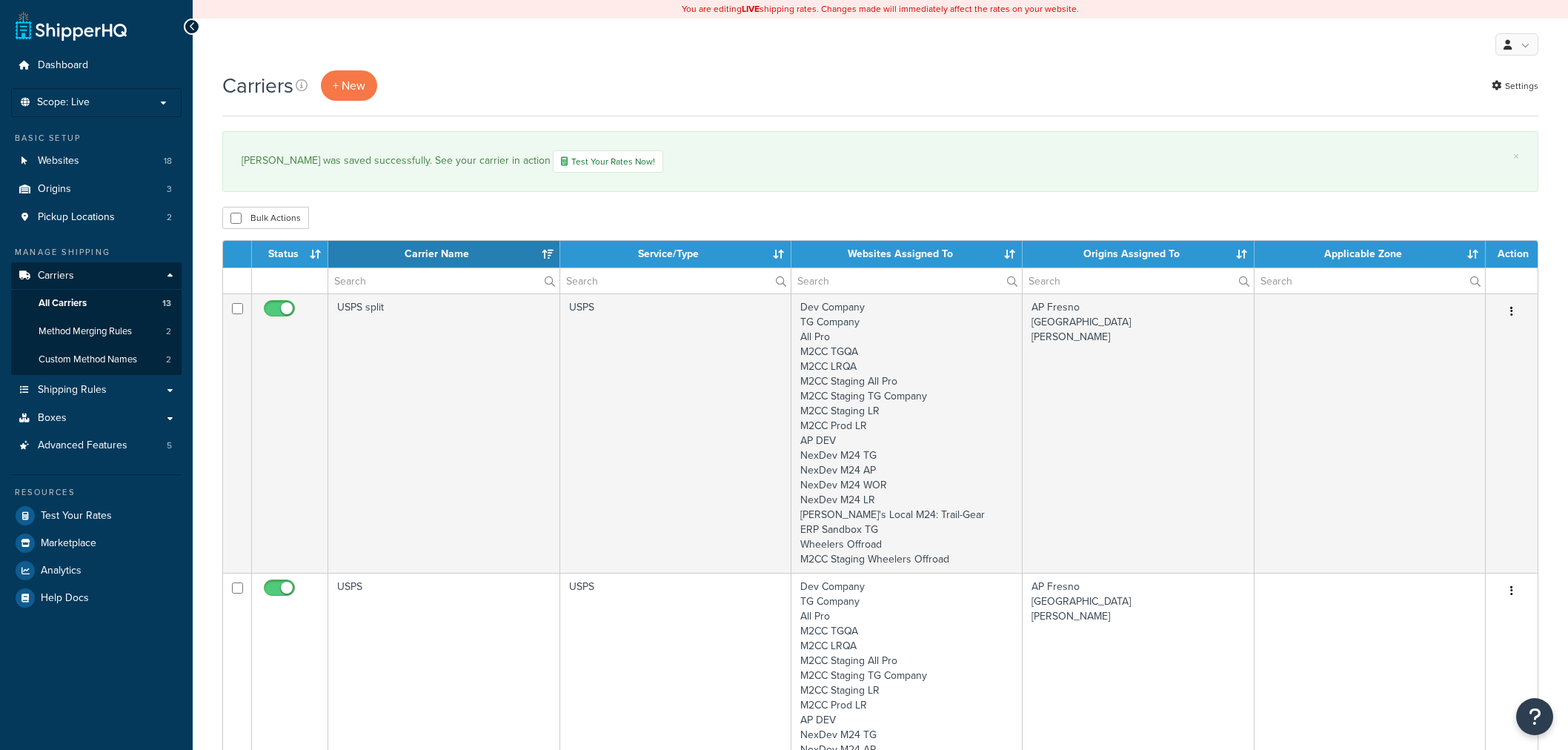
select select "15"
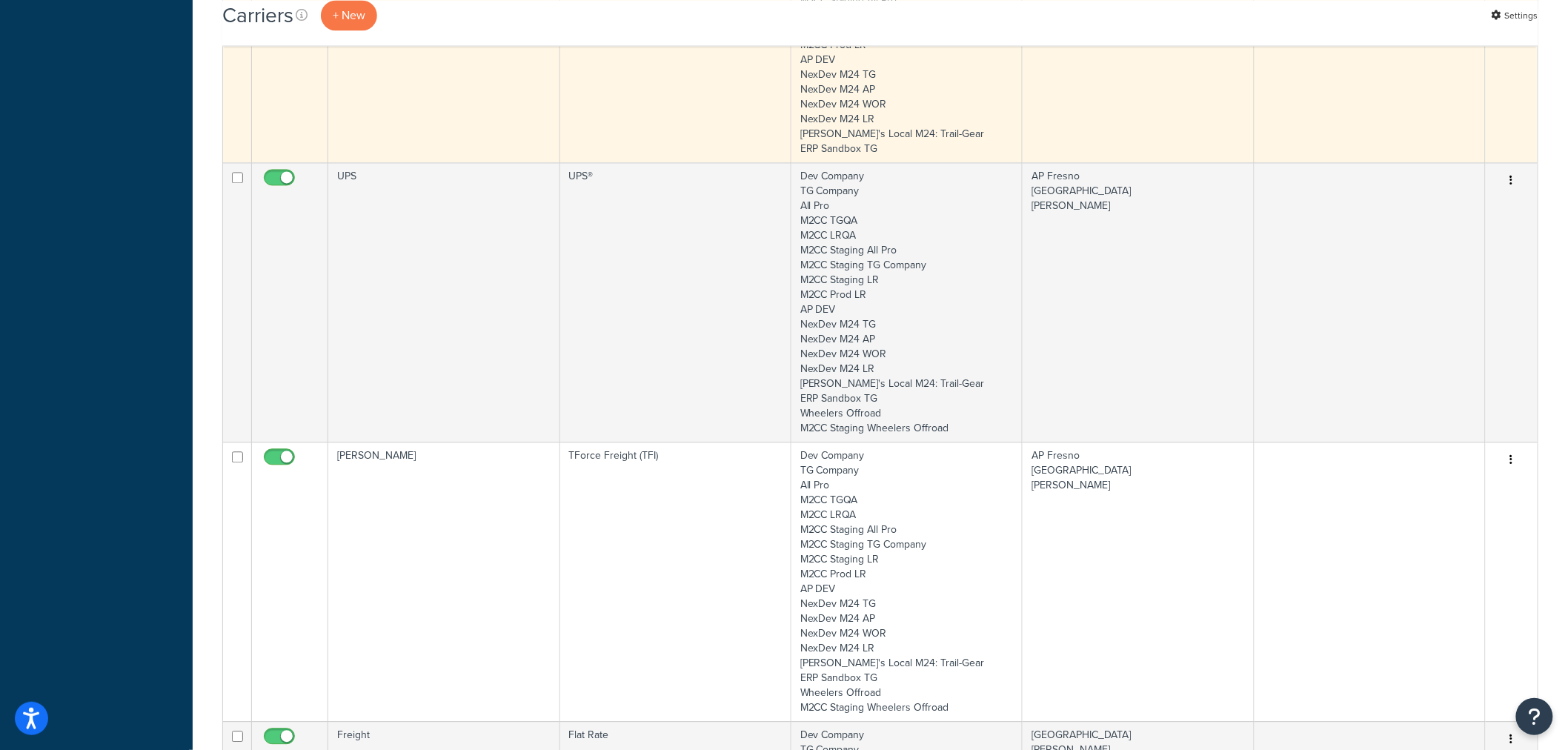
scroll to position [1235, 0]
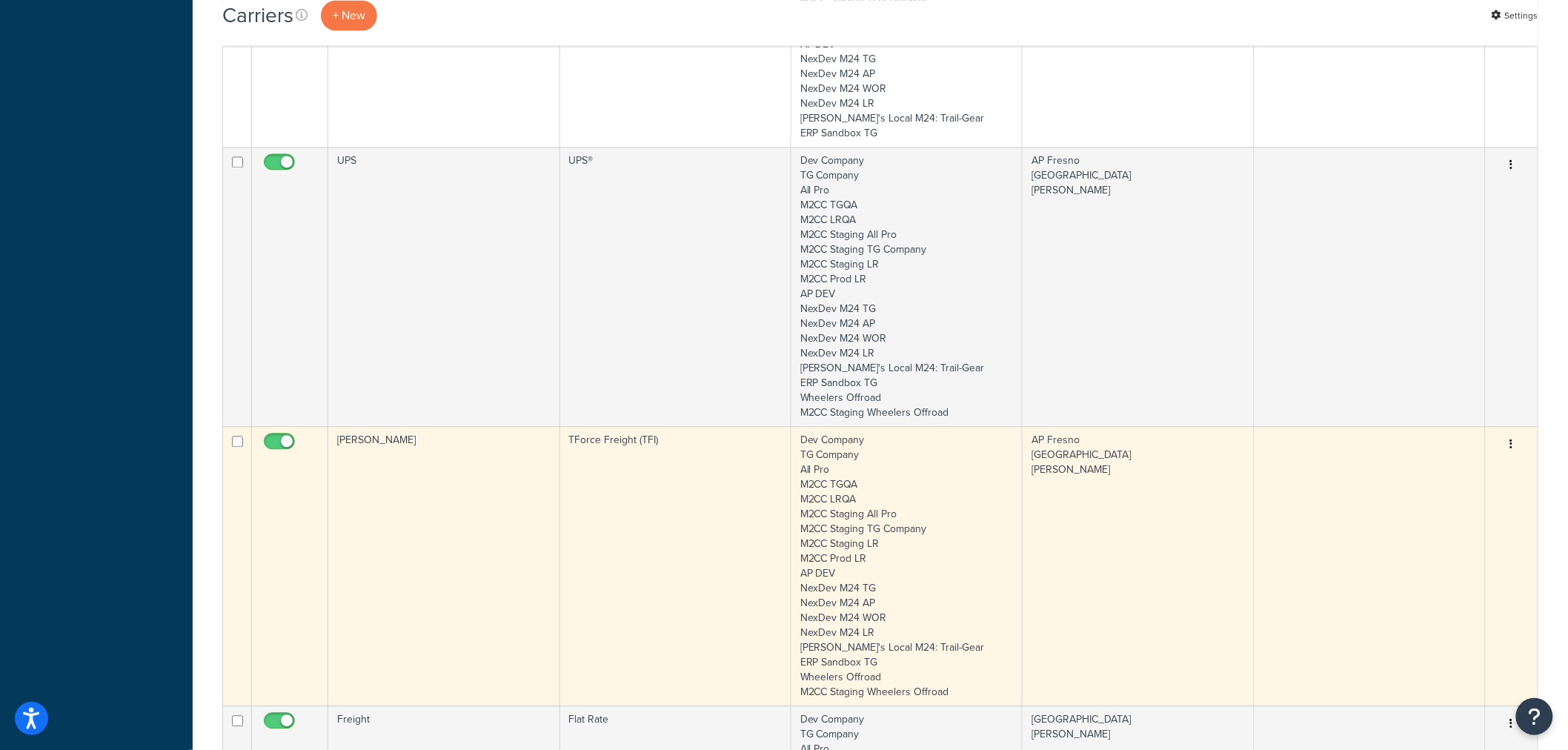
click at [522, 473] on td "[PERSON_NAME]" at bounding box center [443, 566] width 232 height 280
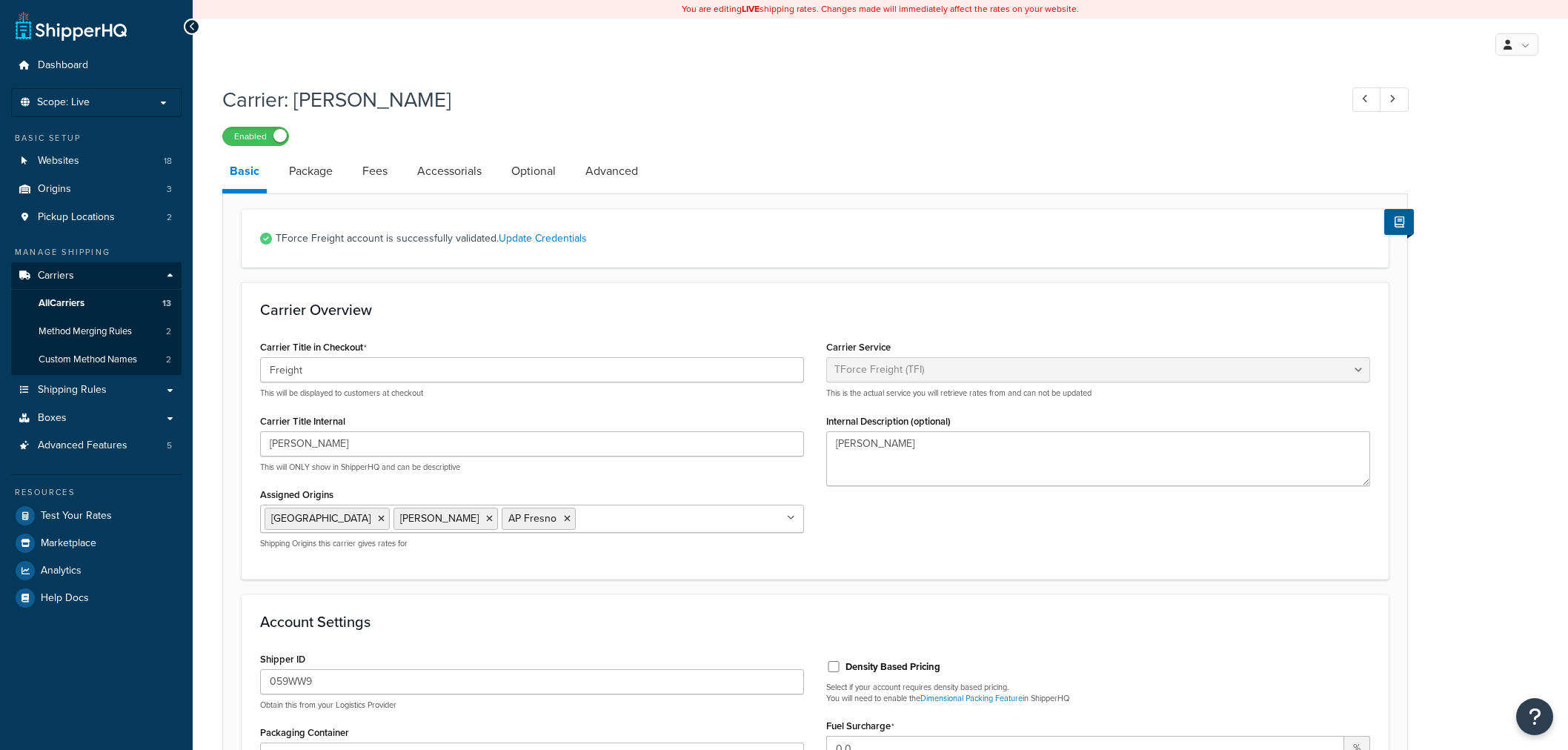
select select "upsFreight"
click at [594, 172] on link "Advanced" at bounding box center [611, 171] width 68 height 36
select select "false"
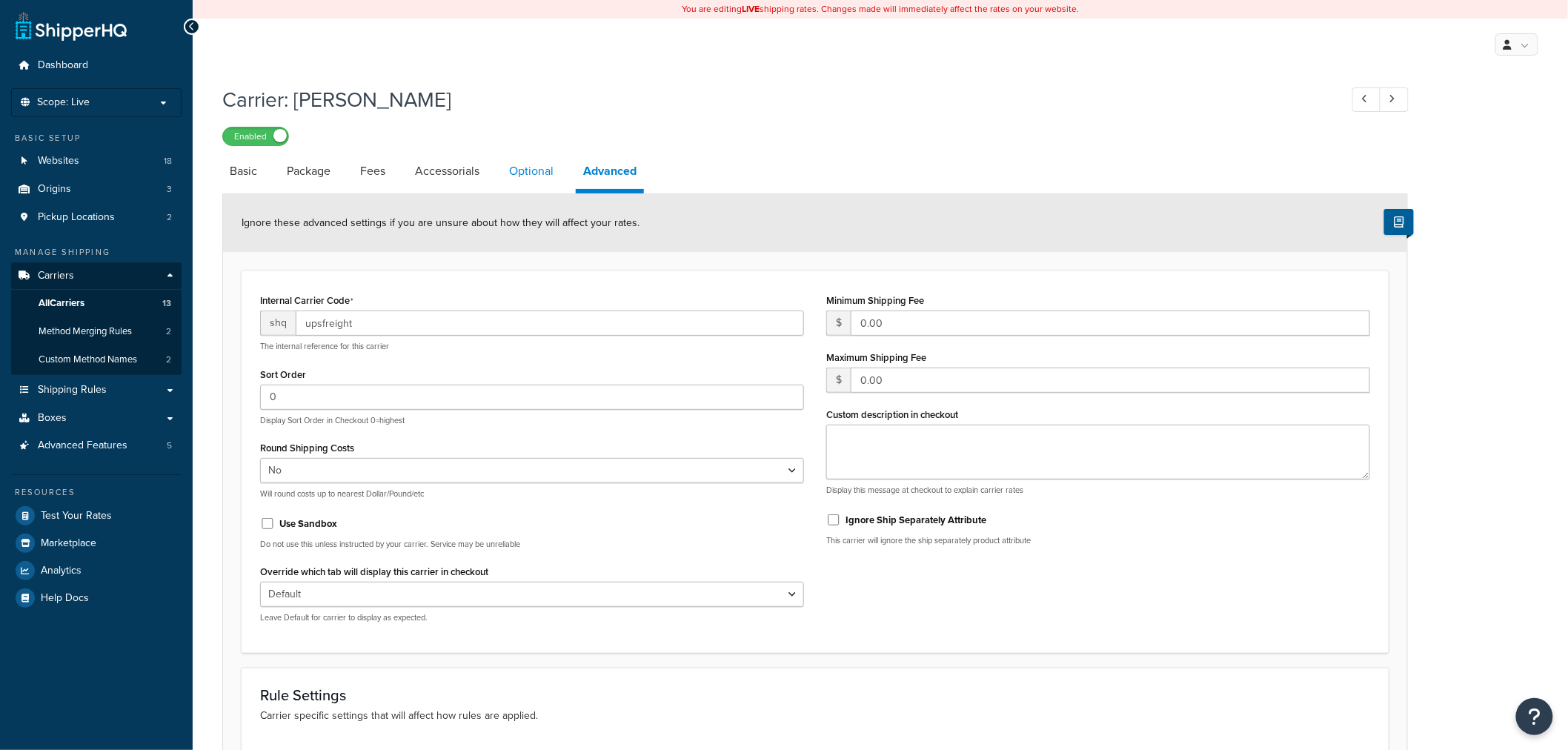
click at [528, 174] on link "Optional" at bounding box center [532, 171] width 60 height 36
select select "77.5"
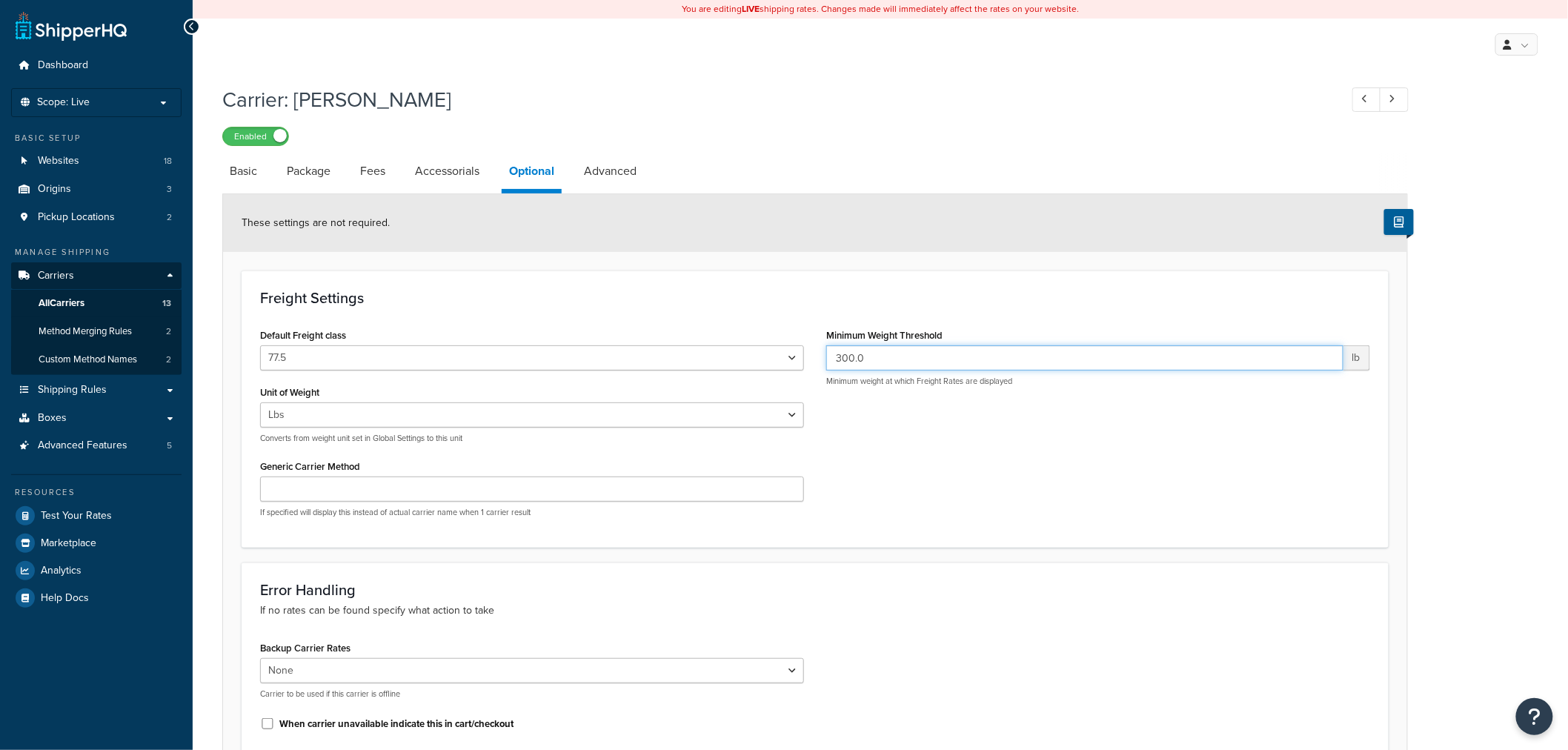
drag, startPoint x: 874, startPoint y: 360, endPoint x: 650, endPoint y: 324, distance: 226.9
click at [658, 327] on div "Default Freight class 50 55 60 65 70 77.5 85 92.5 100 110 125 150 175 200 250 3…" at bounding box center [814, 427] width 1132 height 205
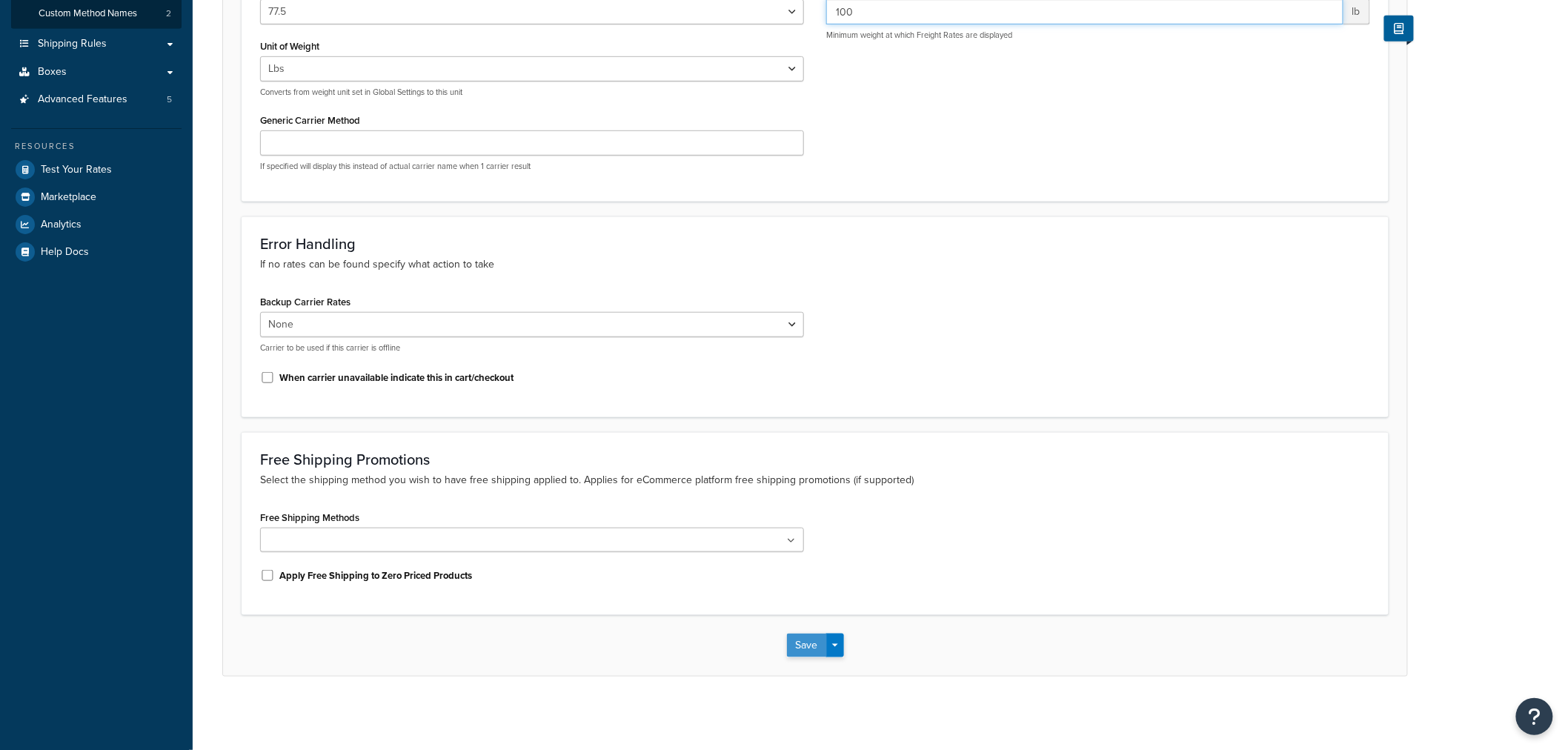
type input "100"
click at [807, 643] on button "Save" at bounding box center [807, 646] width 40 height 24
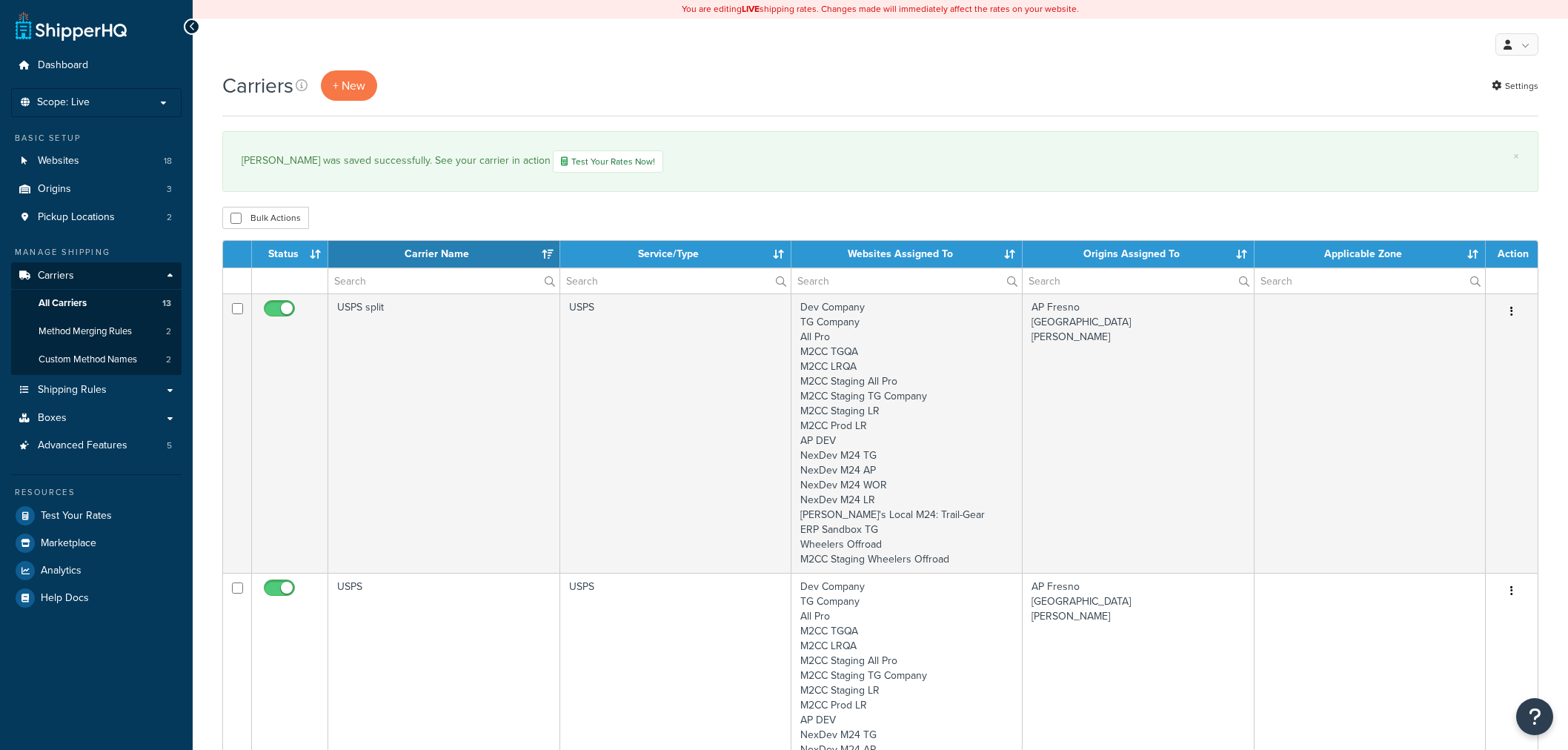
select select "15"
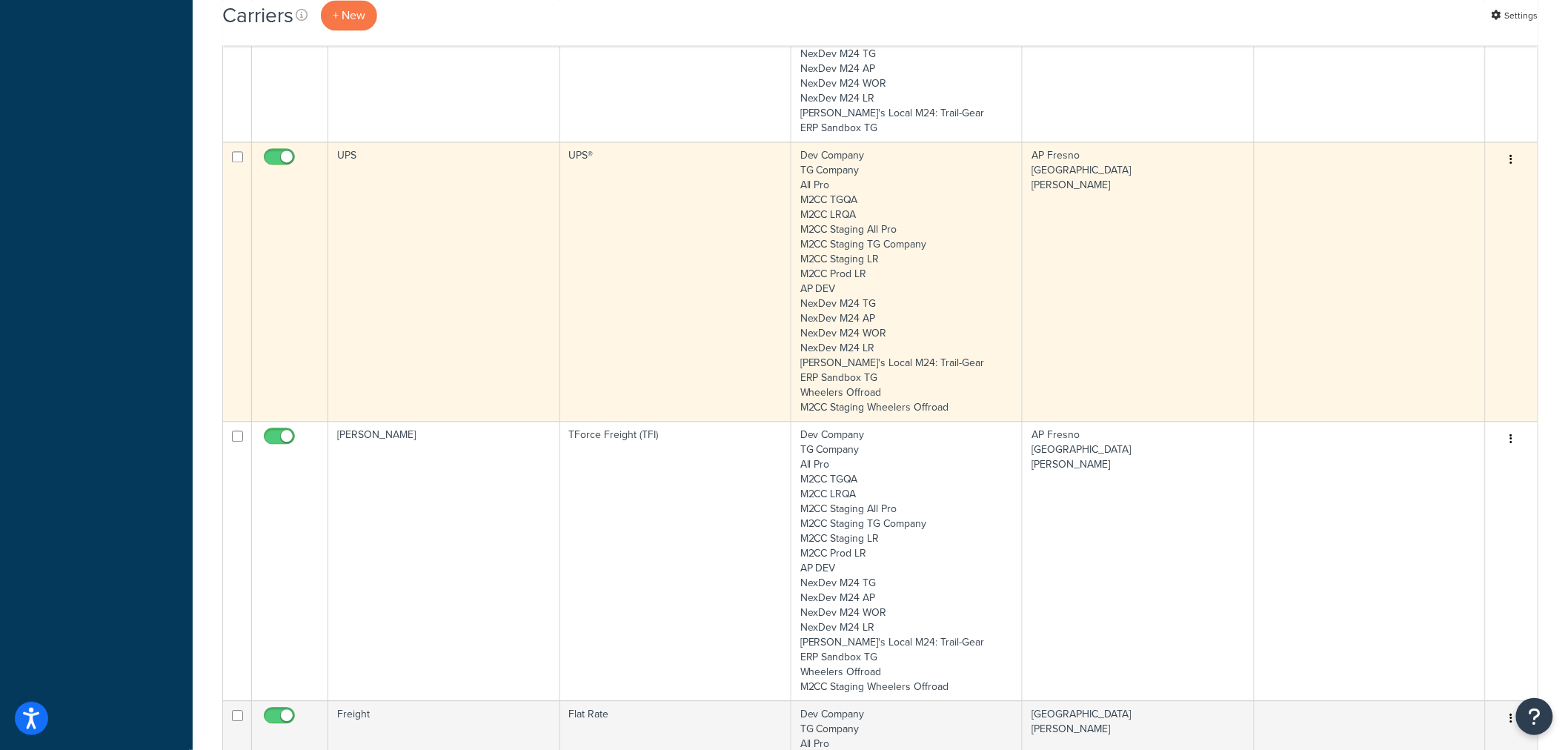
scroll to position [1317, 0]
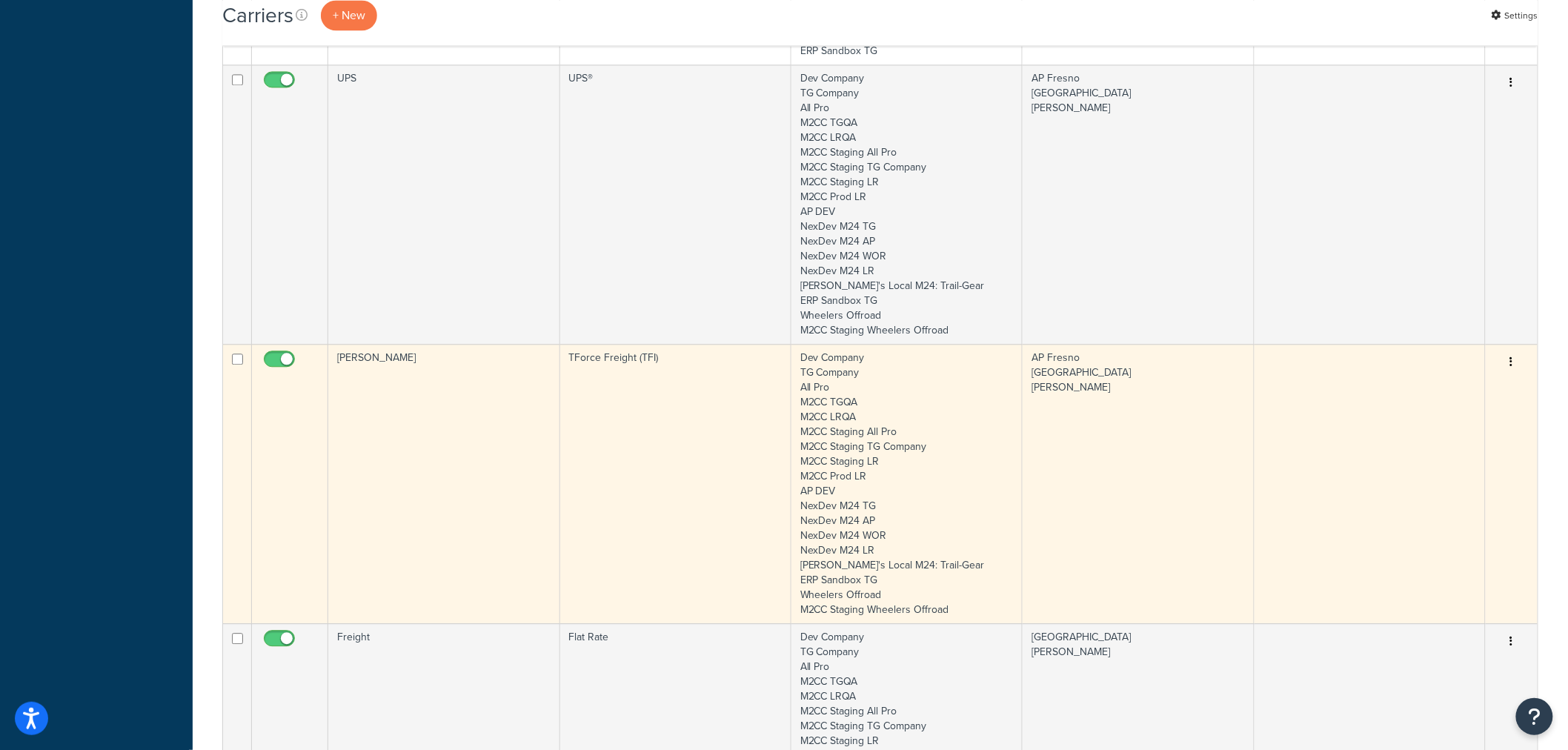
click at [612, 497] on td "TForce Freight (TFI)" at bounding box center [675, 483] width 232 height 280
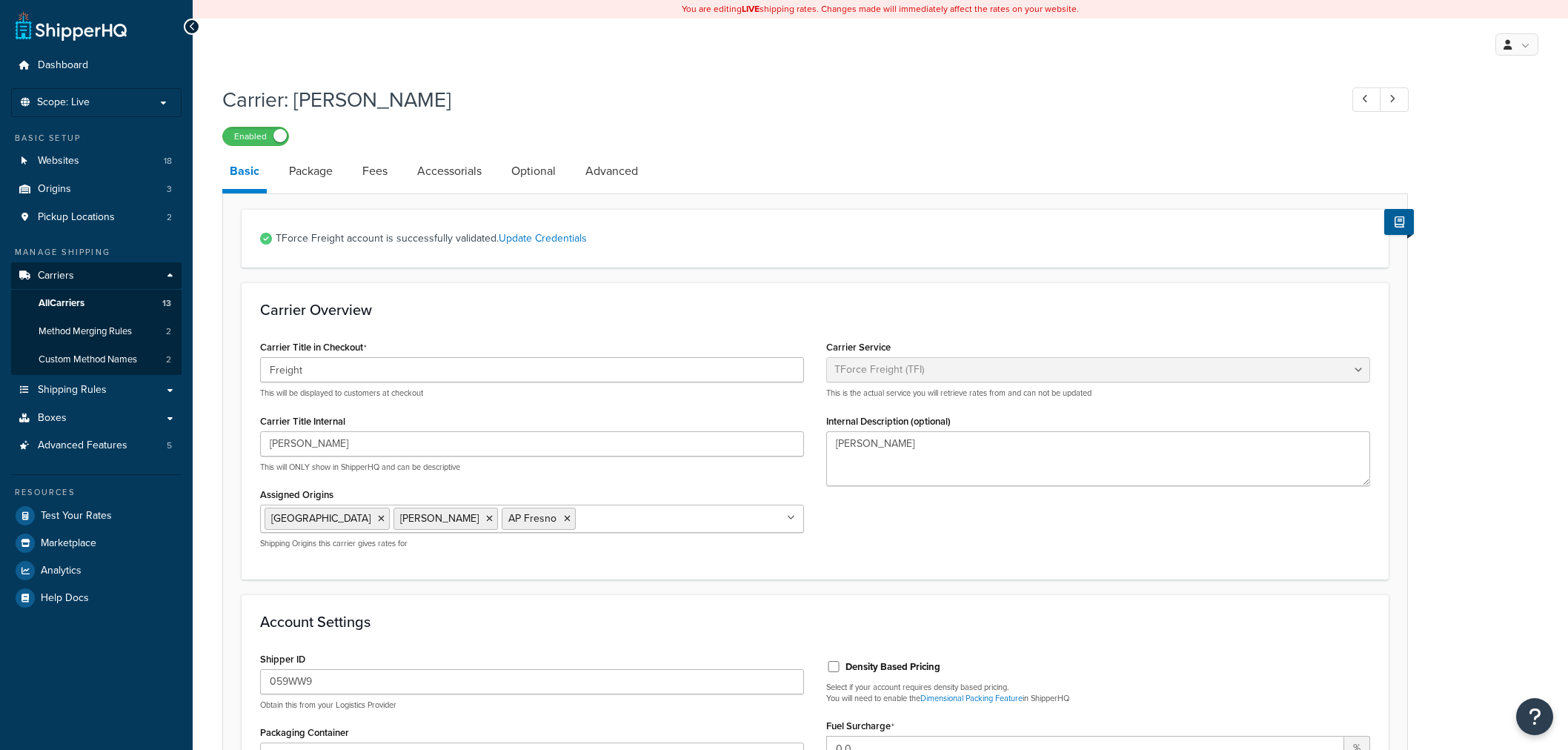
select select "upsFreight"
click at [537, 178] on link "Optional" at bounding box center [534, 171] width 60 height 36
select select "77.5"
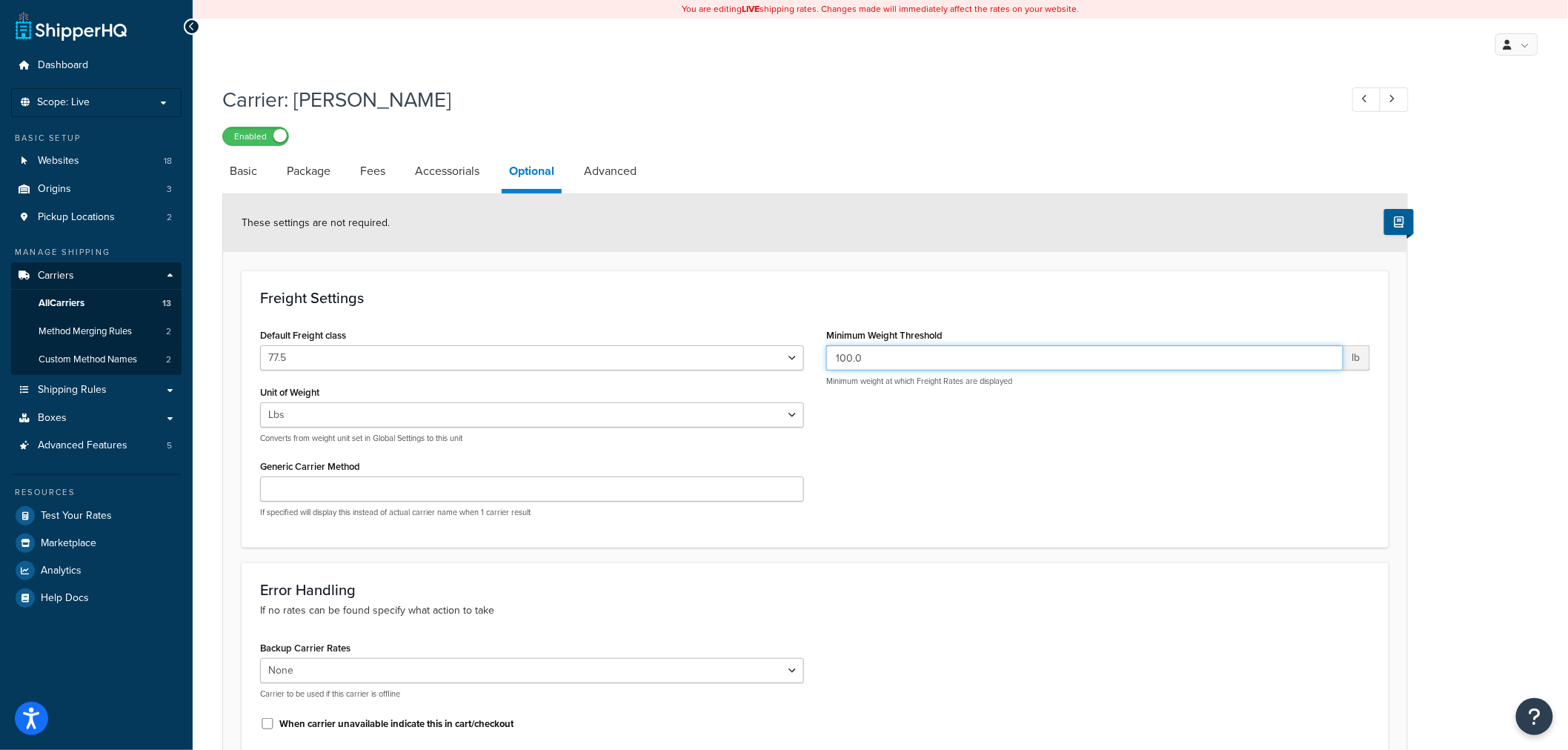
drag, startPoint x: 883, startPoint y: 356, endPoint x: 795, endPoint y: 350, distance: 88.2
click at [795, 350] on div "Default Freight class 50 55 60 65 70 77.5 85 92.5 100 110 125 150 175 200 250 3…" at bounding box center [814, 427] width 1132 height 205
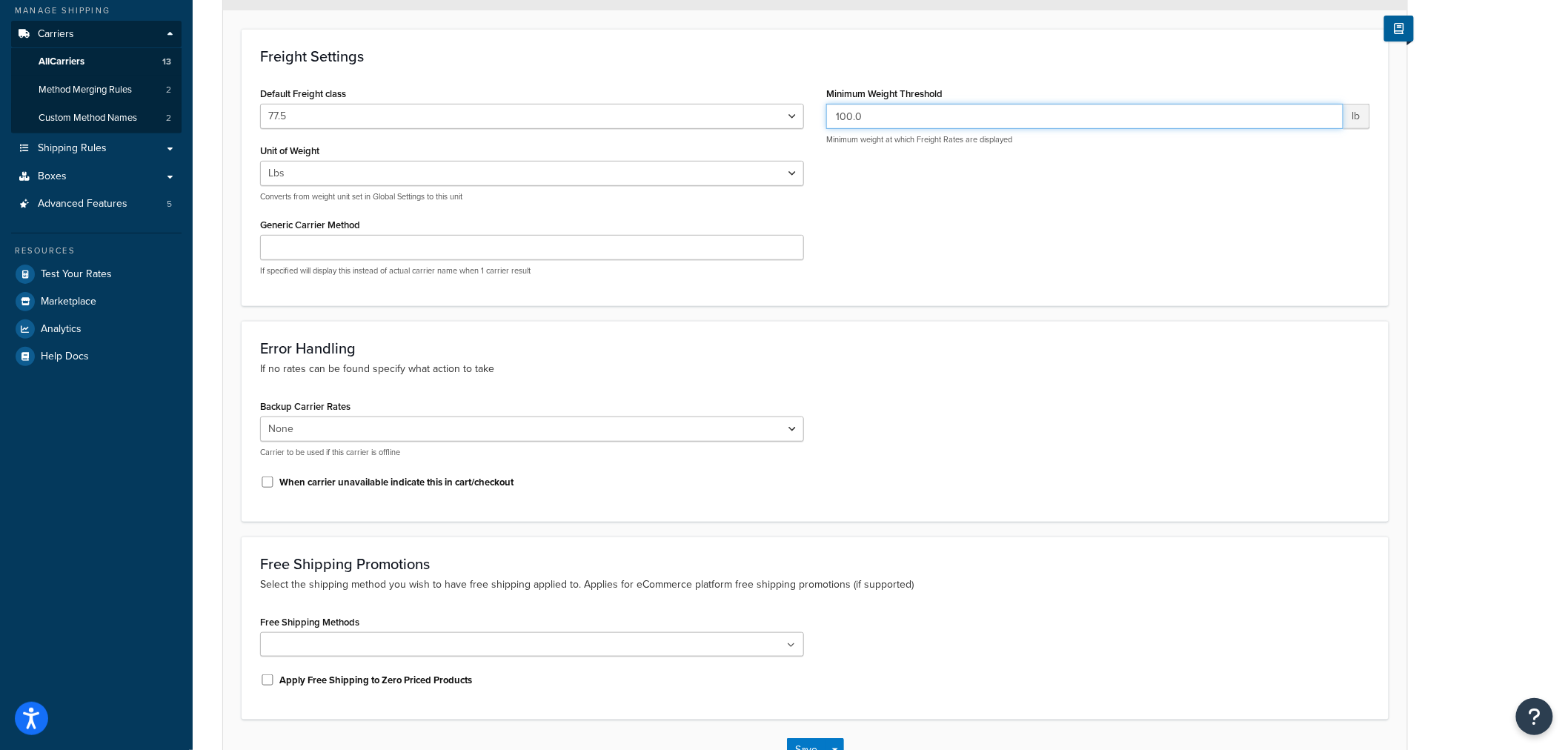
scroll to position [346, 0]
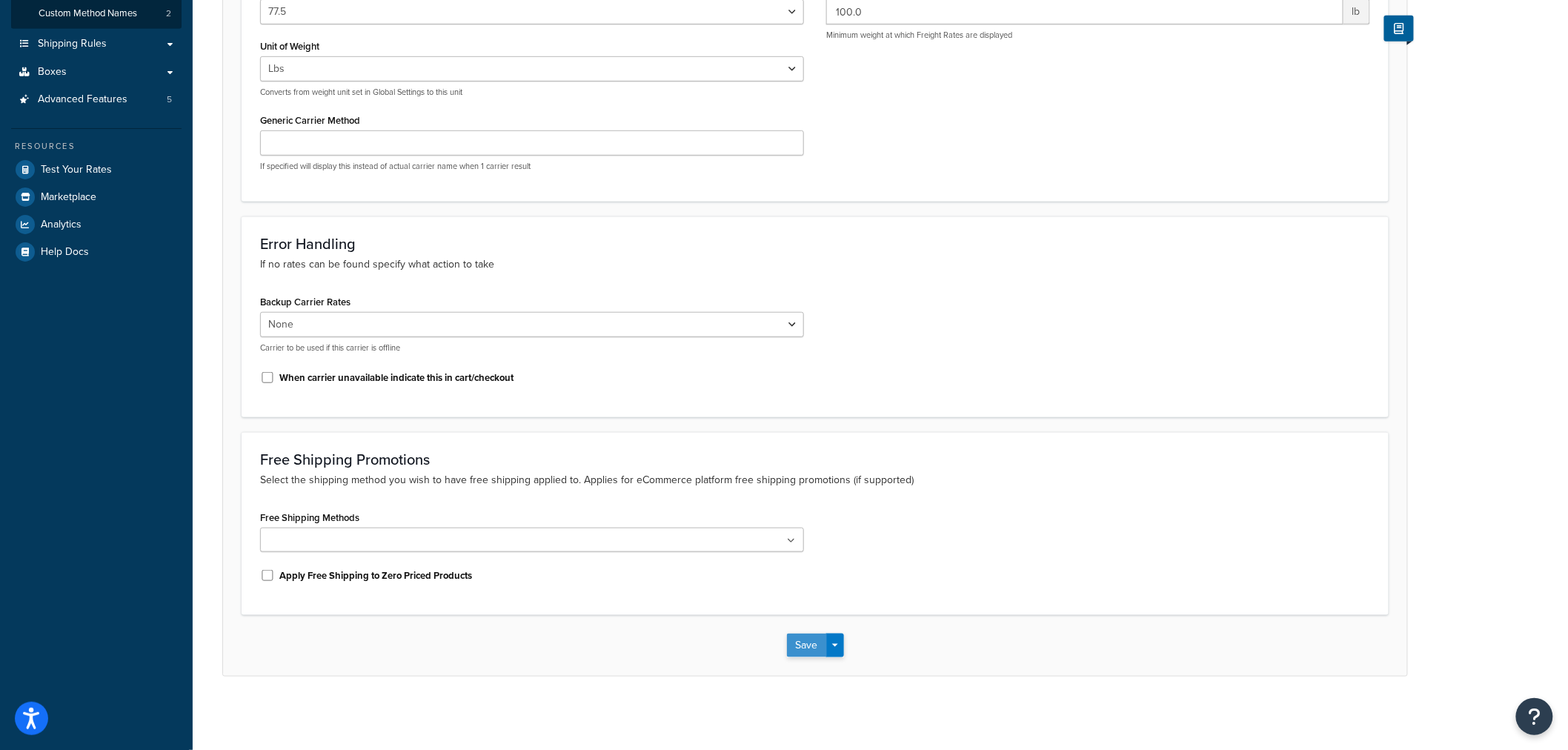
click at [803, 653] on button "Save" at bounding box center [807, 646] width 40 height 24
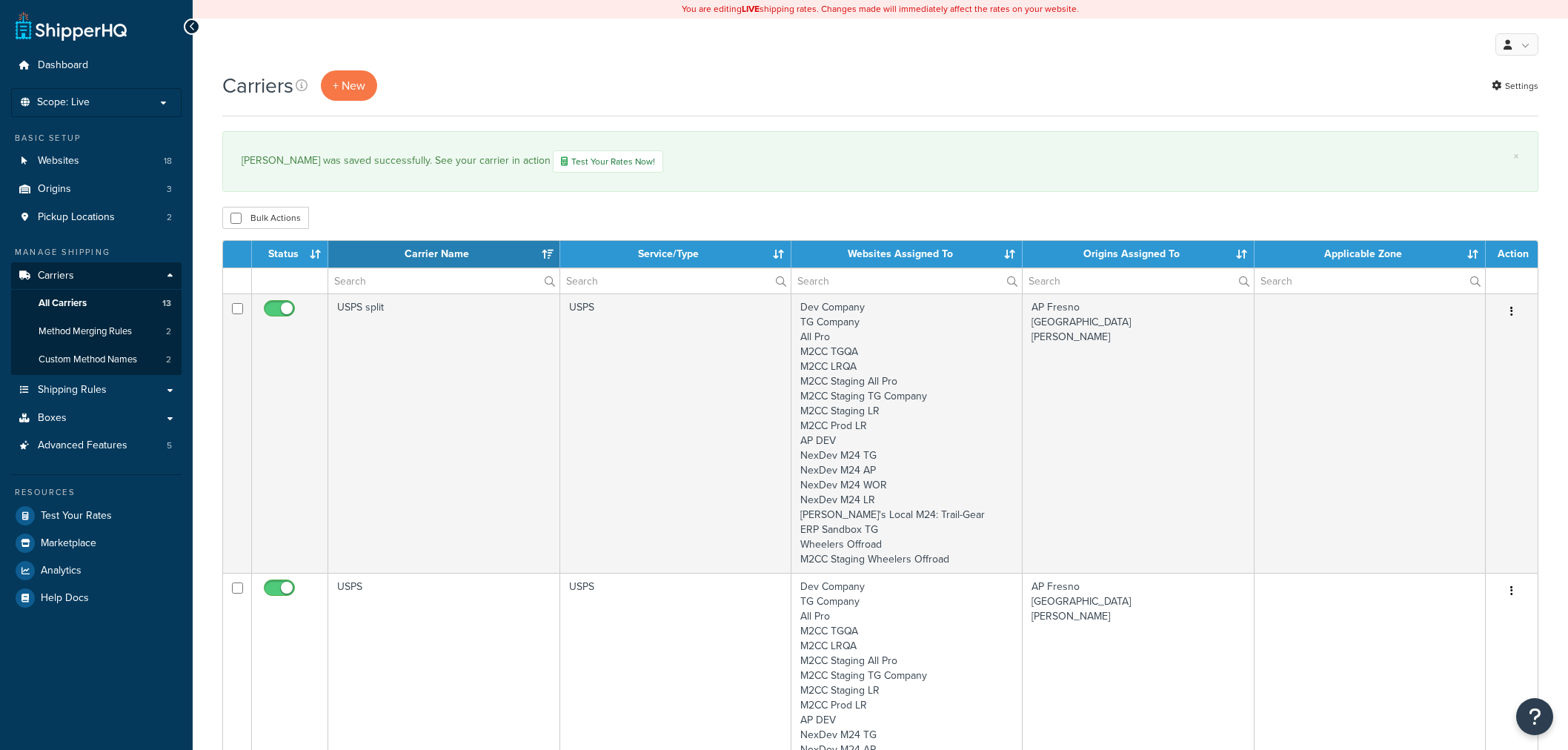
select select "15"
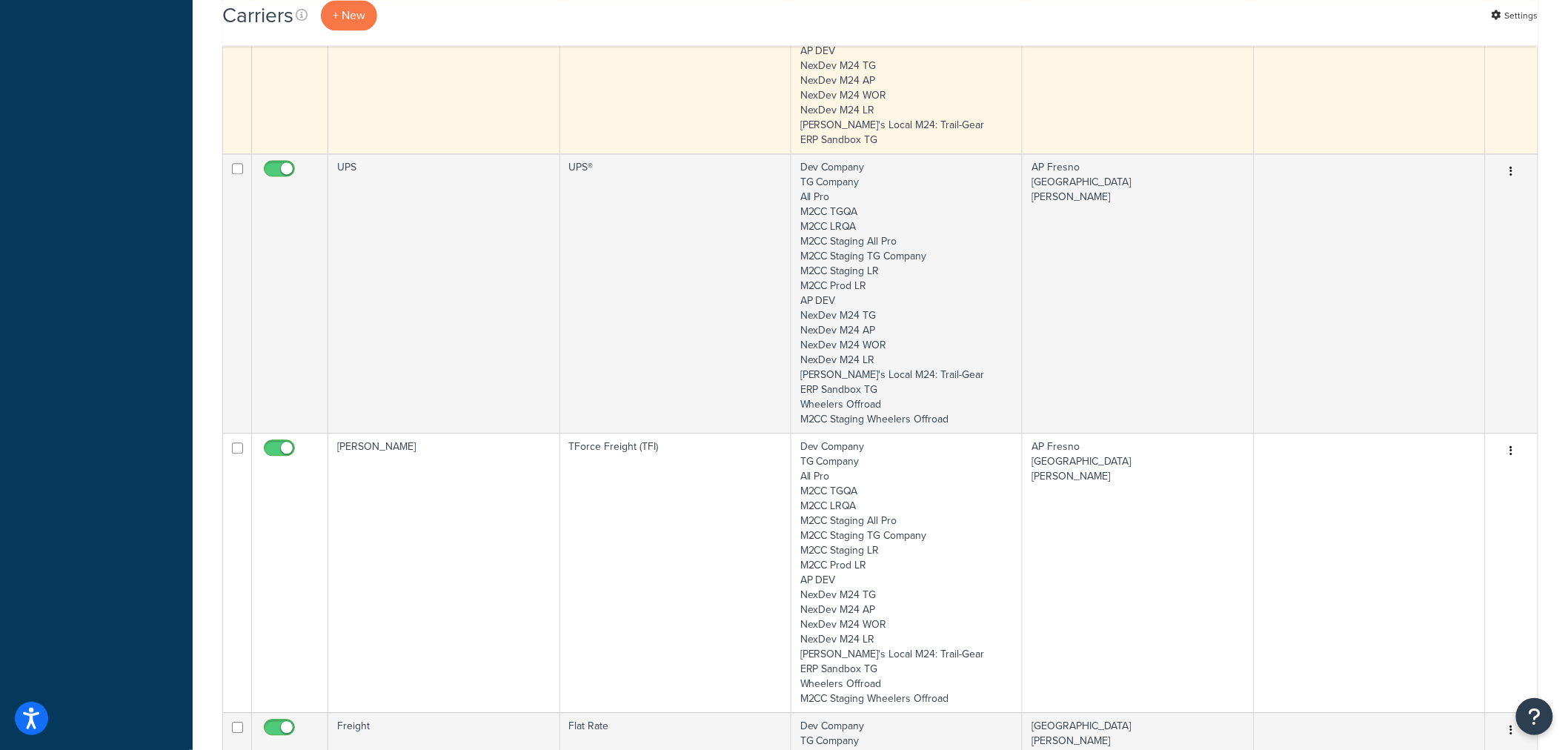
scroll to position [1235, 0]
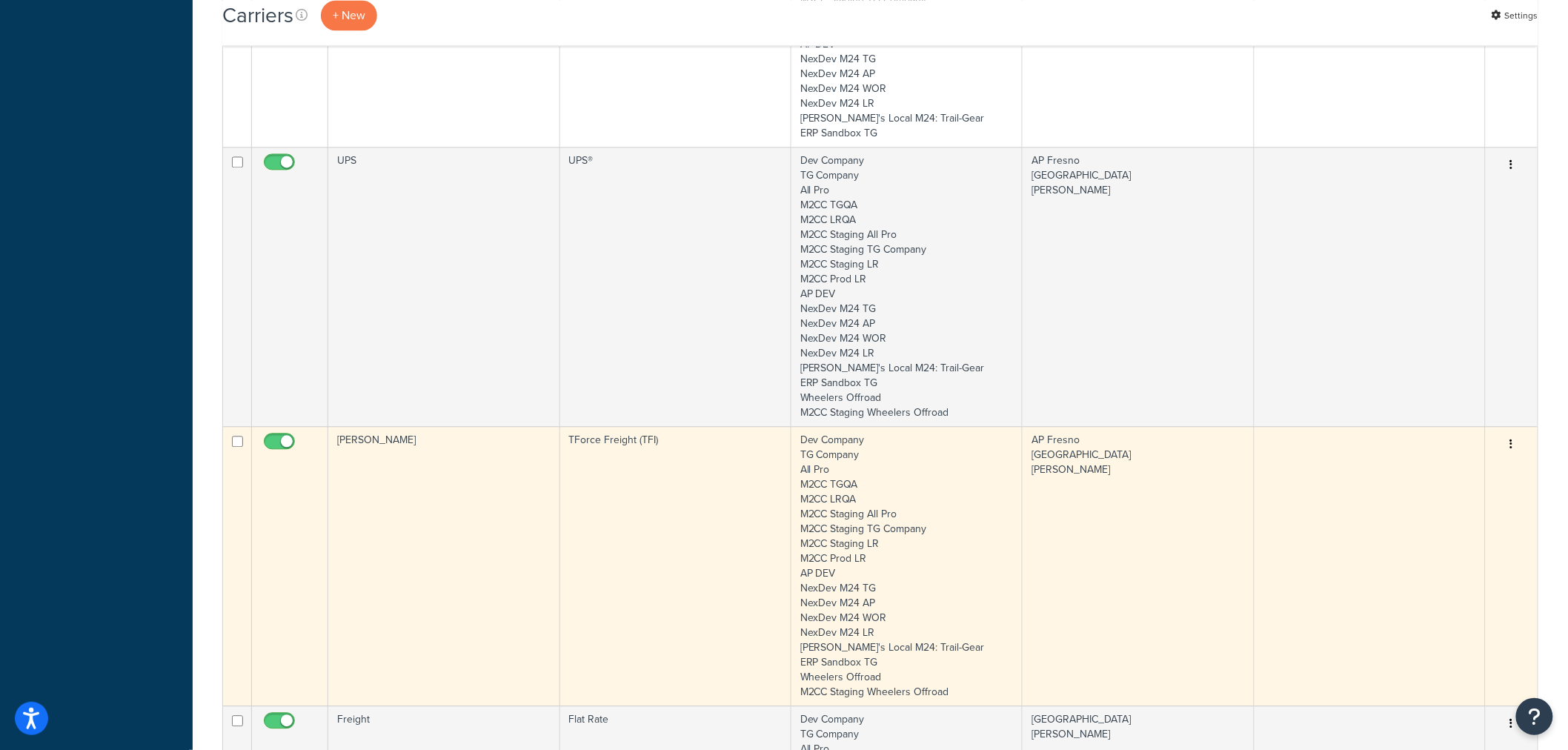
click at [528, 462] on td "[PERSON_NAME]" at bounding box center [443, 566] width 232 height 280
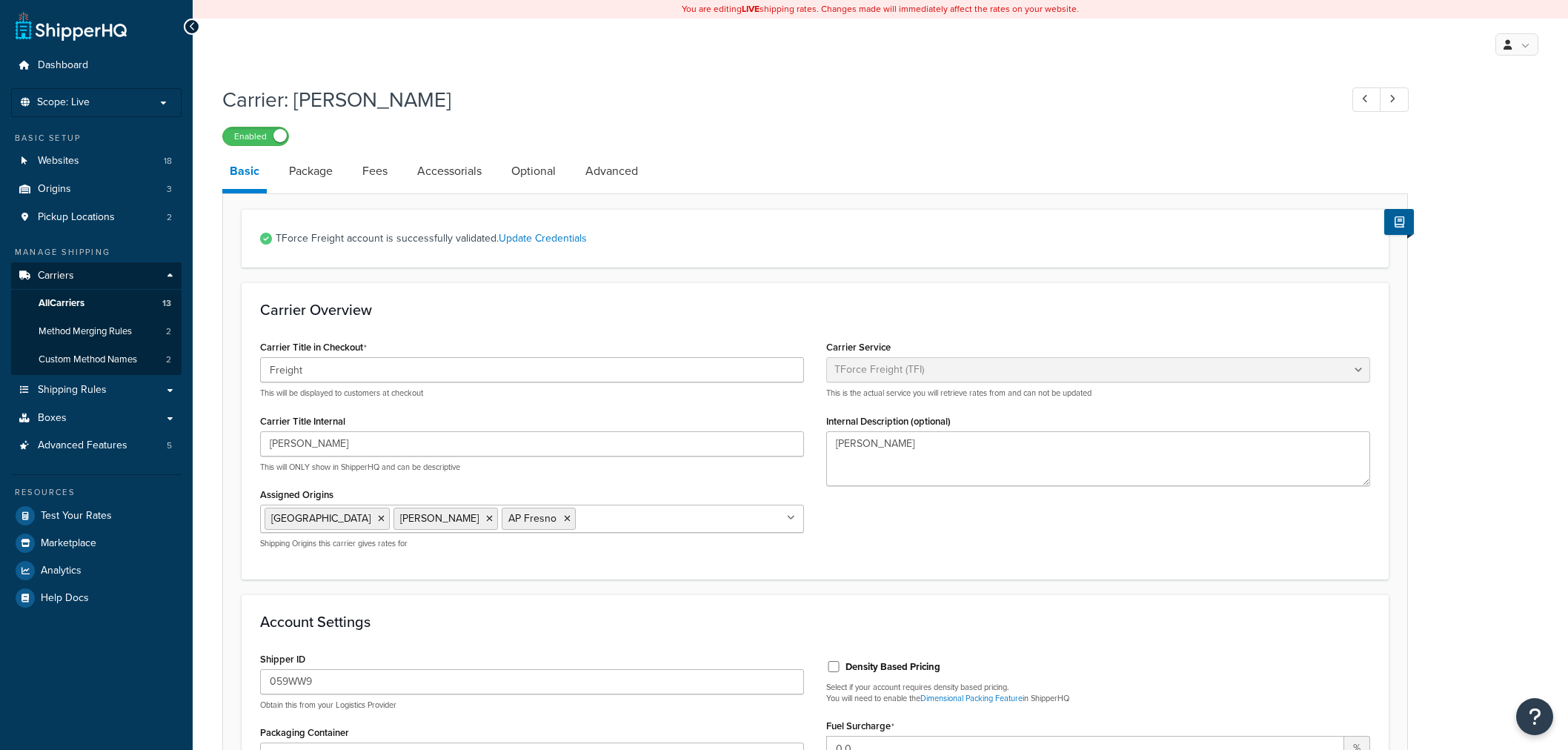
select select "upsFreight"
click at [553, 174] on link "Optional" at bounding box center [534, 171] width 60 height 36
select select "77.5"
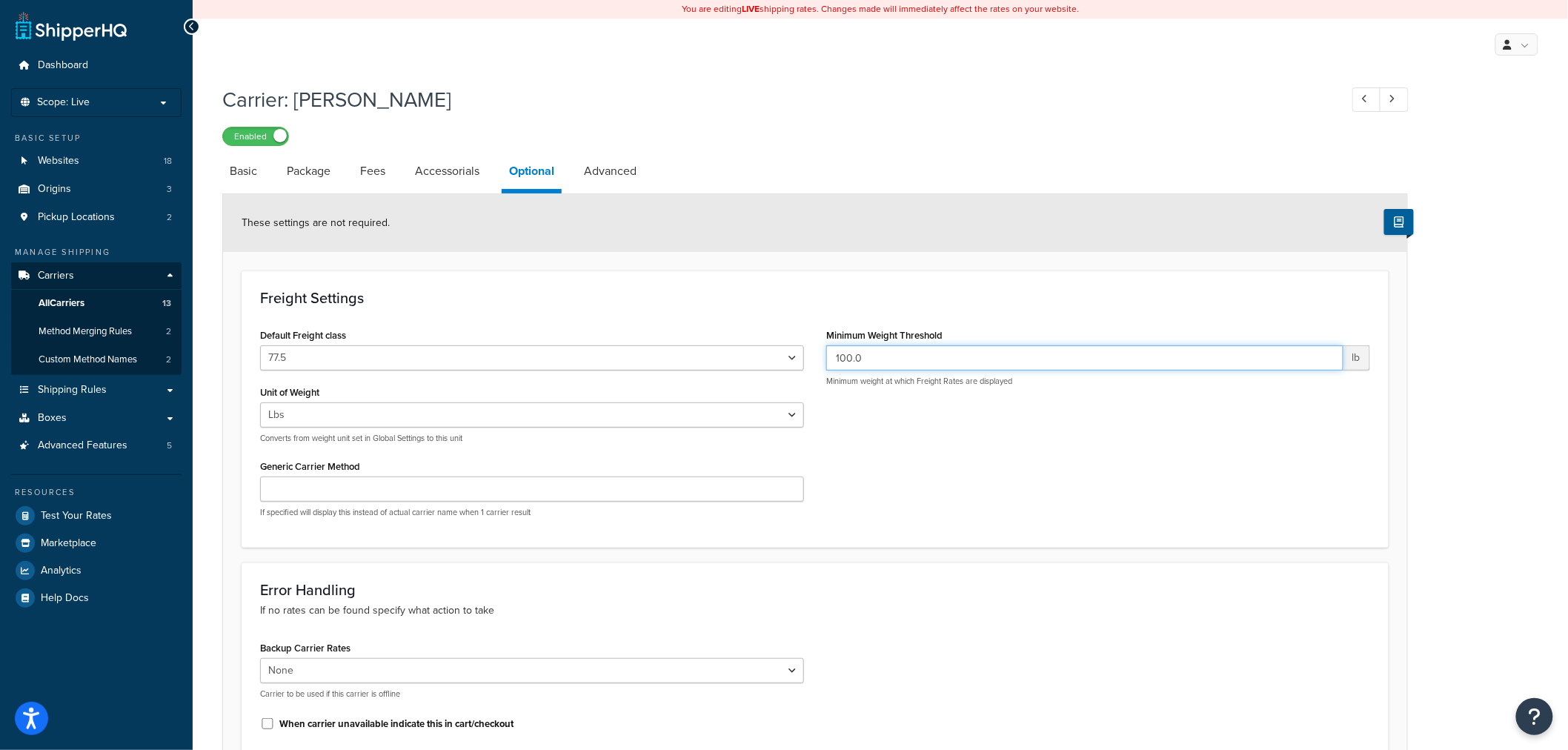
drag, startPoint x: 848, startPoint y: 359, endPoint x: 759, endPoint y: 331, distance: 93.3
click at [791, 345] on div "Default Freight class 50 55 60 65 70 77.5 85 92.5 100 110 125 150 175 200 250 3…" at bounding box center [814, 427] width 1132 height 205
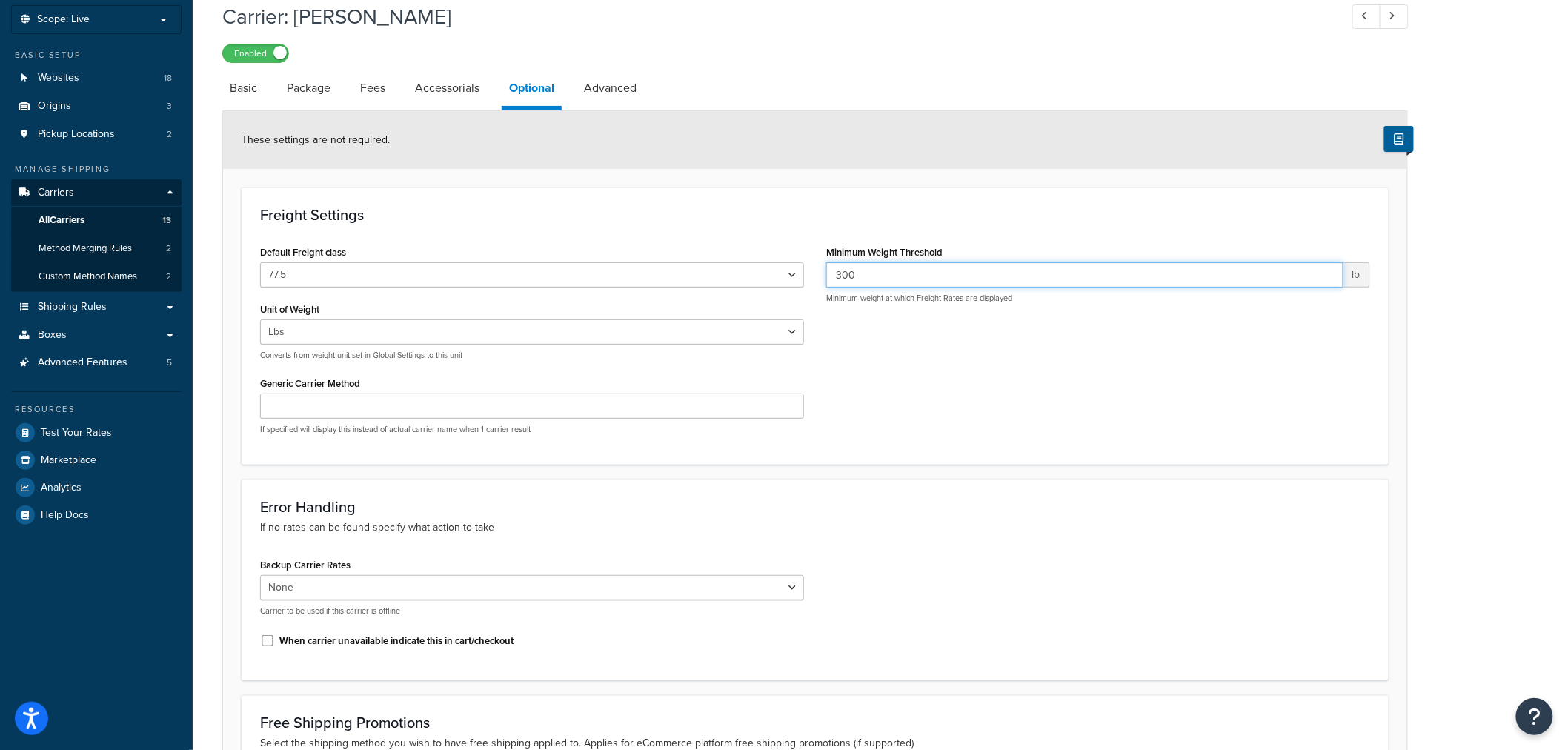
scroll to position [346, 0]
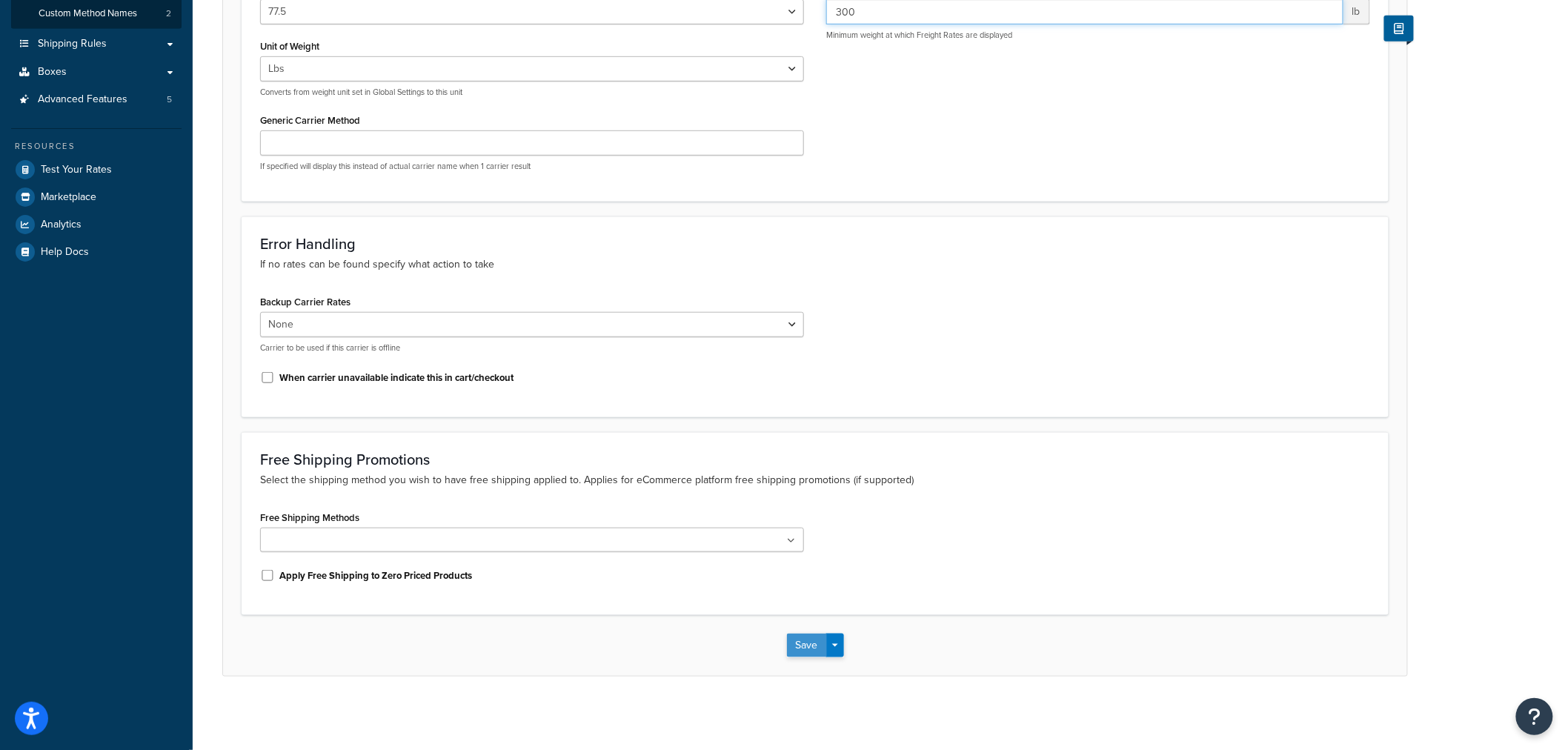
type input "300"
click at [804, 644] on button "Save" at bounding box center [807, 646] width 40 height 24
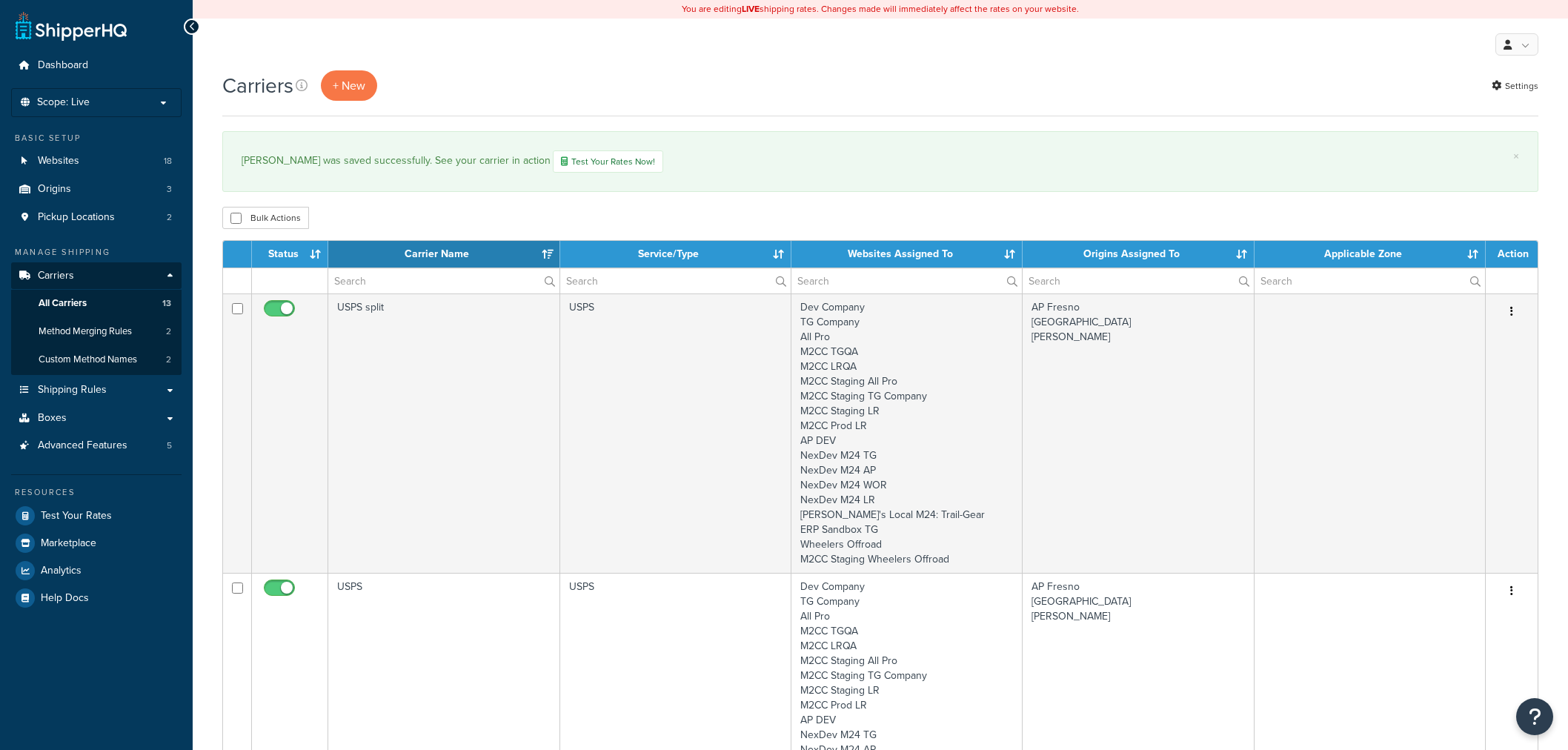
select select "15"
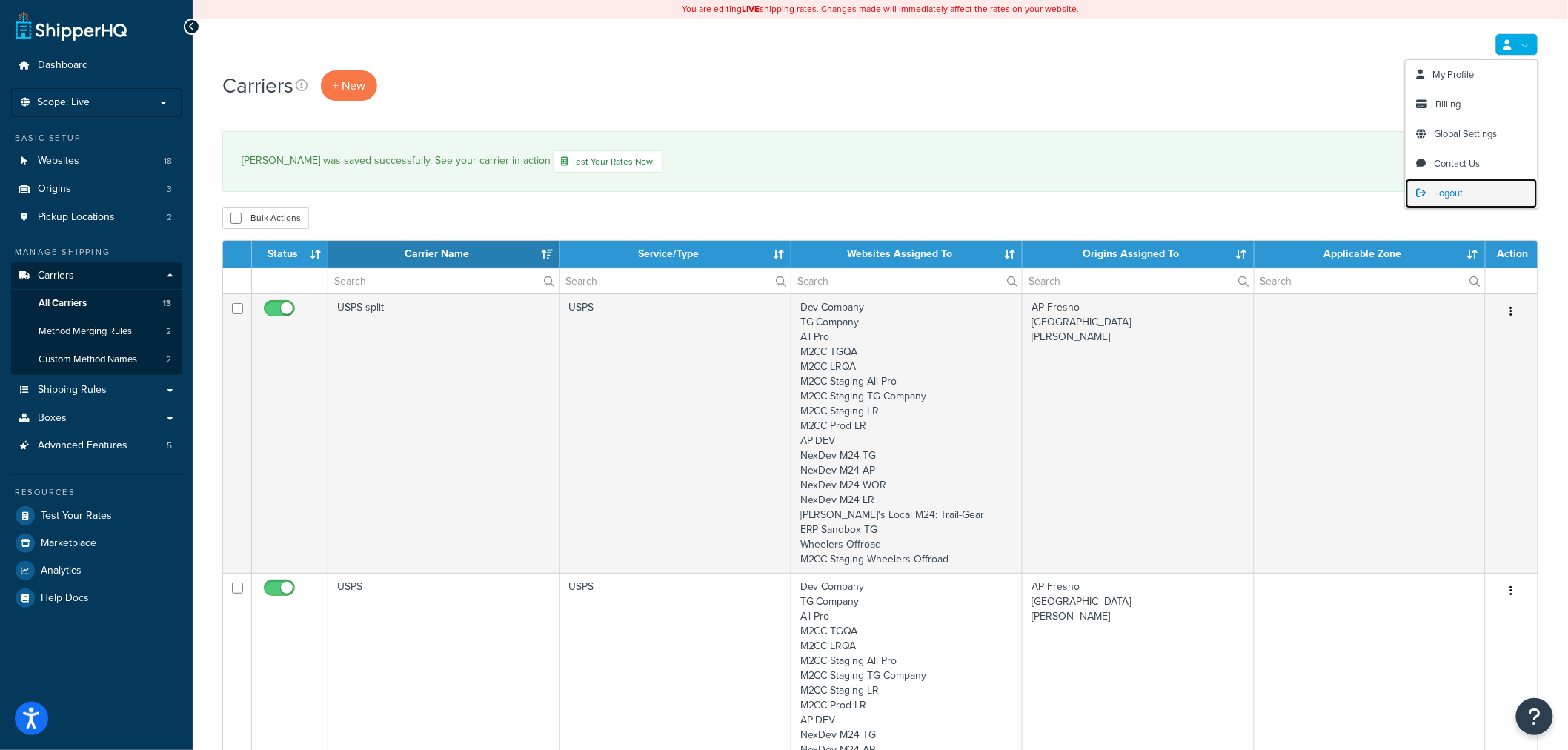
click at [1458, 190] on span "Logout" at bounding box center [1449, 193] width 29 height 14
